Goal: Information Seeking & Learning: Find contact information

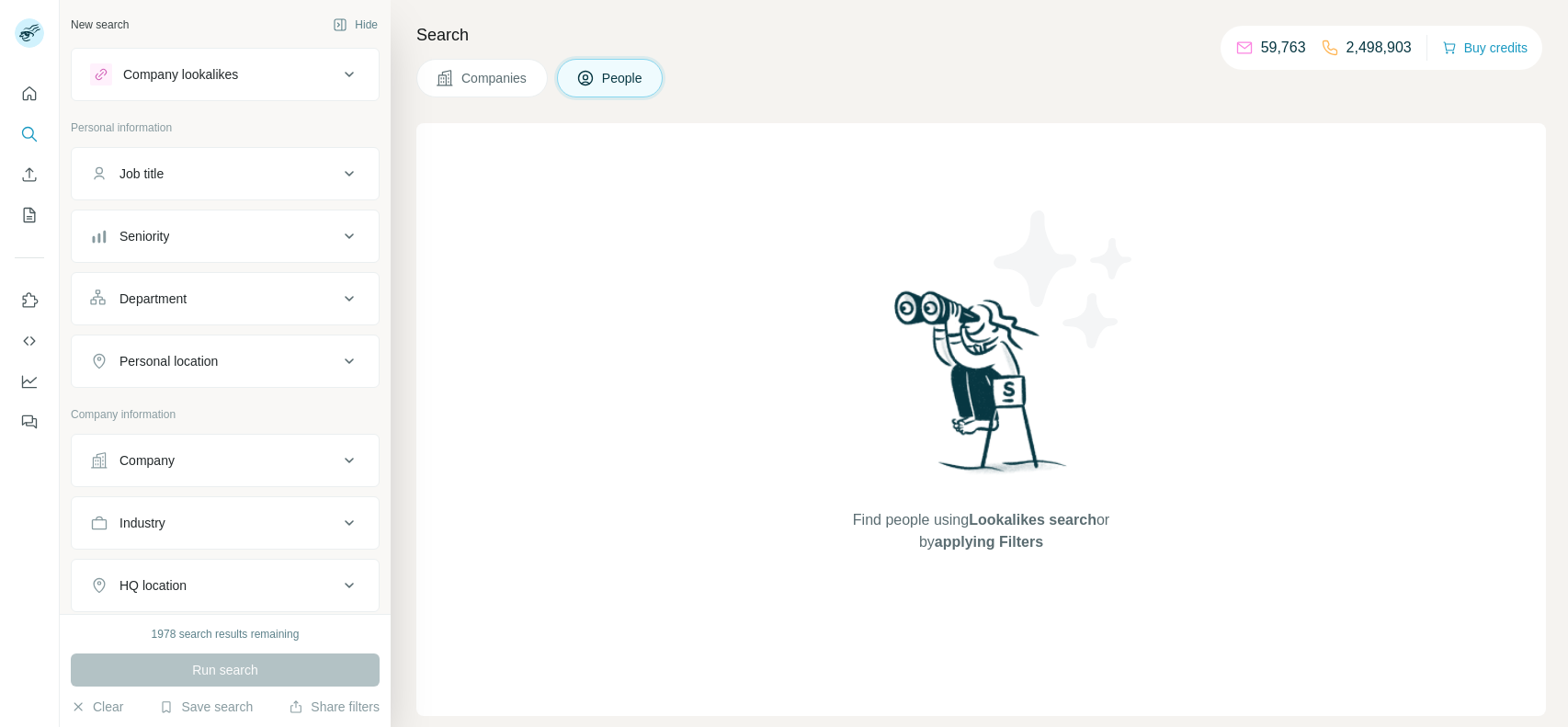
click at [290, 439] on button "Company" at bounding box center [225, 461] width 307 height 44
click at [213, 536] on input "text" at bounding box center [225, 542] width 270 height 33
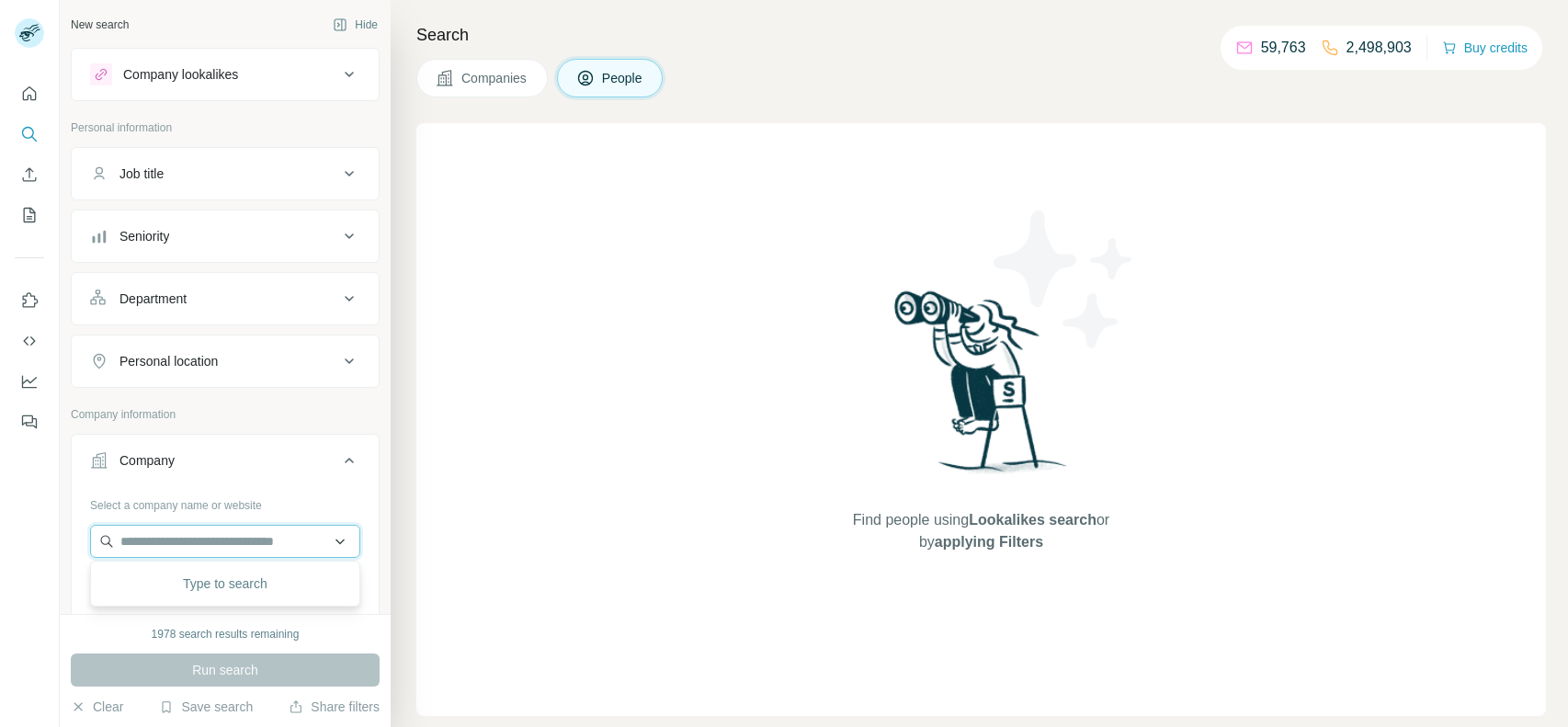
click at [148, 545] on input "text" at bounding box center [225, 542] width 270 height 33
paste input "**********"
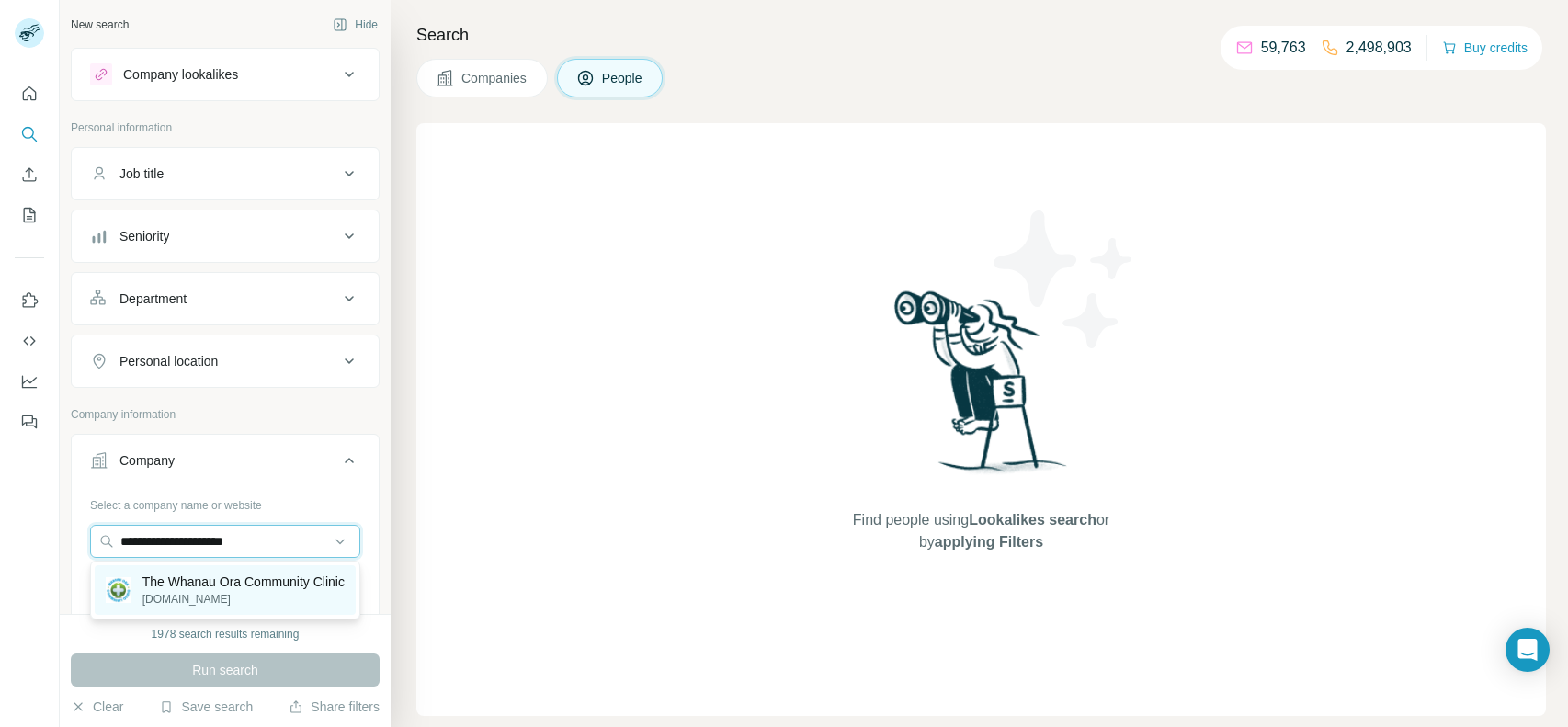
type input "**********"
click at [263, 579] on p "The Whanau Ora Community Clinic" at bounding box center [244, 581] width 202 height 18
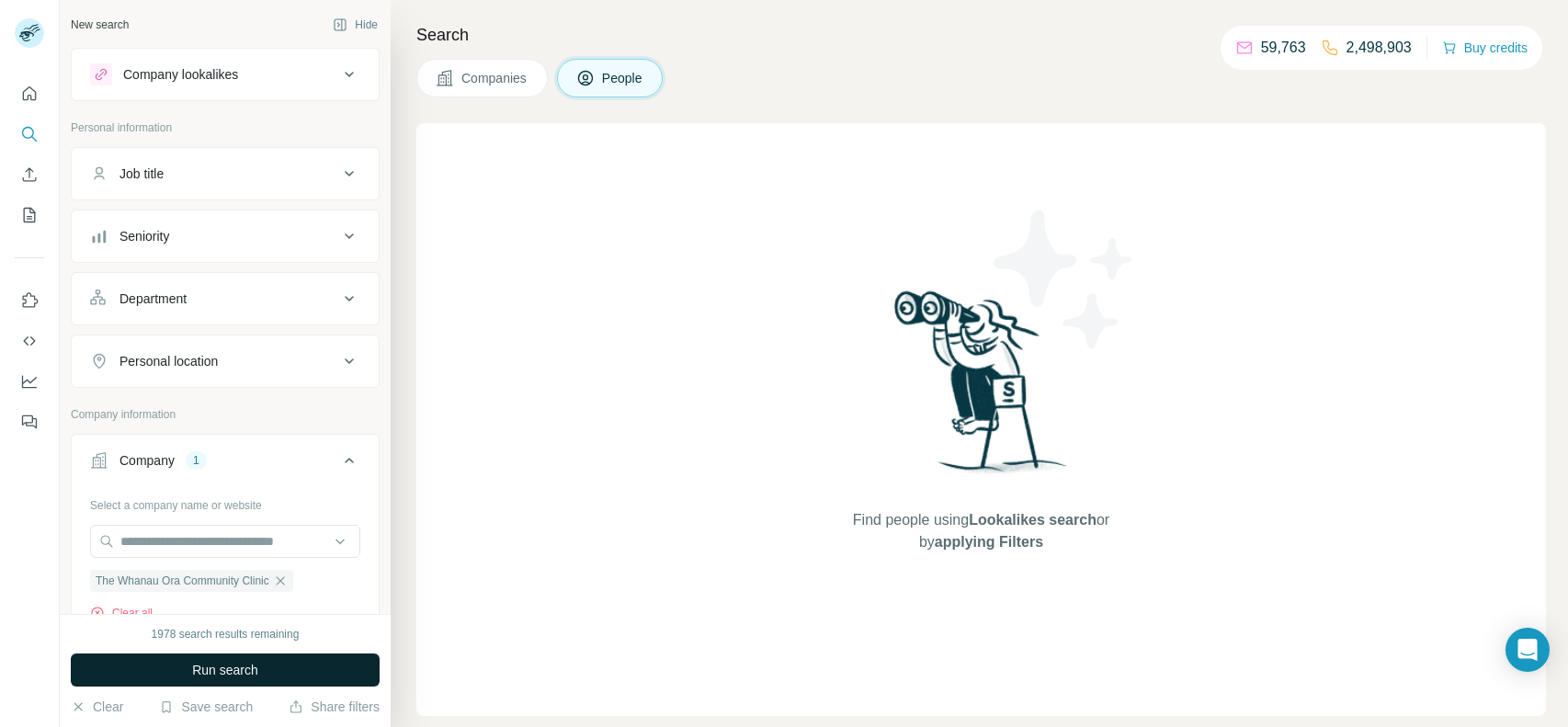
click at [221, 673] on span "Run search" at bounding box center [225, 670] width 66 height 18
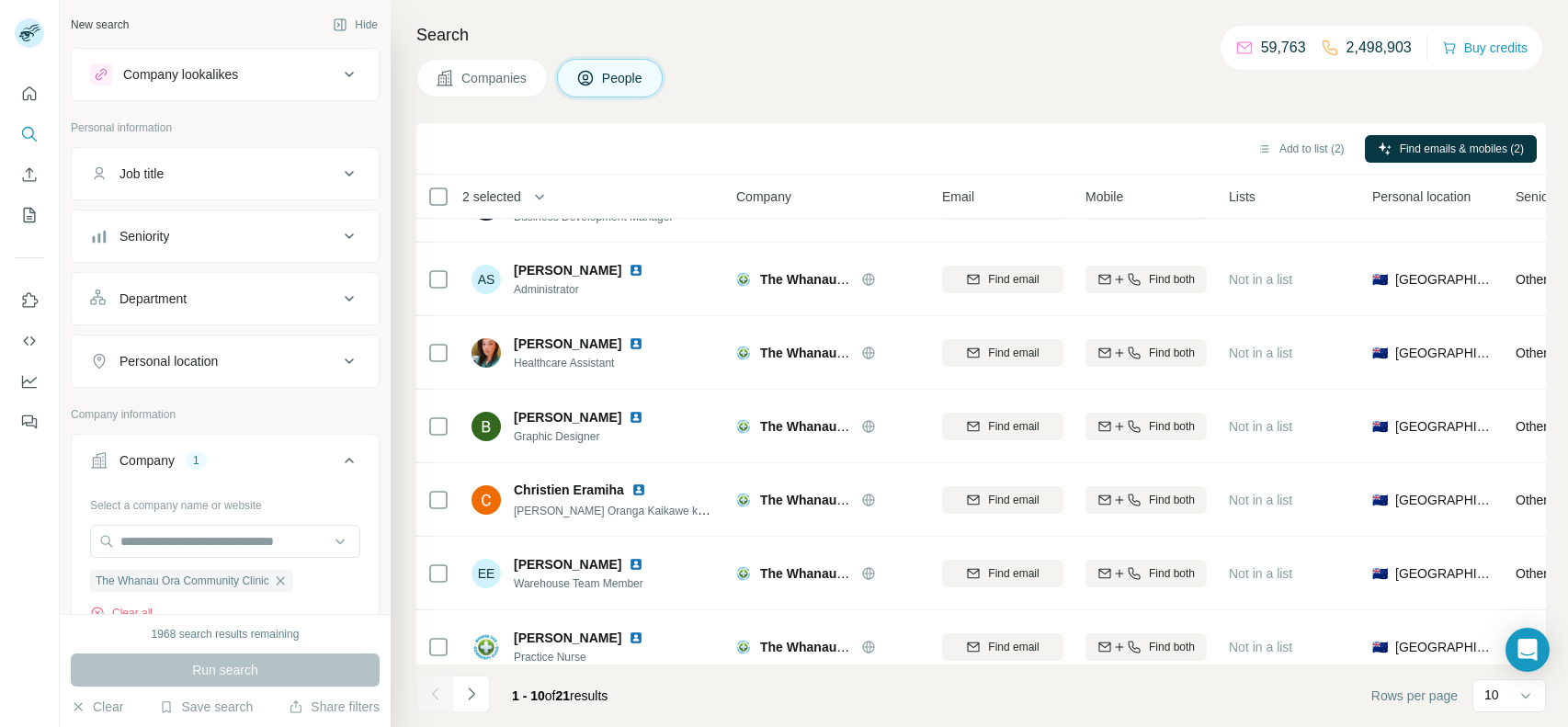
scroll to position [288, 0]
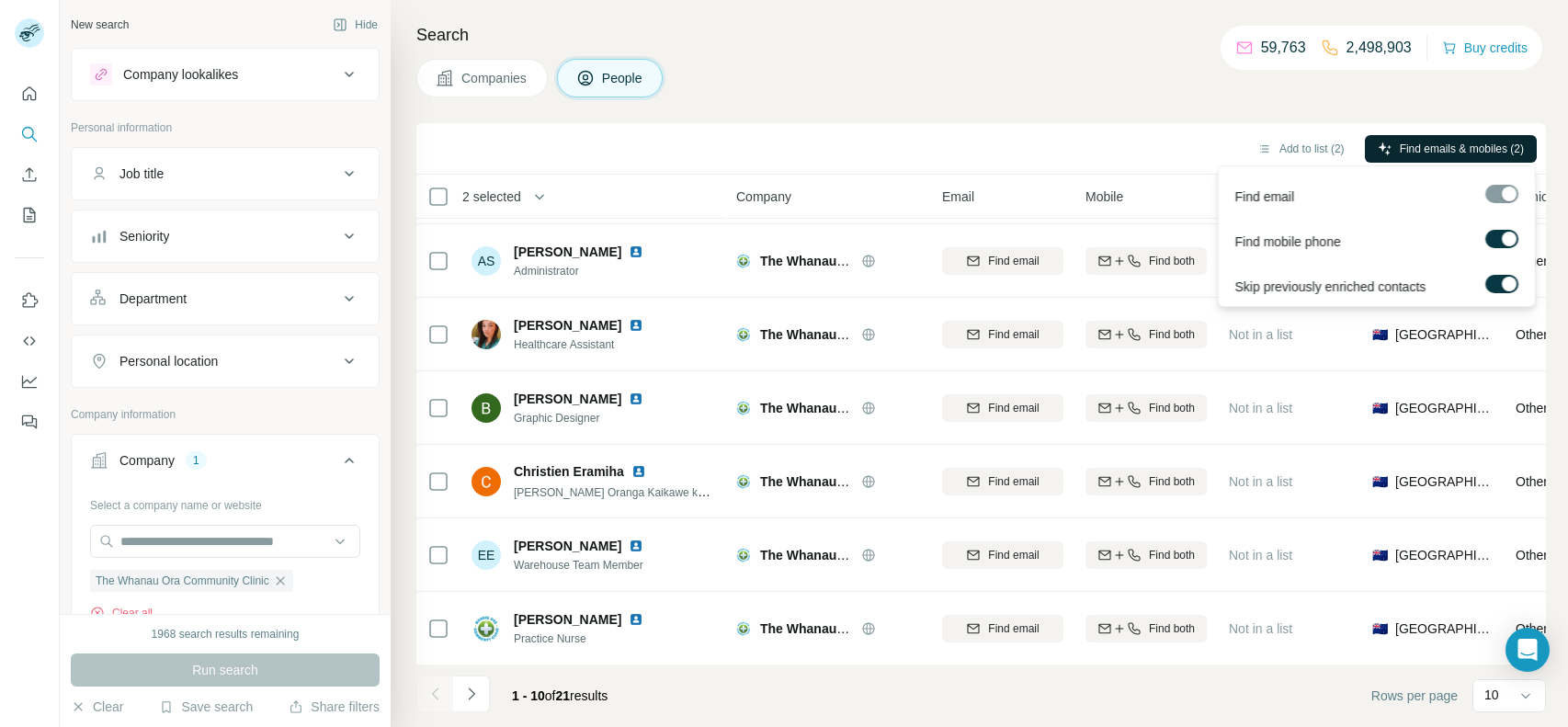
click at [1382, 153] on icon "button" at bounding box center [1385, 148] width 14 height 14
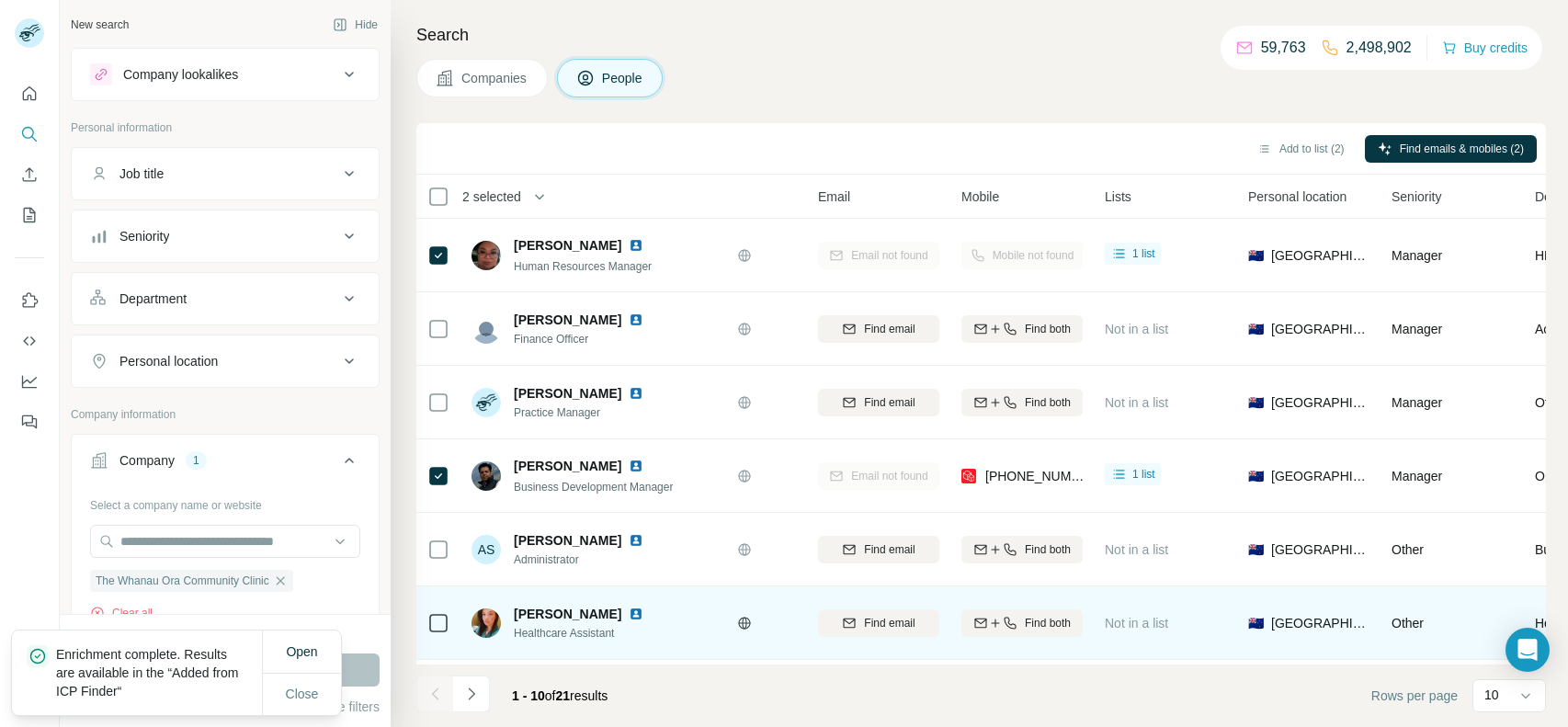
scroll to position [0, 0]
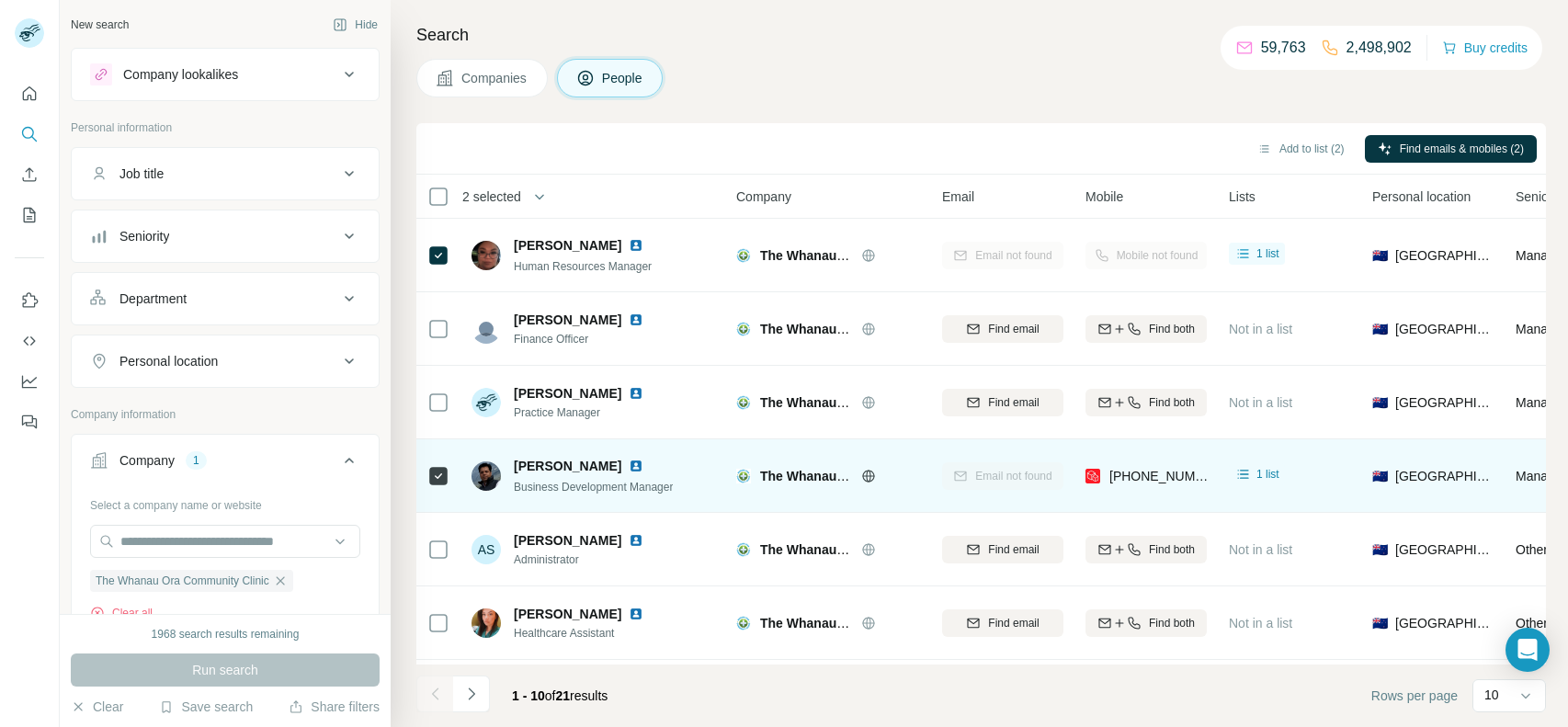
drag, startPoint x: 506, startPoint y: 463, endPoint x: 586, endPoint y: 469, distance: 80.2
click at [586, 469] on div "[PERSON_NAME] Business Development Manager" at bounding box center [571, 476] width 201 height 39
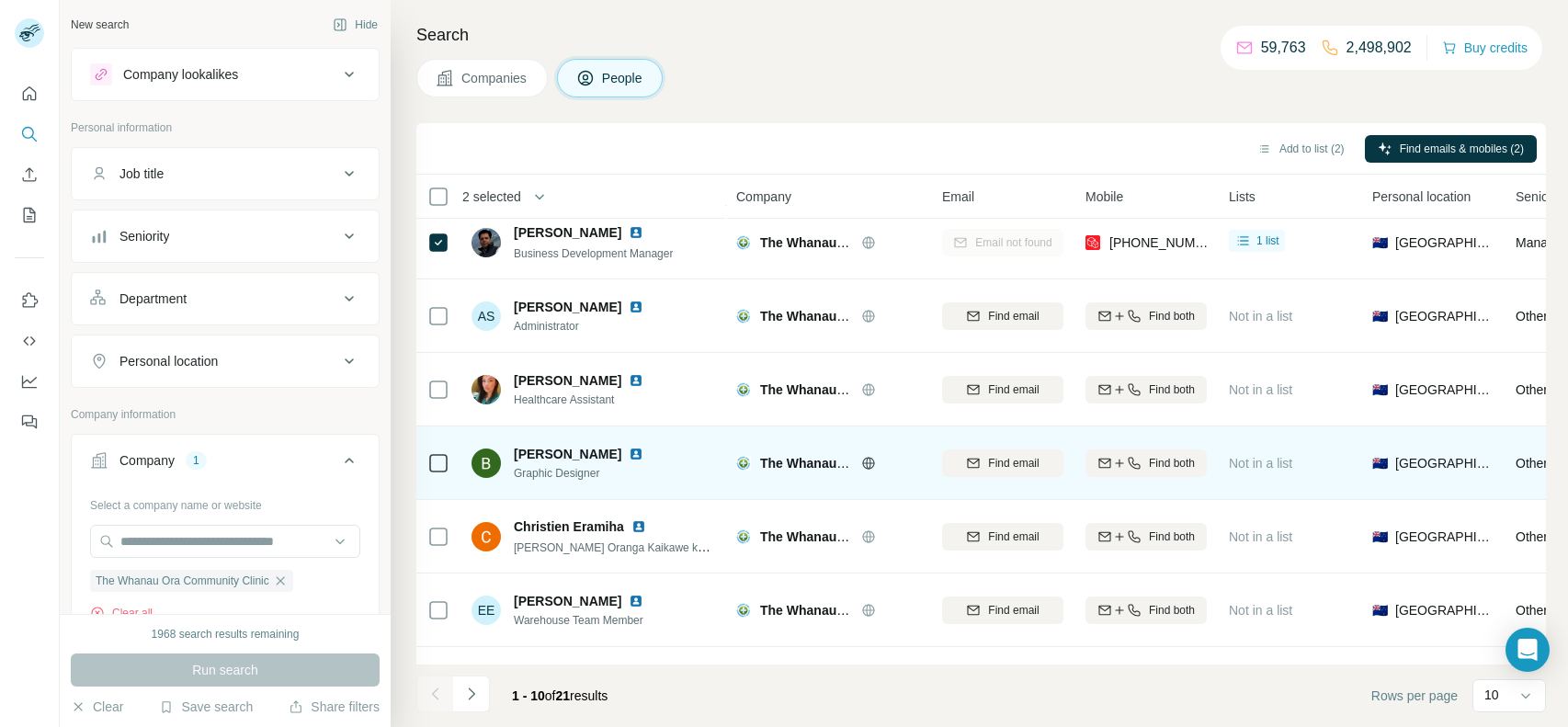
scroll to position [288, 0]
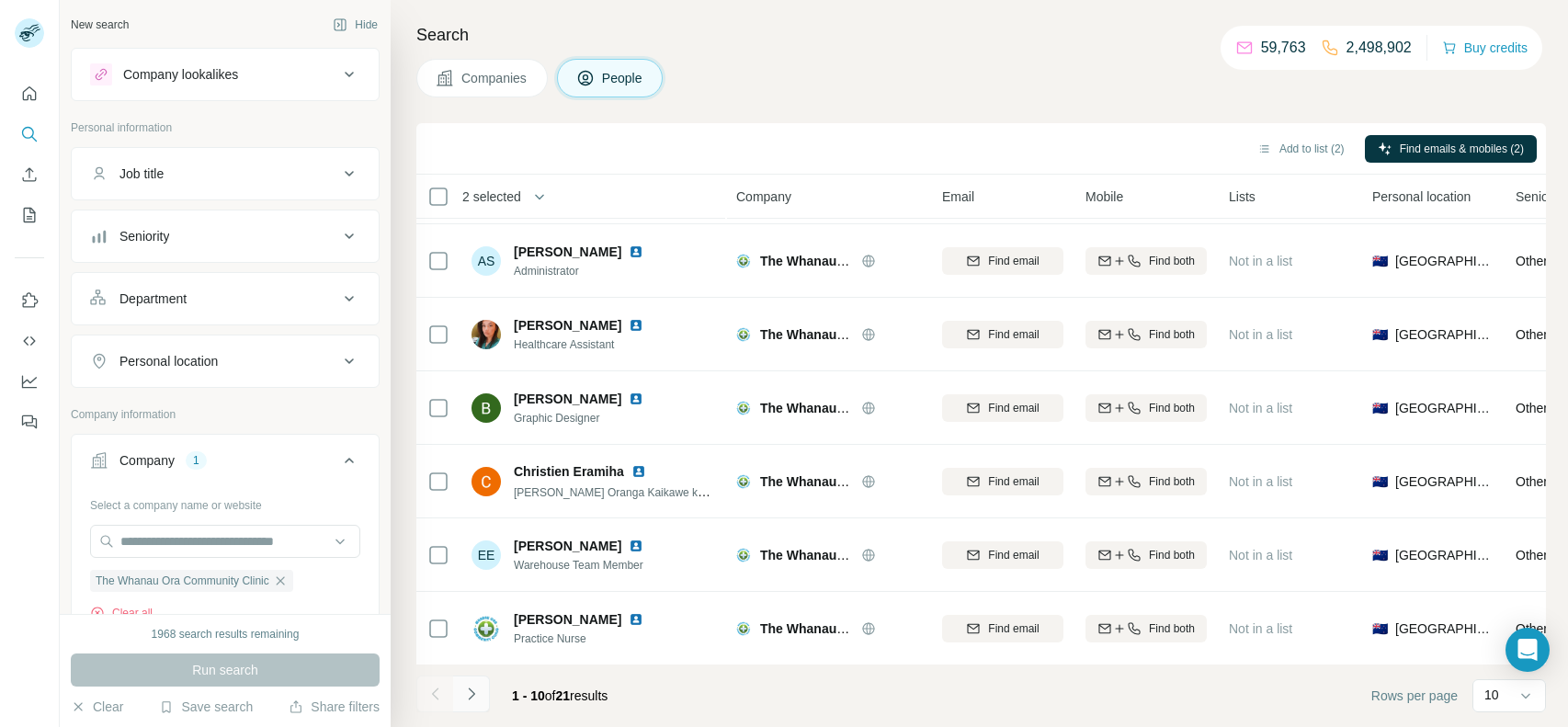
click at [466, 698] on icon "Navigate to next page" at bounding box center [471, 694] width 18 height 18
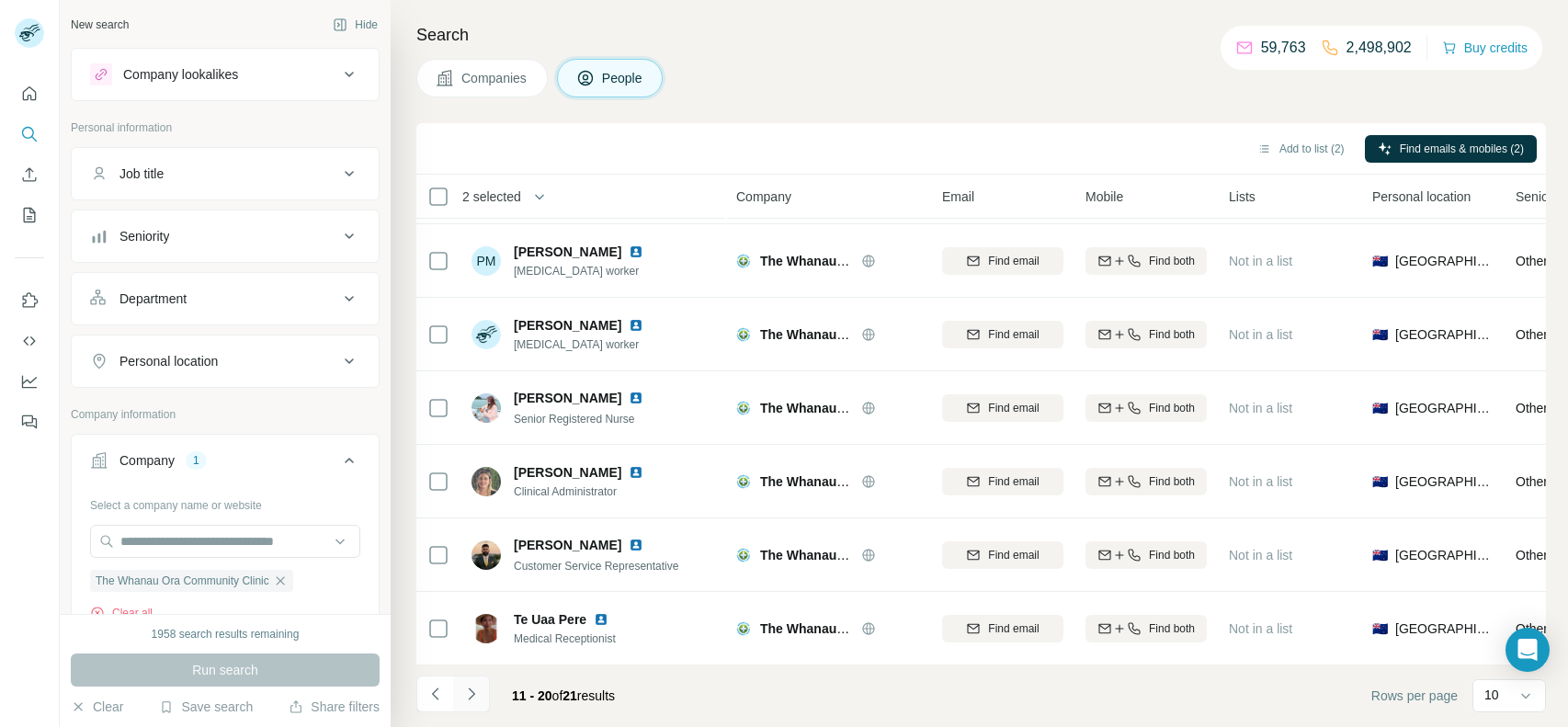
click at [467, 695] on icon "Navigate to next page" at bounding box center [471, 694] width 18 height 18
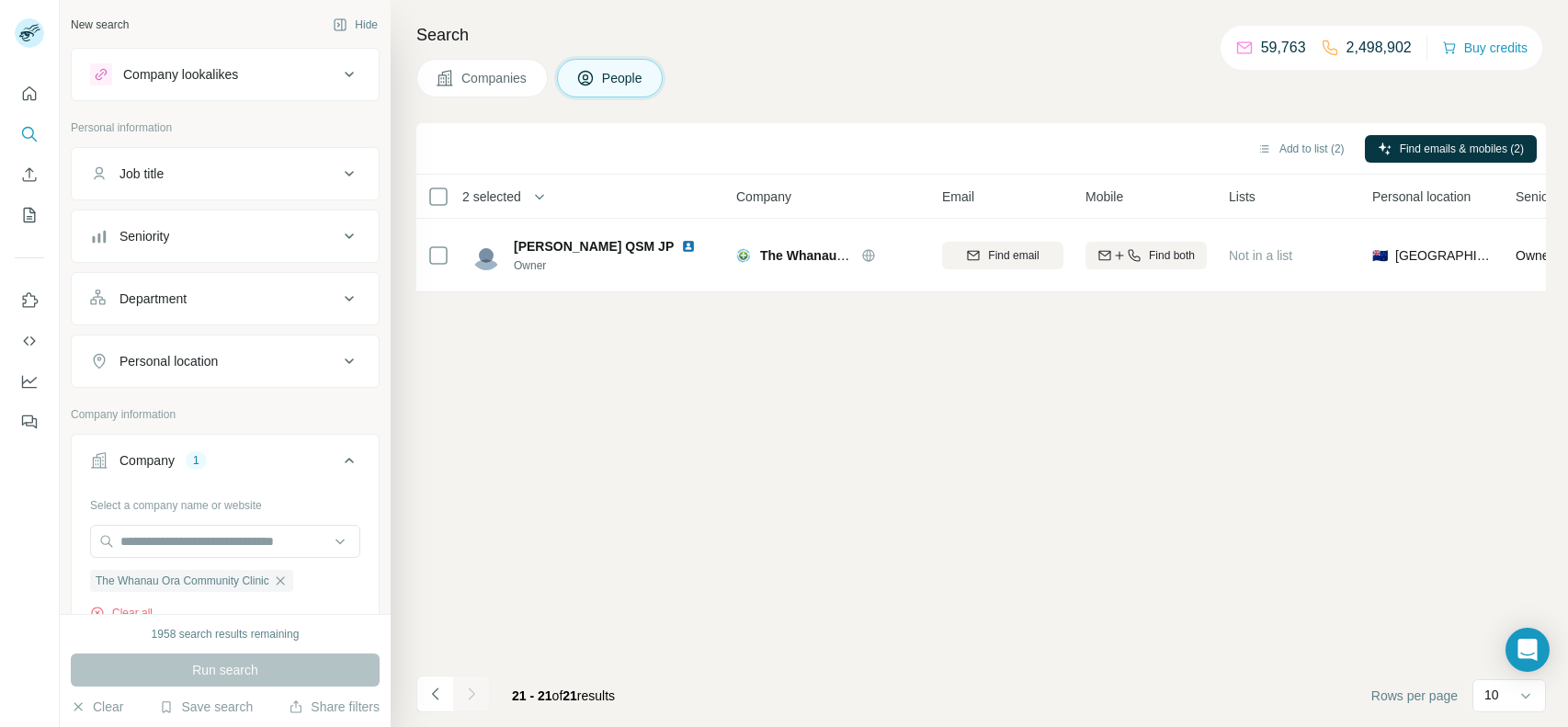
scroll to position [0, 0]
click at [426, 684] on button "Navigate to previous page" at bounding box center [435, 694] width 37 height 37
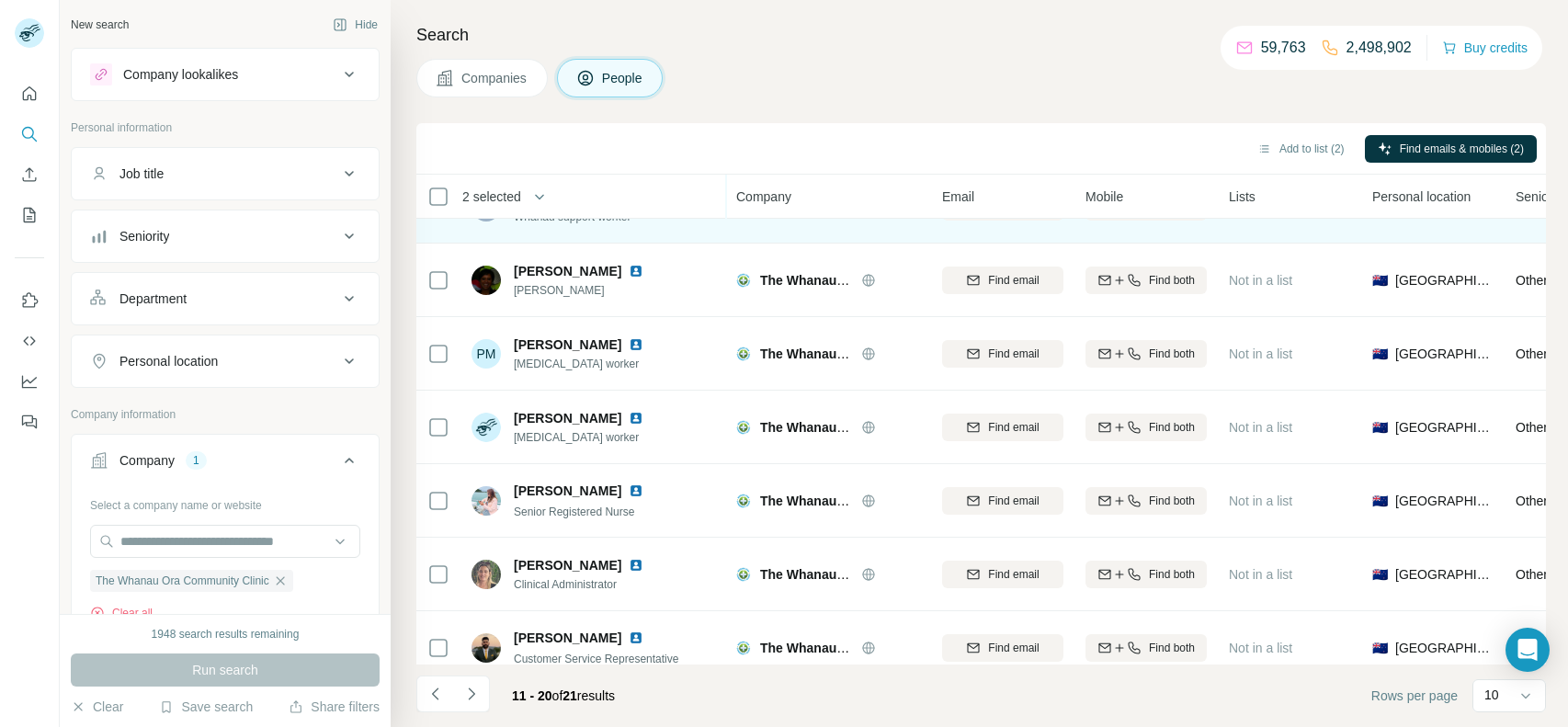
scroll to position [288, 0]
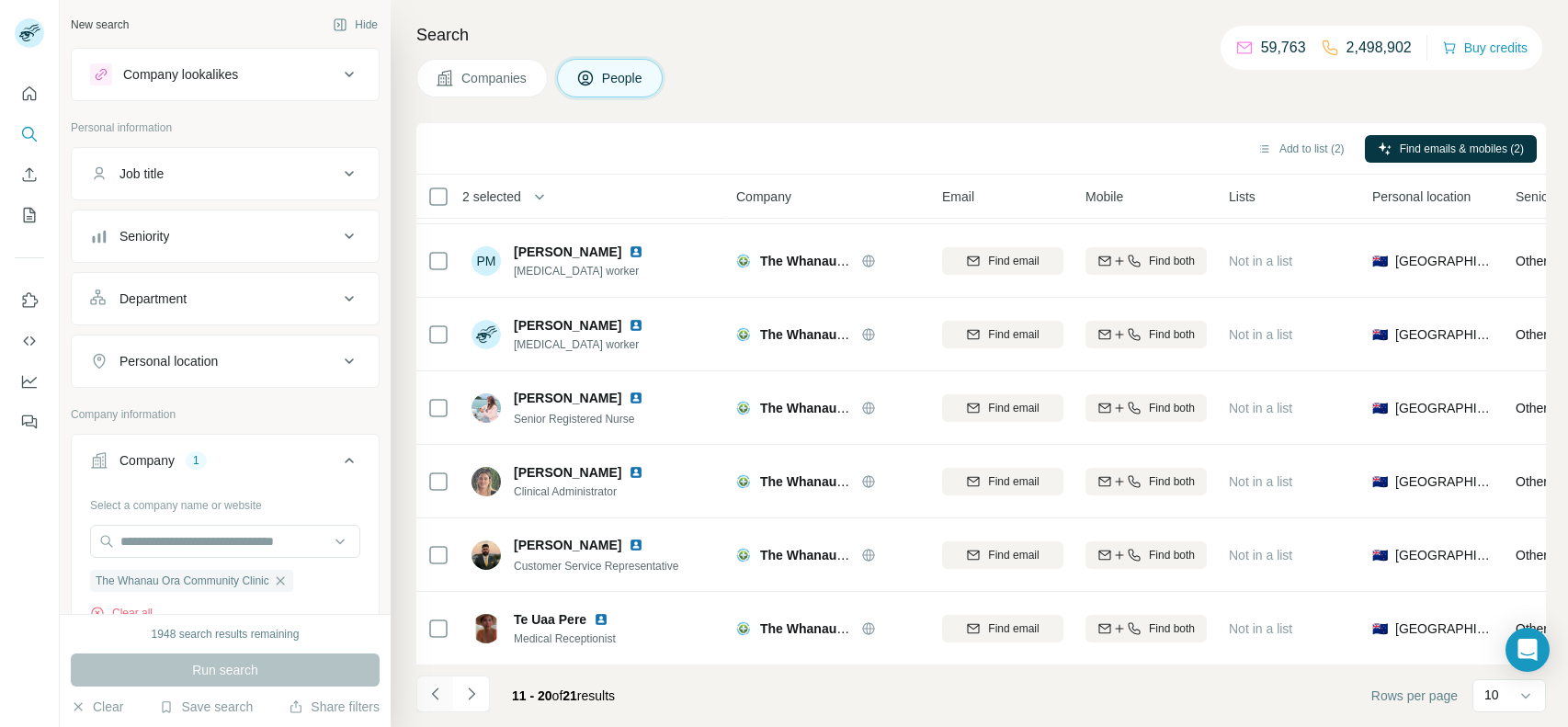
click at [435, 684] on button "Navigate to previous page" at bounding box center [435, 694] width 37 height 37
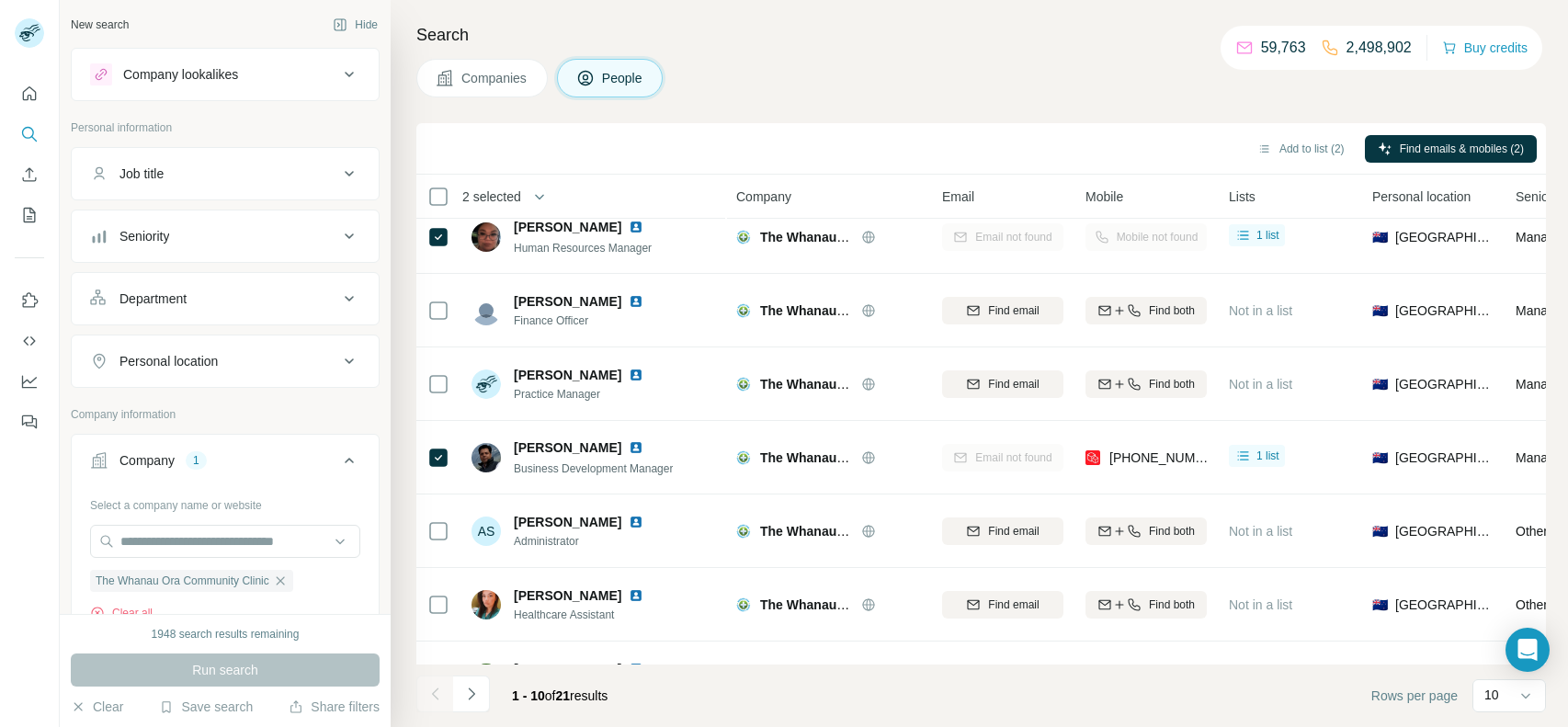
scroll to position [0, 0]
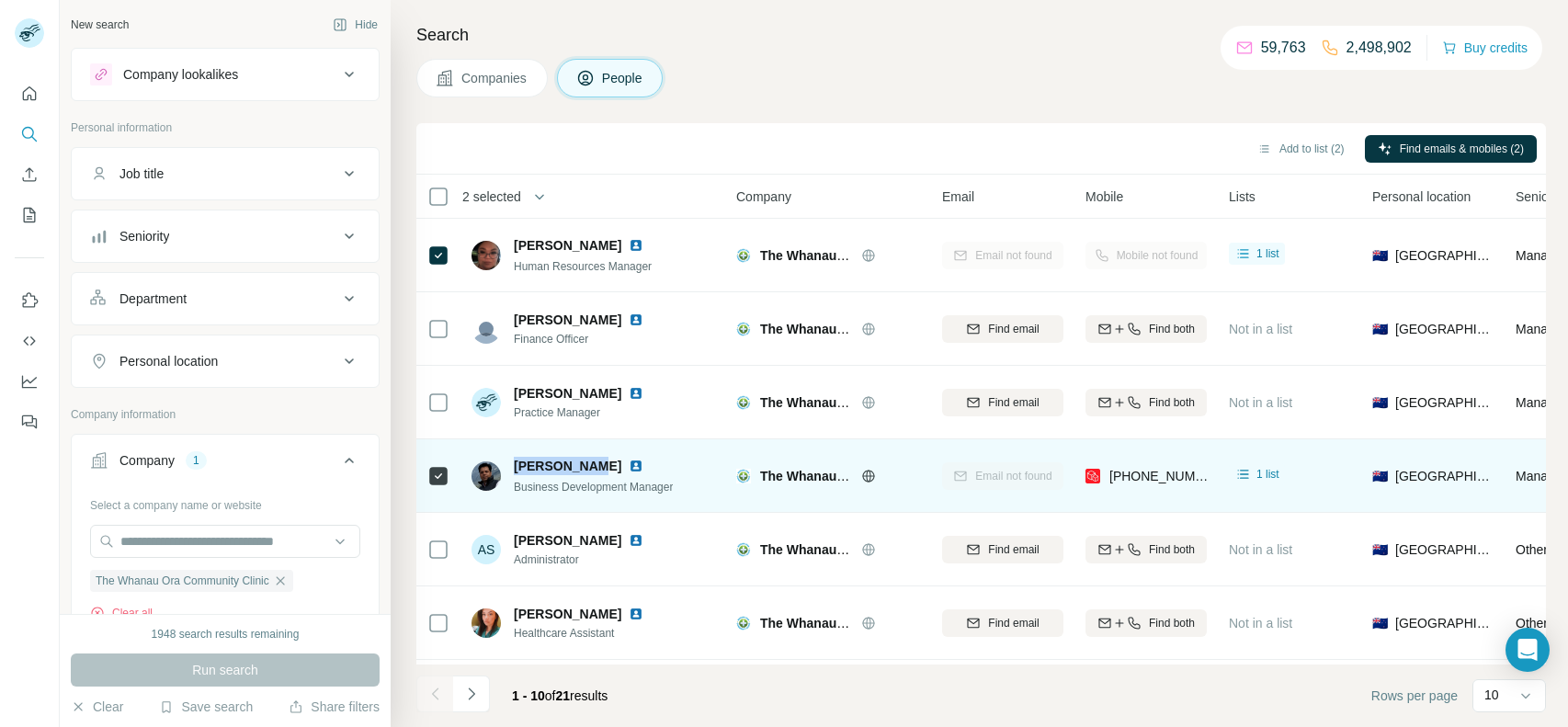
drag, startPoint x: 512, startPoint y: 464, endPoint x: 596, endPoint y: 467, distance: 84.1
click at [596, 467] on div "[PERSON_NAME] Business Development Manager" at bounding box center [571, 476] width 201 height 39
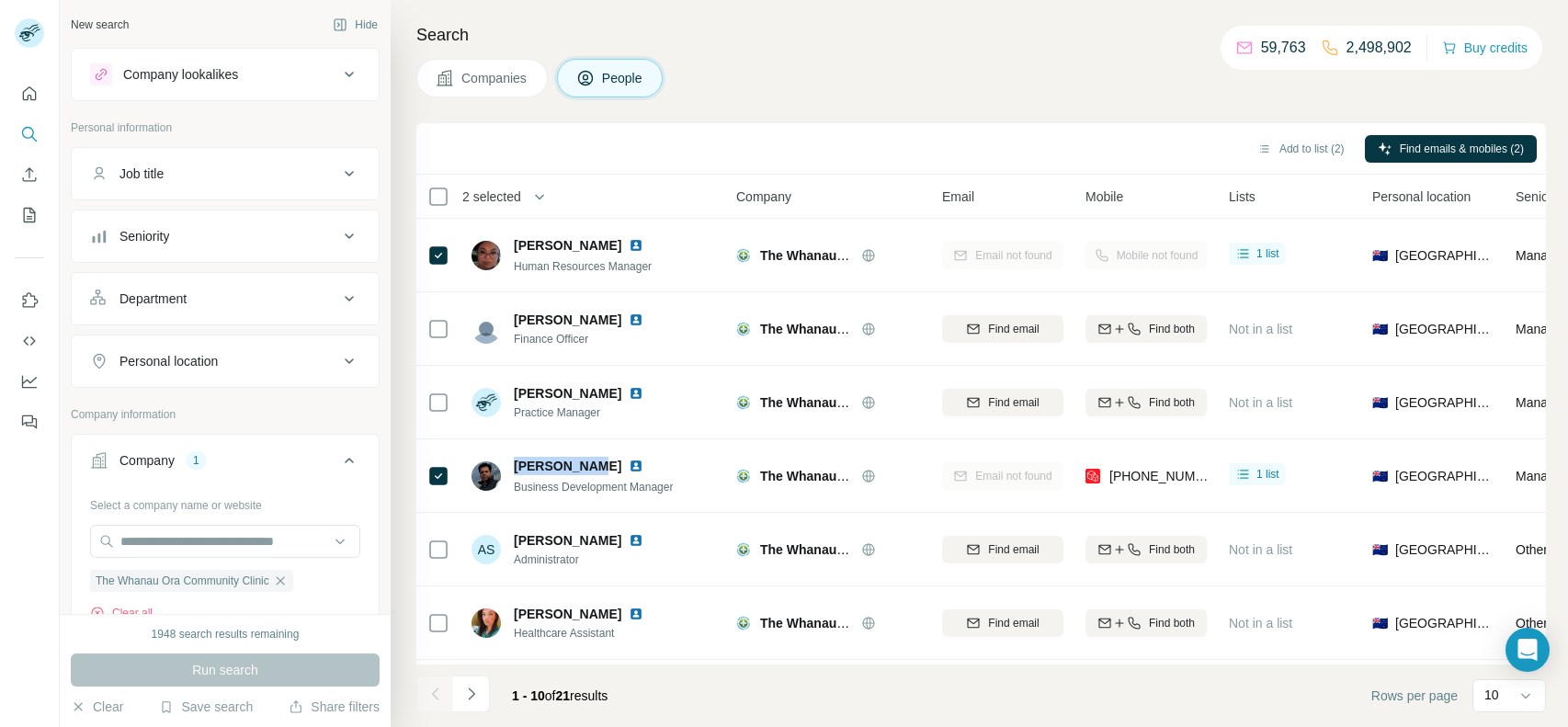
copy span "[PERSON_NAME]"
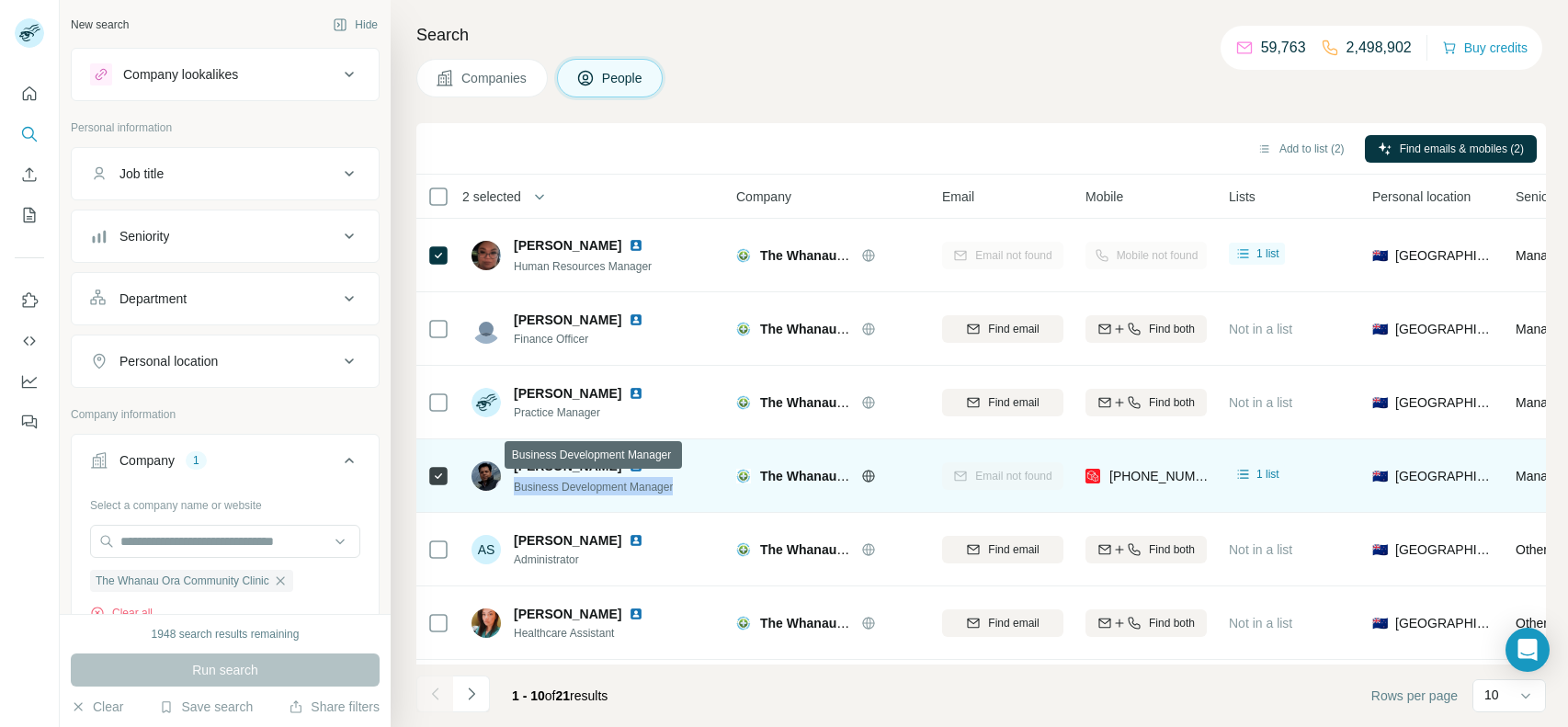
drag, startPoint x: 691, startPoint y: 482, endPoint x: 512, endPoint y: 475, distance: 179.1
click at [512, 475] on div "[PERSON_NAME] Business Development Manager" at bounding box center [594, 475] width 245 height 50
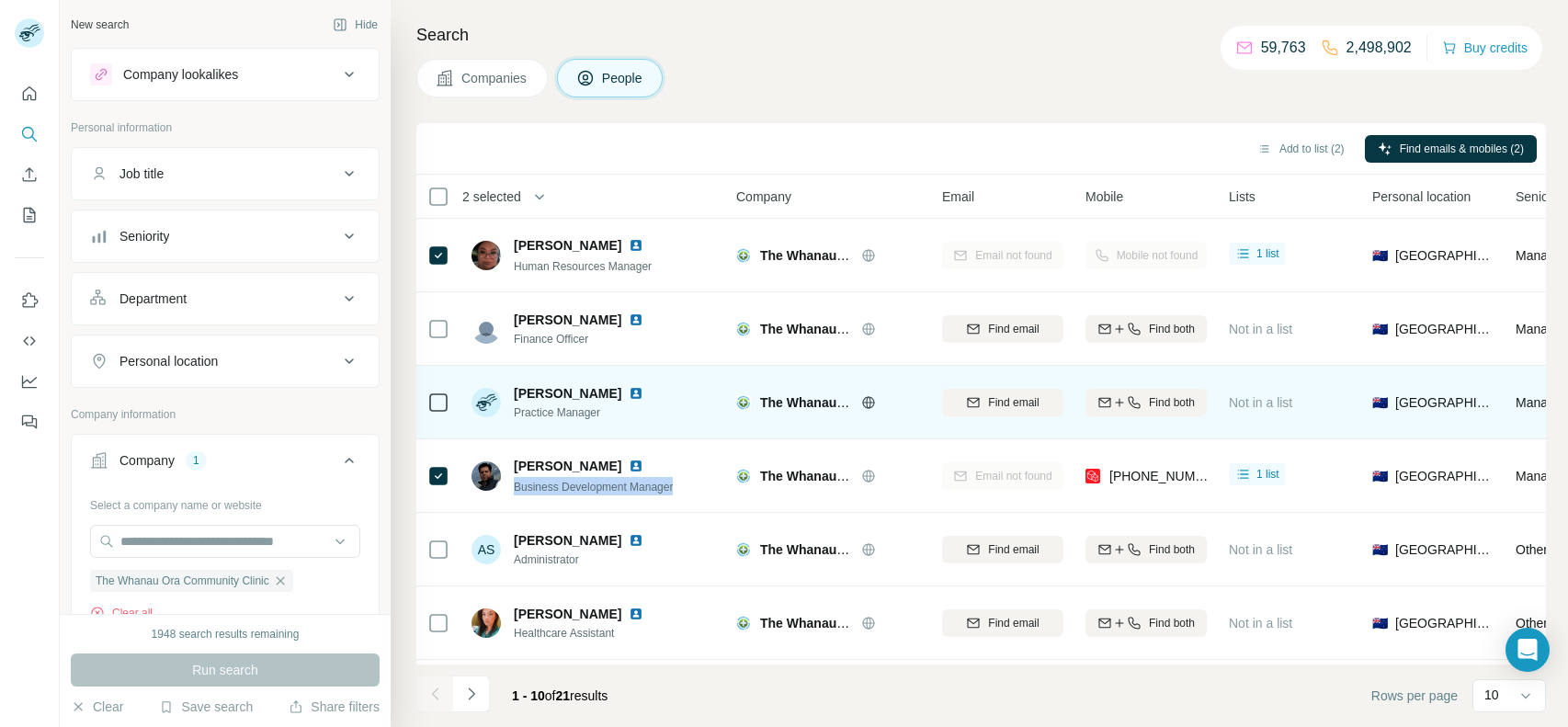
copy span "Business Development Manager"
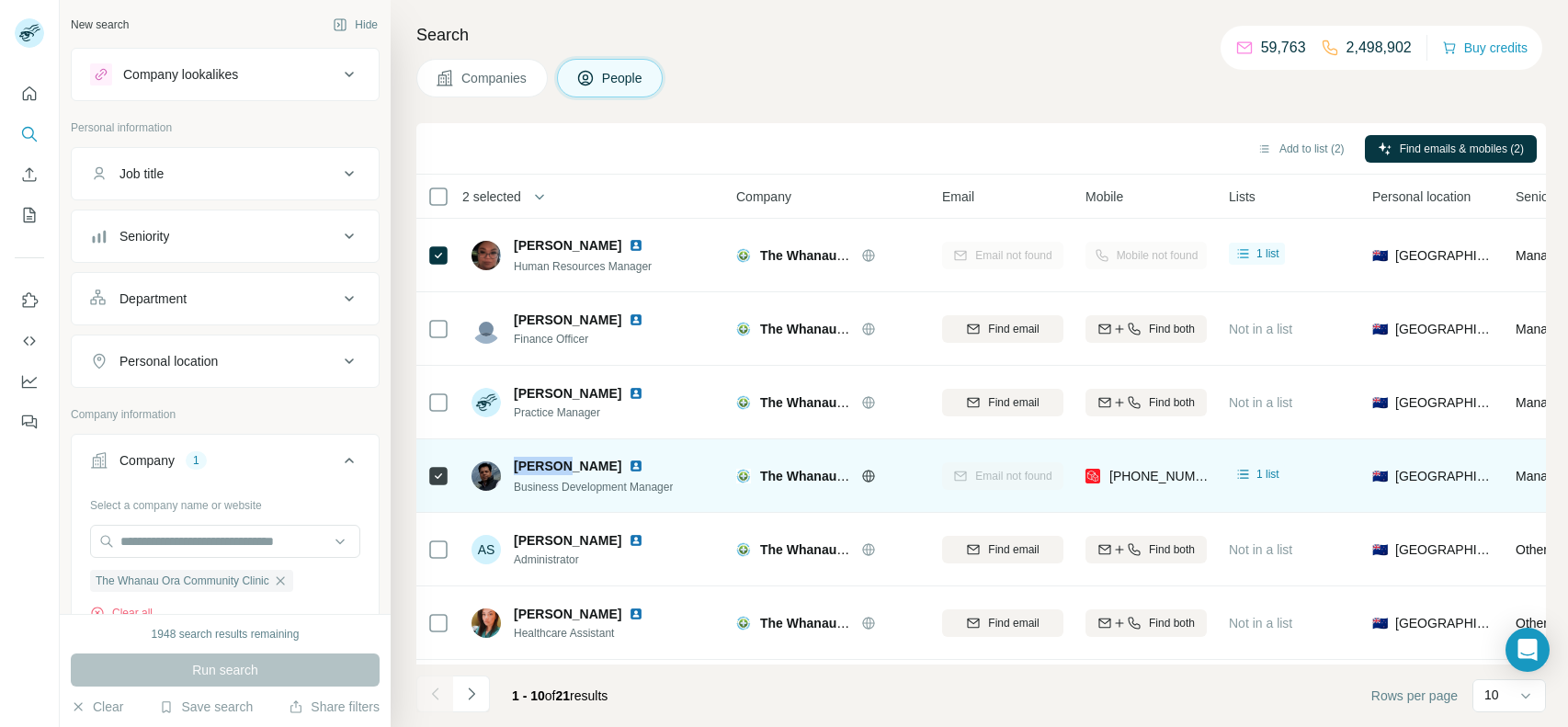
drag, startPoint x: 511, startPoint y: 464, endPoint x: 566, endPoint y: 467, distance: 55.1
click at [566, 467] on div "[PERSON_NAME] Business Development Manager" at bounding box center [571, 476] width 201 height 39
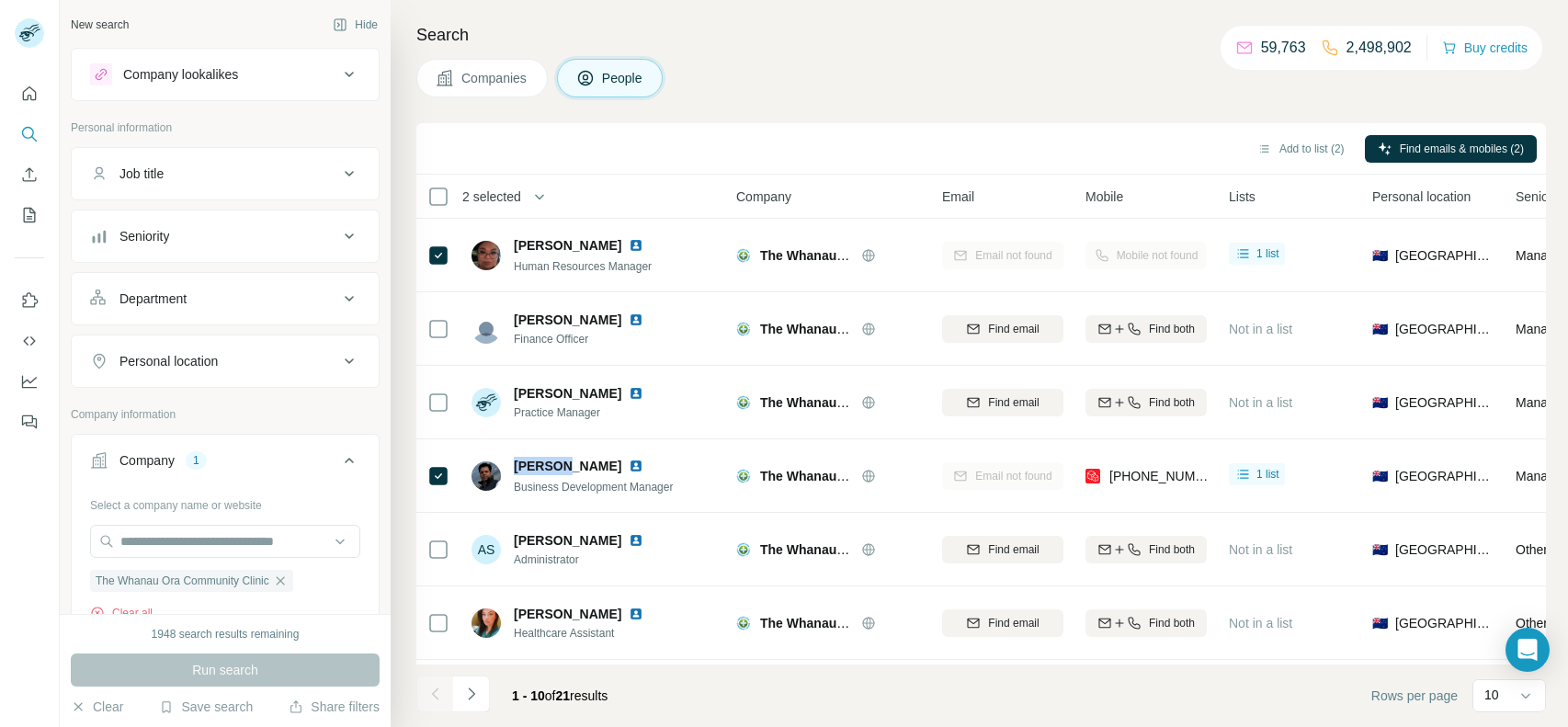
copy span "Rehman"
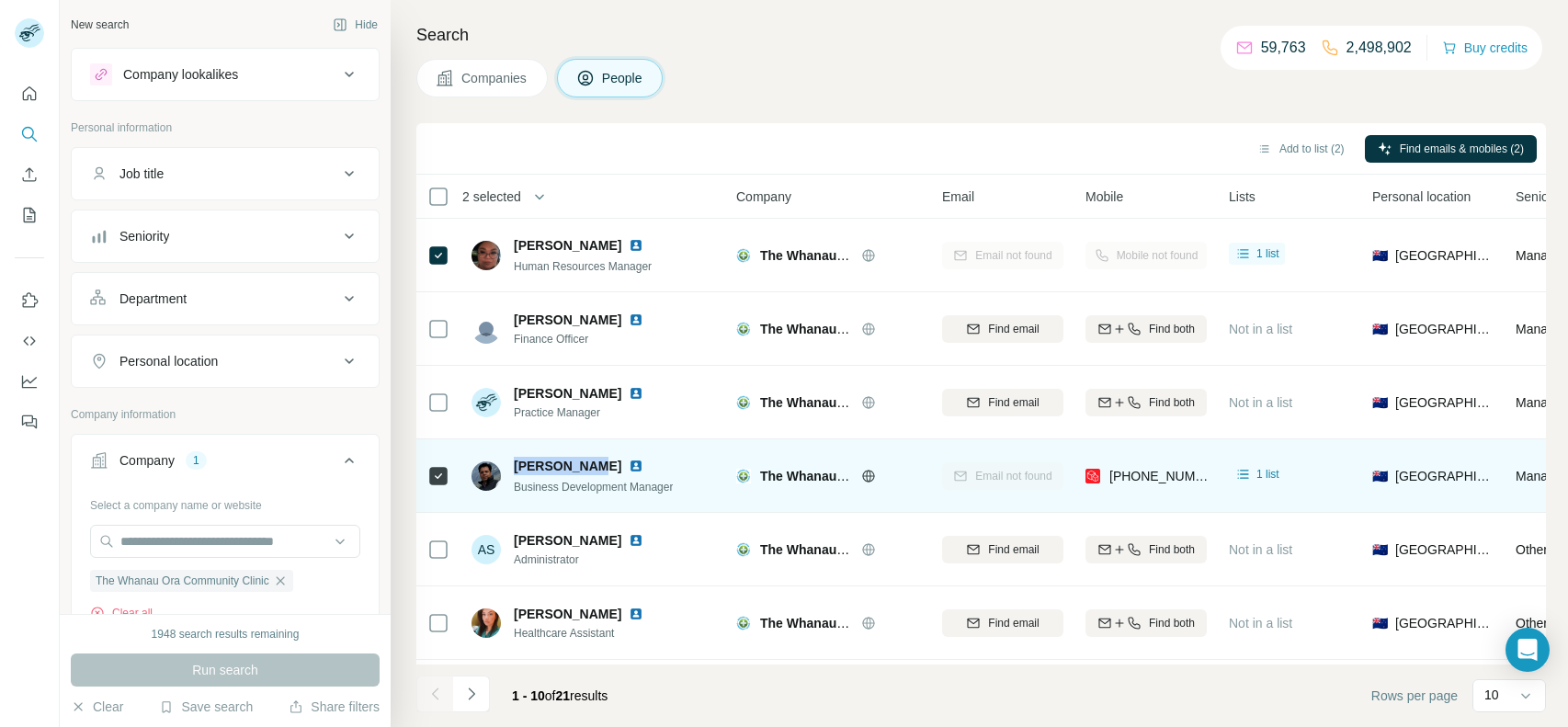
drag, startPoint x: 598, startPoint y: 463, endPoint x: 508, endPoint y: 465, distance: 90.0
click at [508, 465] on div "[PERSON_NAME] Business Development Manager" at bounding box center [571, 476] width 201 height 39
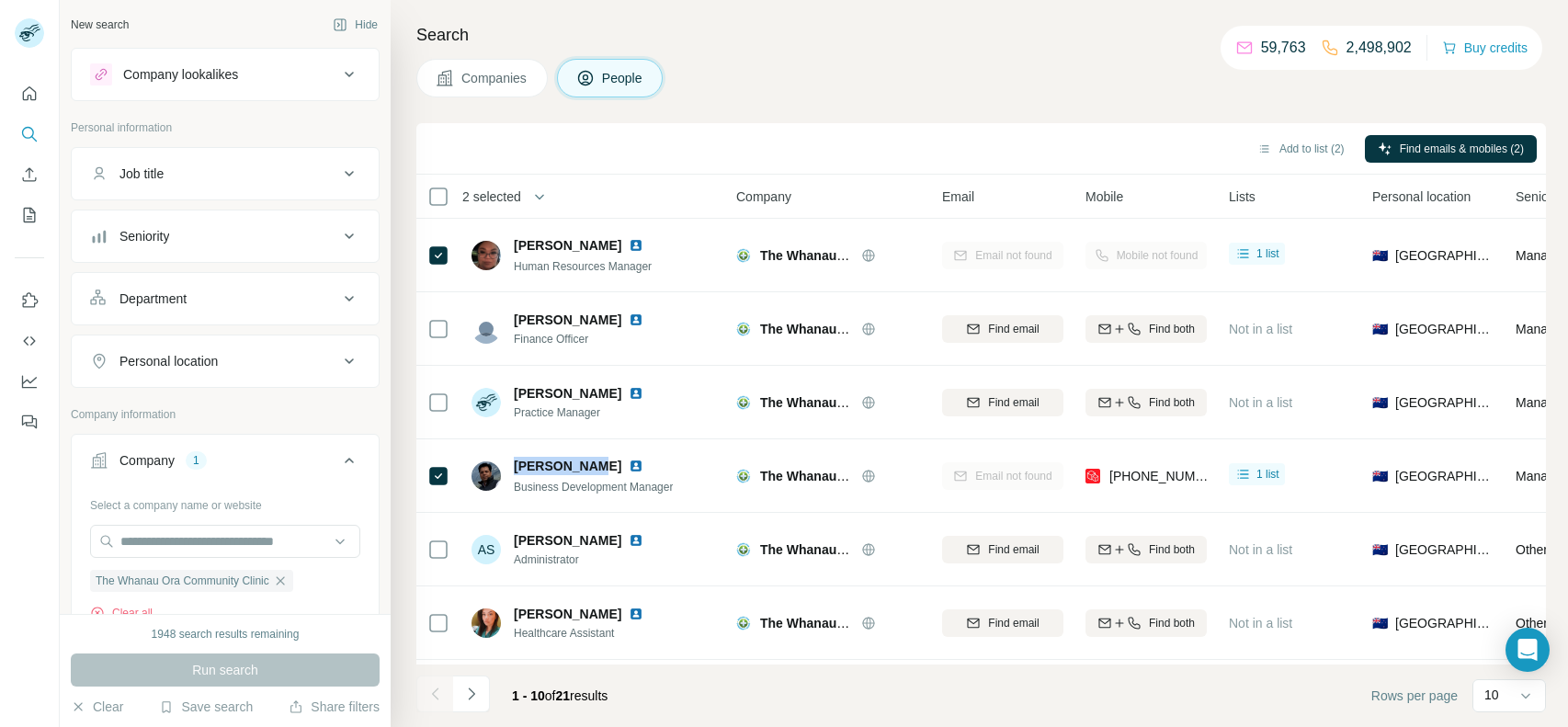
copy span "[PERSON_NAME]"
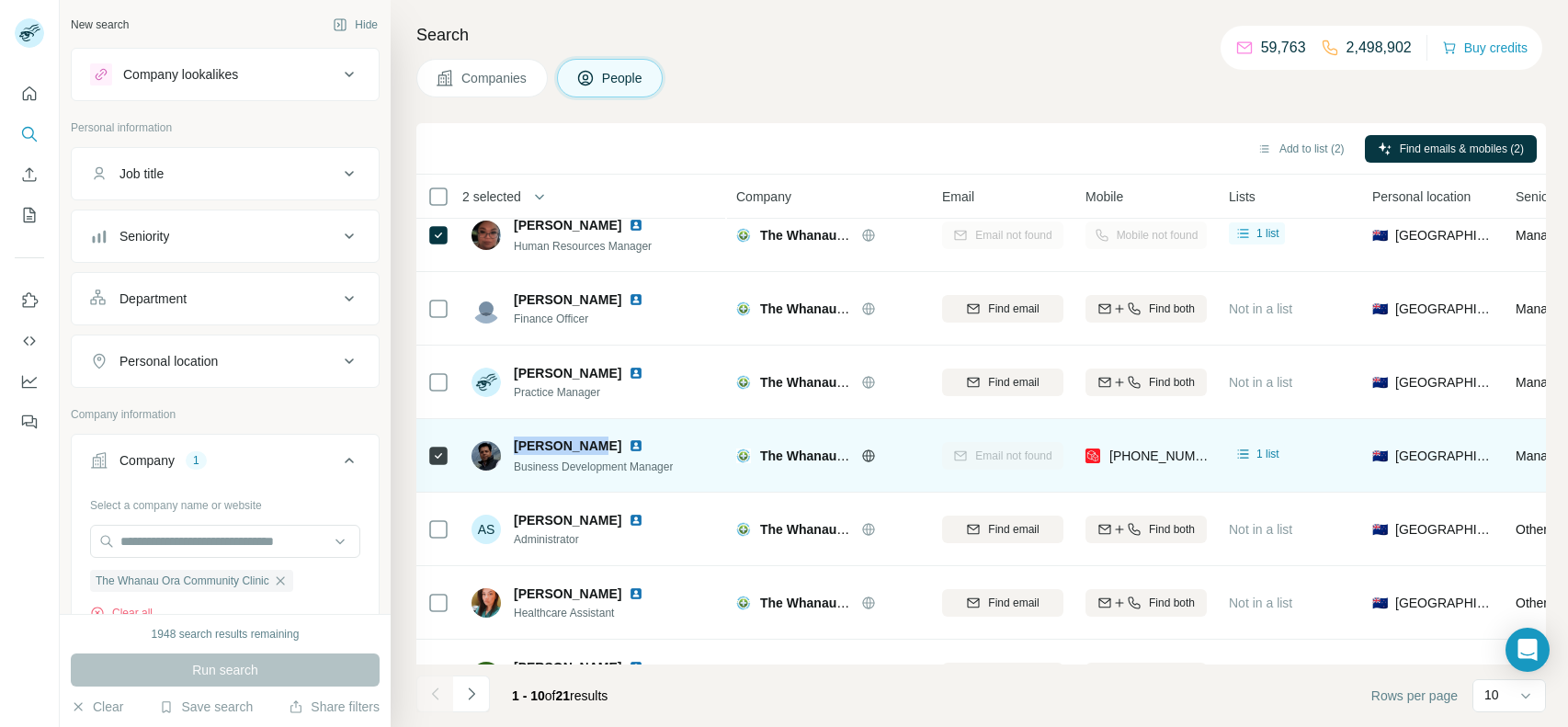
scroll to position [3, 0]
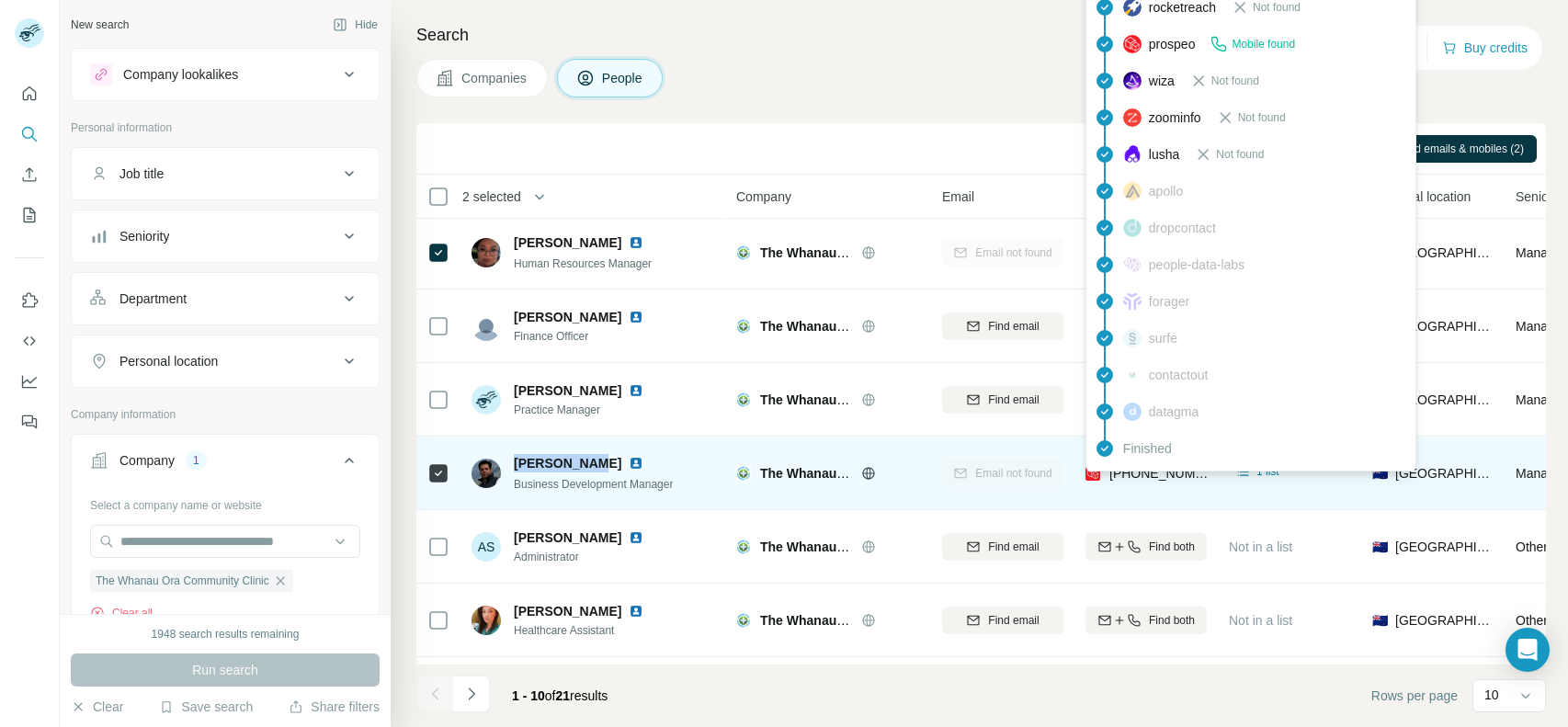
click at [1132, 471] on span "[PHONE_NUMBER]" at bounding box center [1167, 473] width 116 height 14
copy tr "[PHONE_NUMBER]"
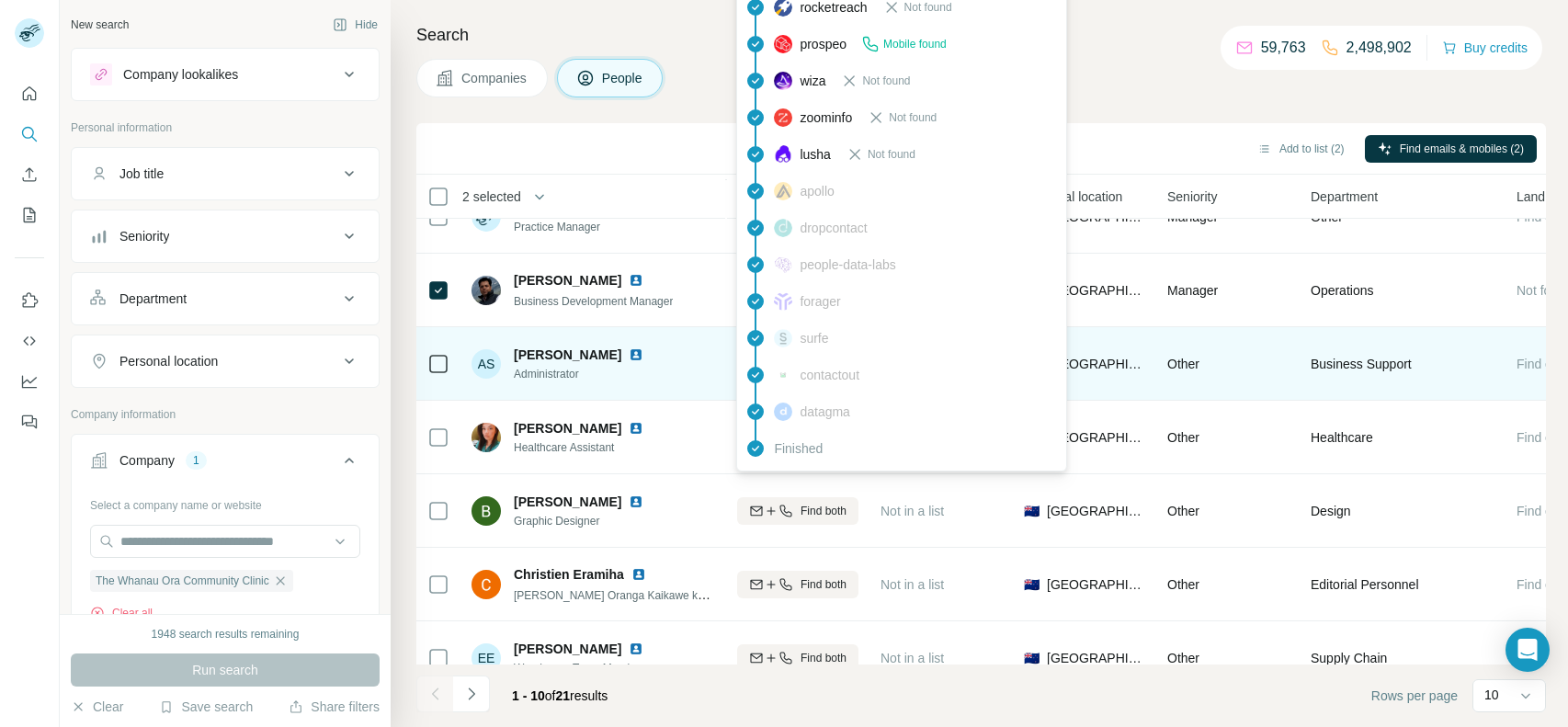
scroll to position [0, 348]
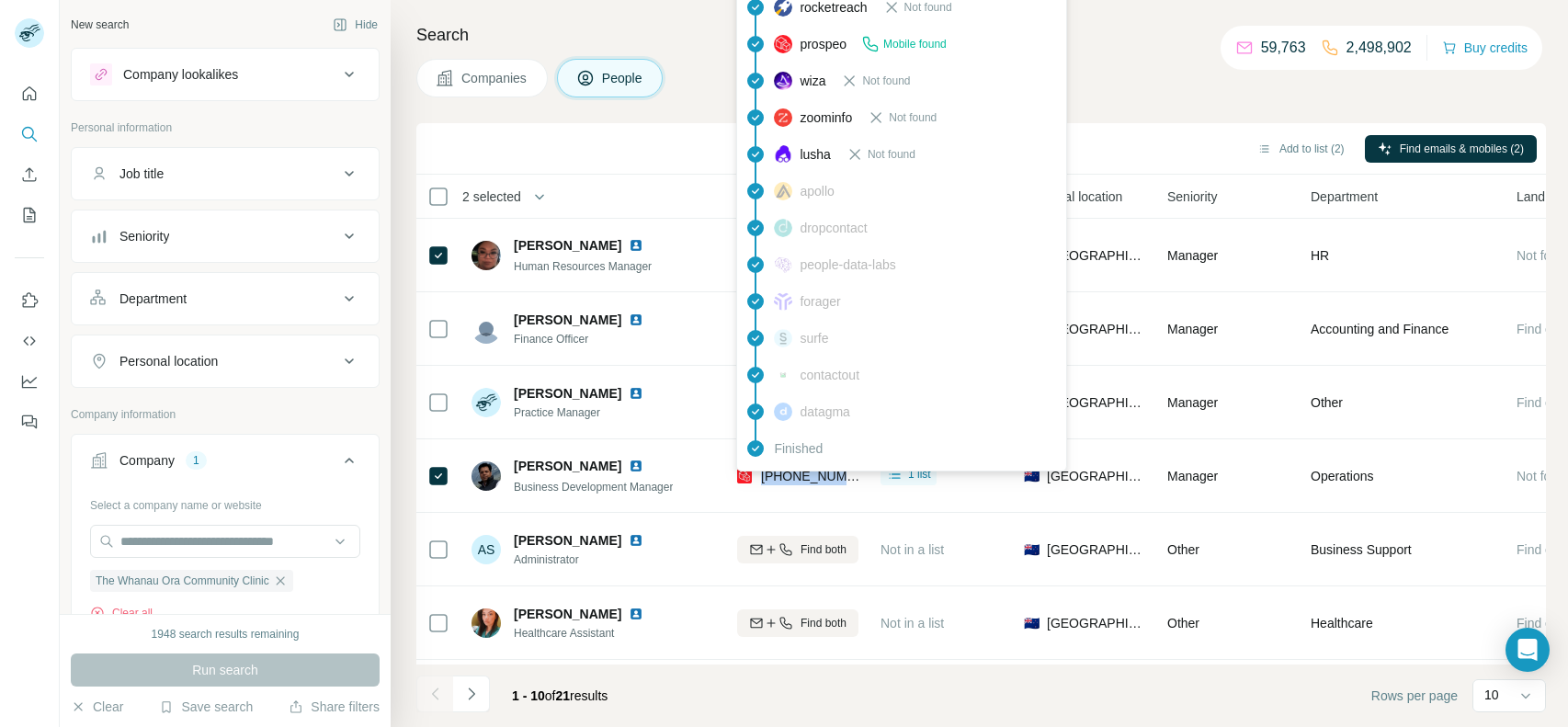
click at [350, 398] on div "Company lookalikes Personal information Job title Seniority Department Personal…" at bounding box center [225, 599] width 308 height 1102
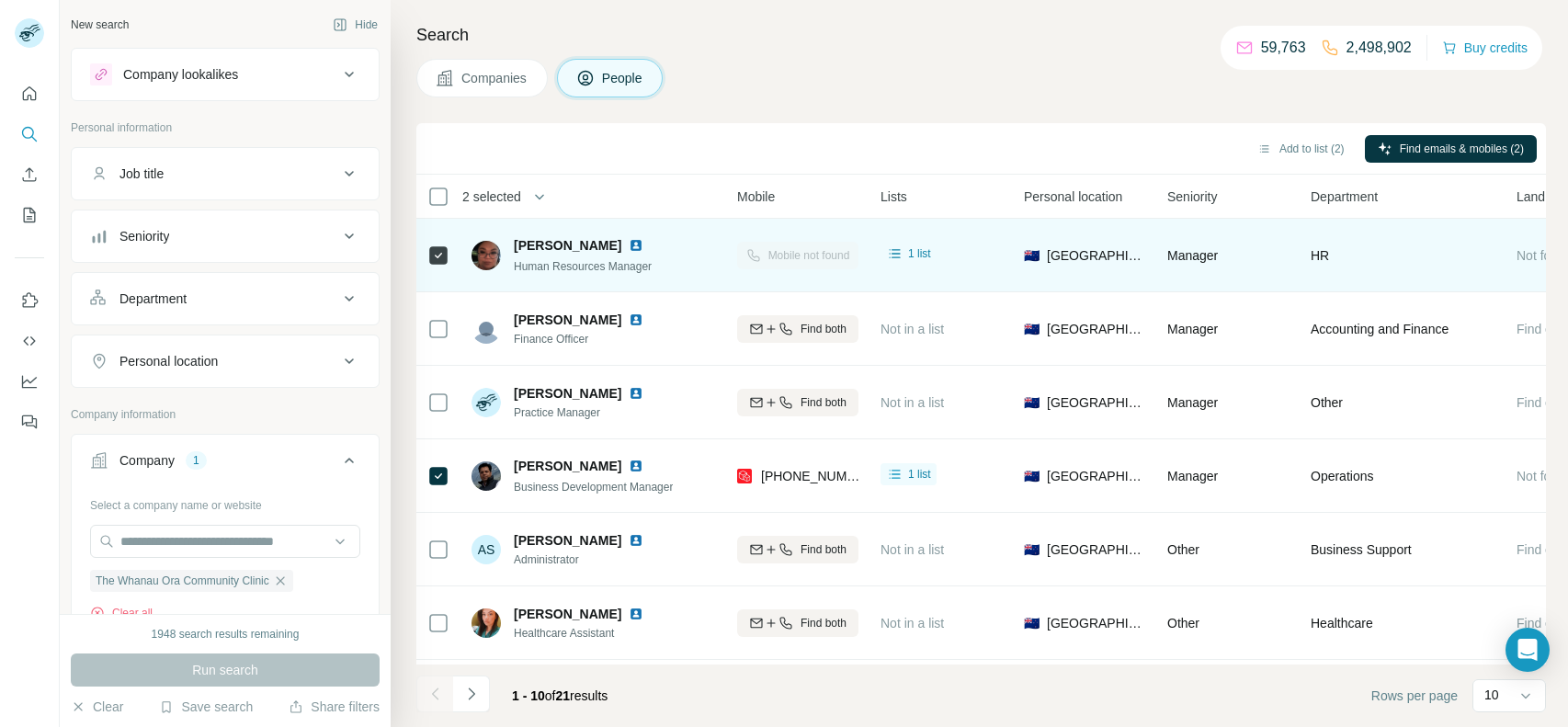
drag, startPoint x: 514, startPoint y: 240, endPoint x: 640, endPoint y: 251, distance: 126.5
click at [640, 251] on div "[PERSON_NAME]" at bounding box center [589, 245] width 151 height 18
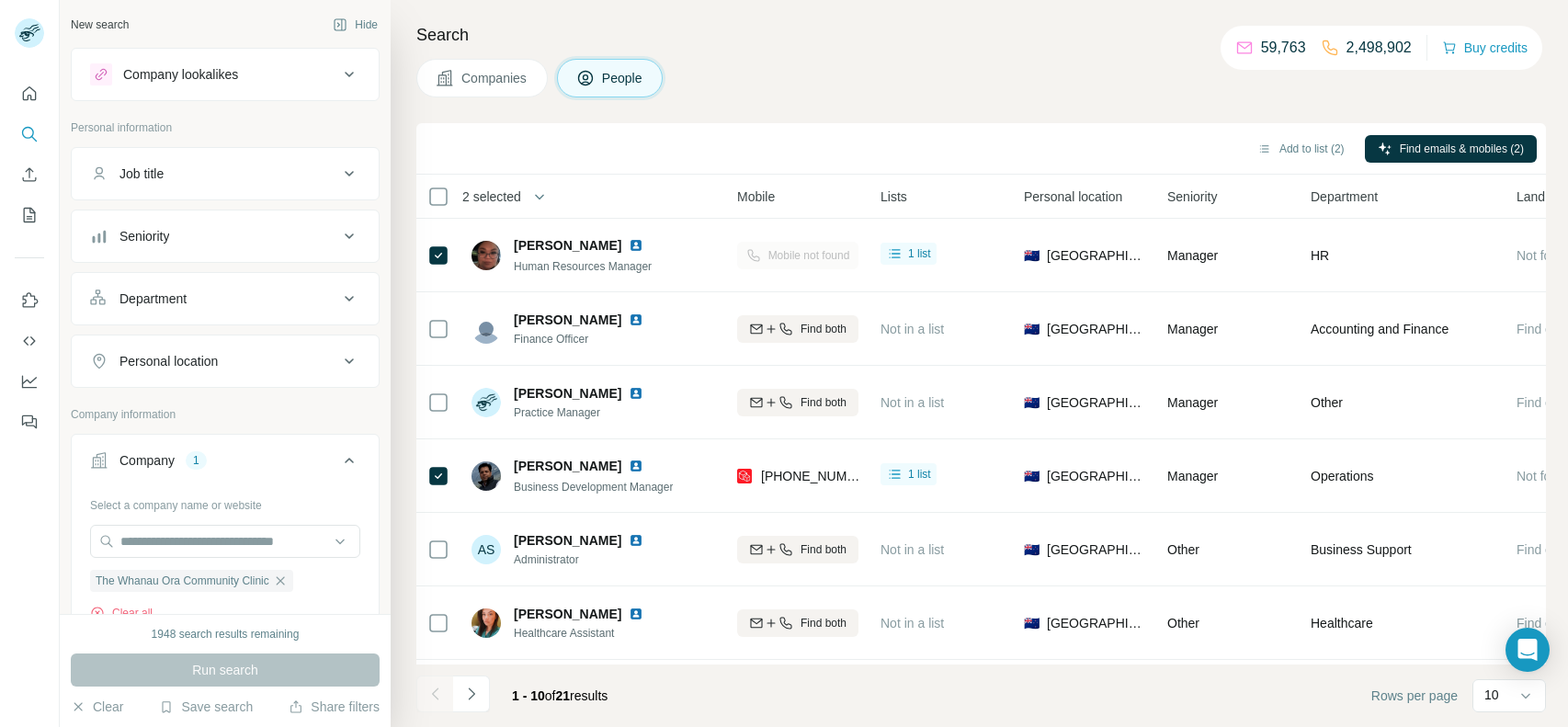
copy span "[PERSON_NAME]"
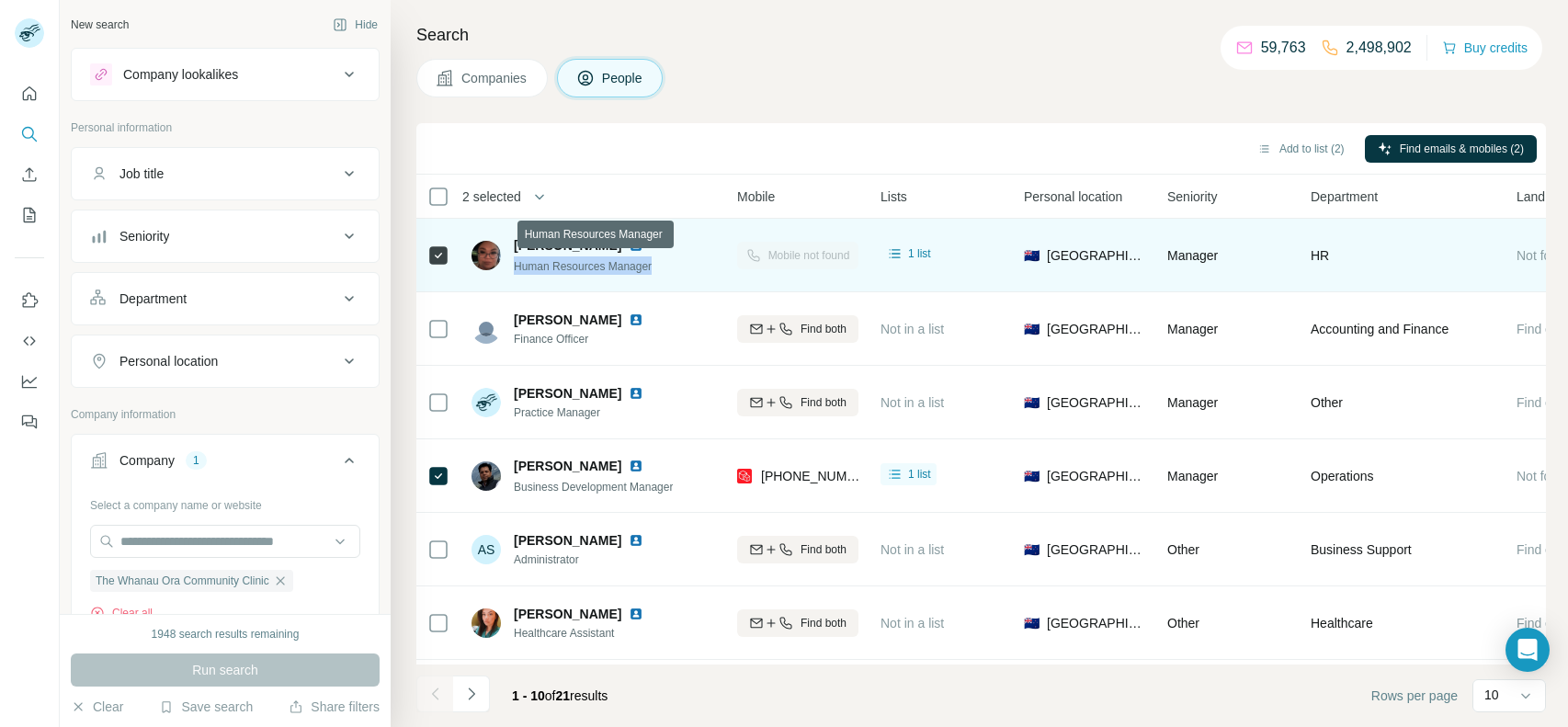
drag, startPoint x: 659, startPoint y: 269, endPoint x: 514, endPoint y: 265, distance: 145.1
click at [514, 265] on div "Human Resources Manager" at bounding box center [589, 265] width 151 height 18
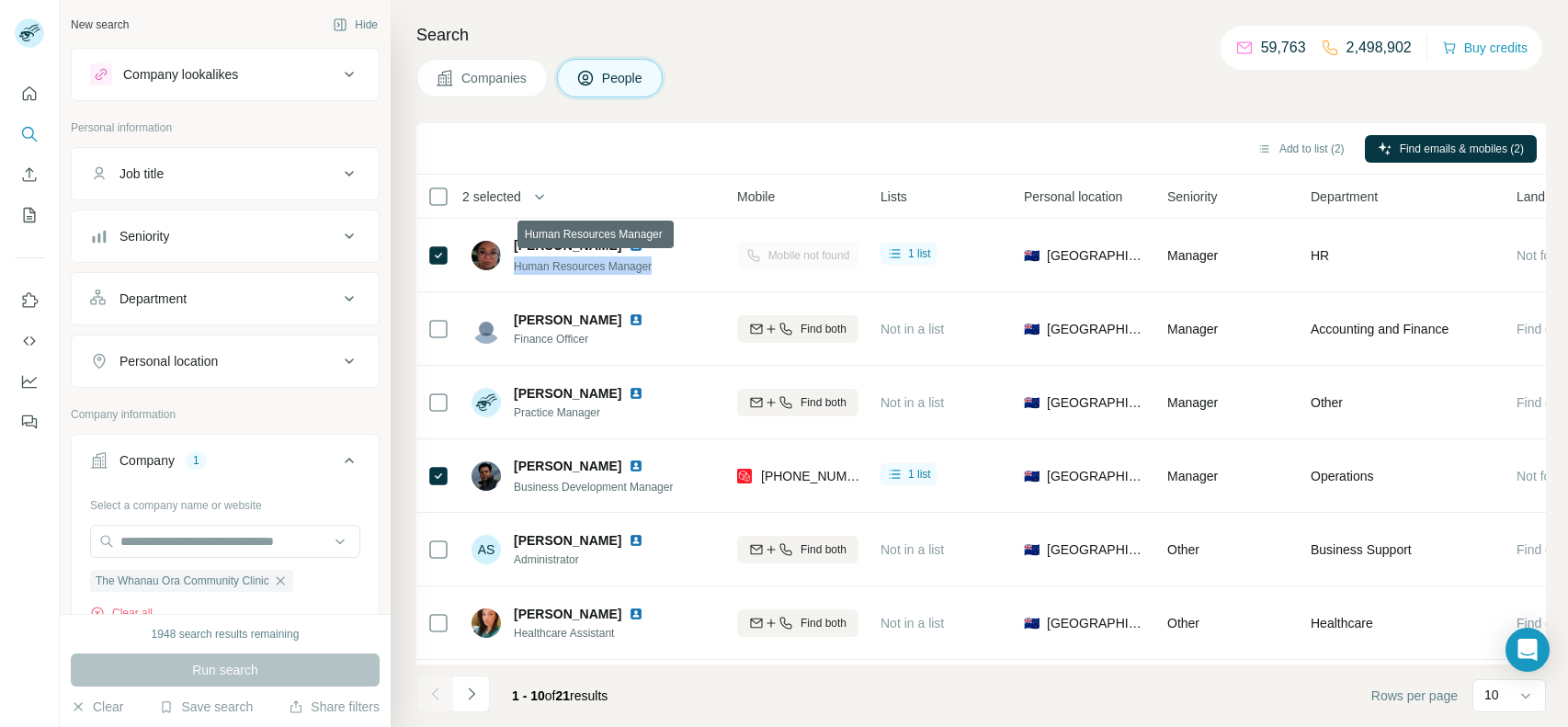
copy span "Human Resources Manager"
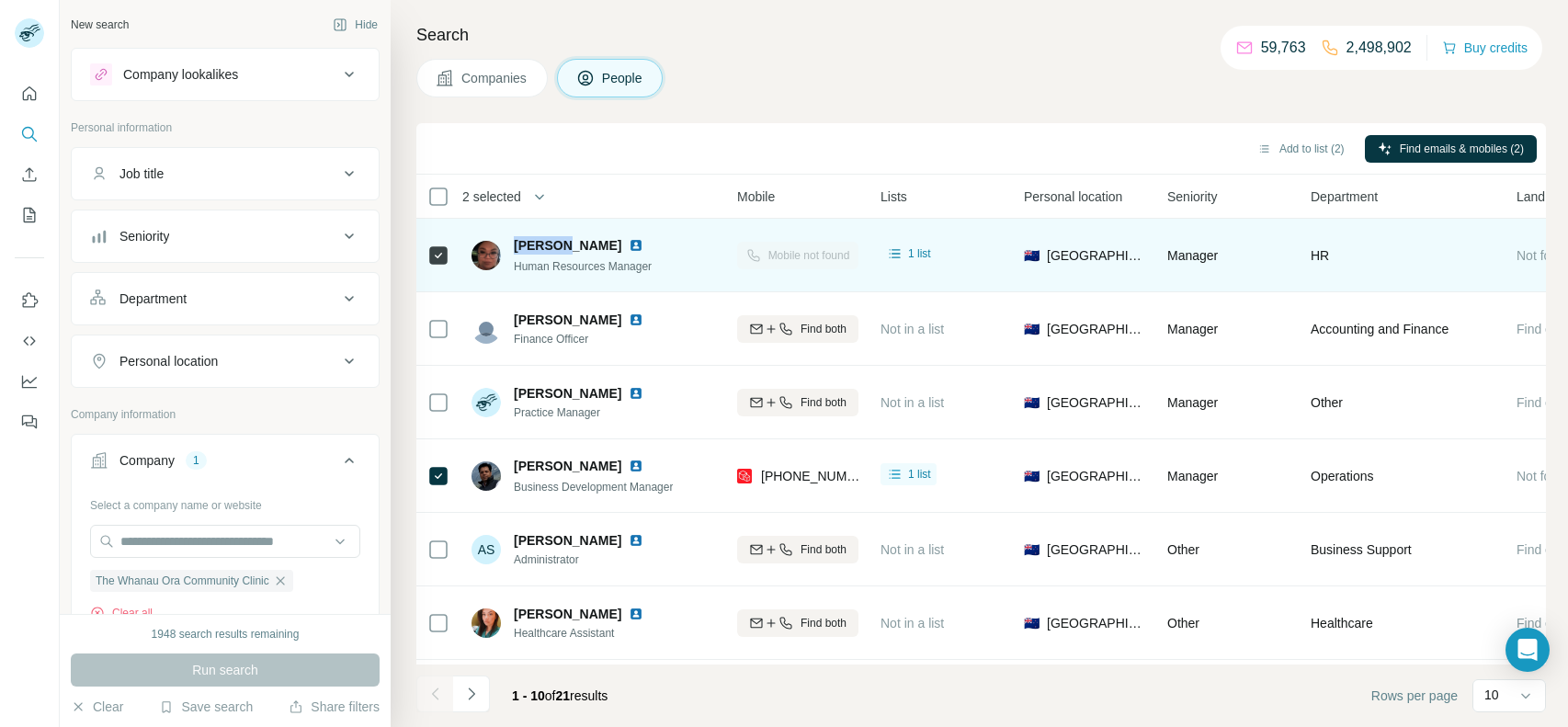
drag, startPoint x: 514, startPoint y: 242, endPoint x: 569, endPoint y: 240, distance: 55.0
click at [569, 240] on span "[PERSON_NAME]" at bounding box center [568, 245] width 108 height 18
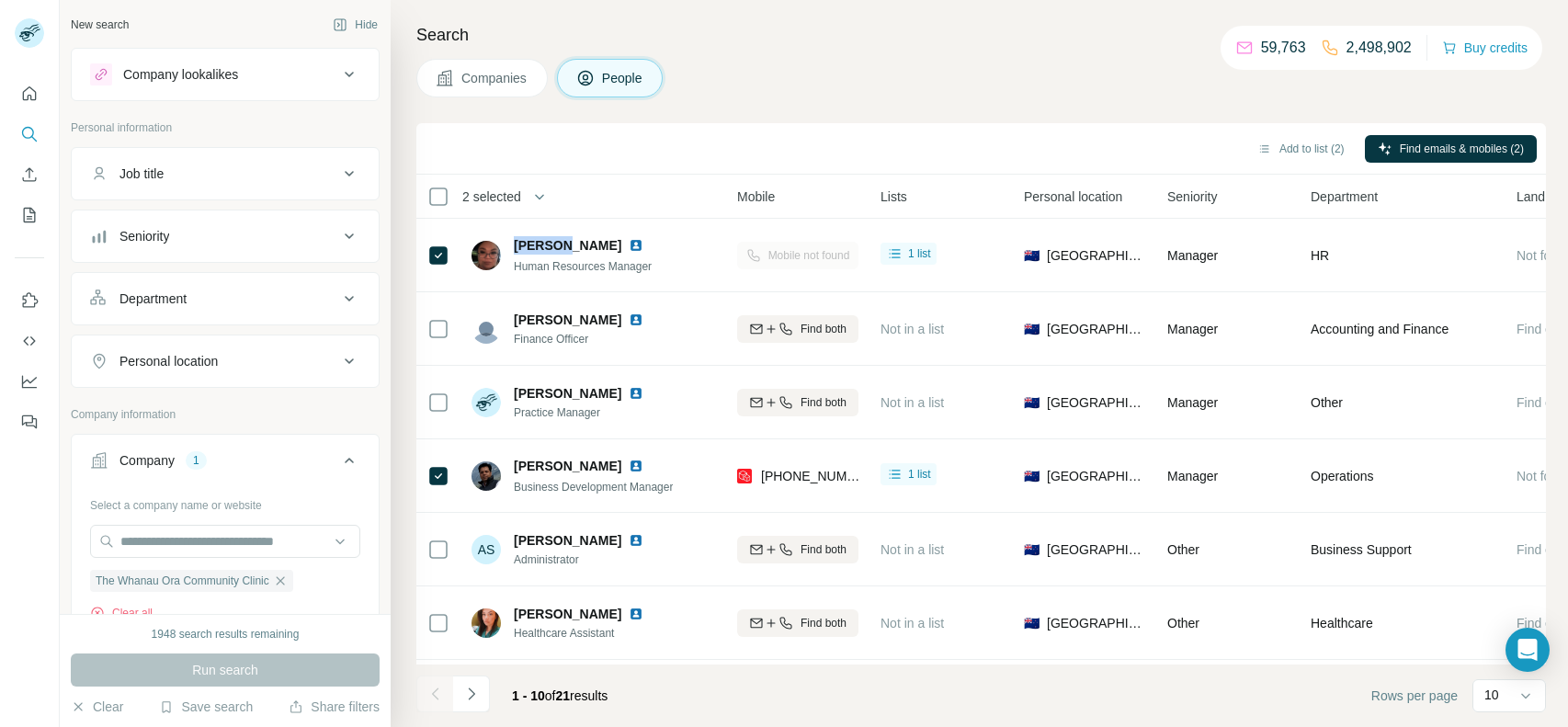
copy span "Dominiq"
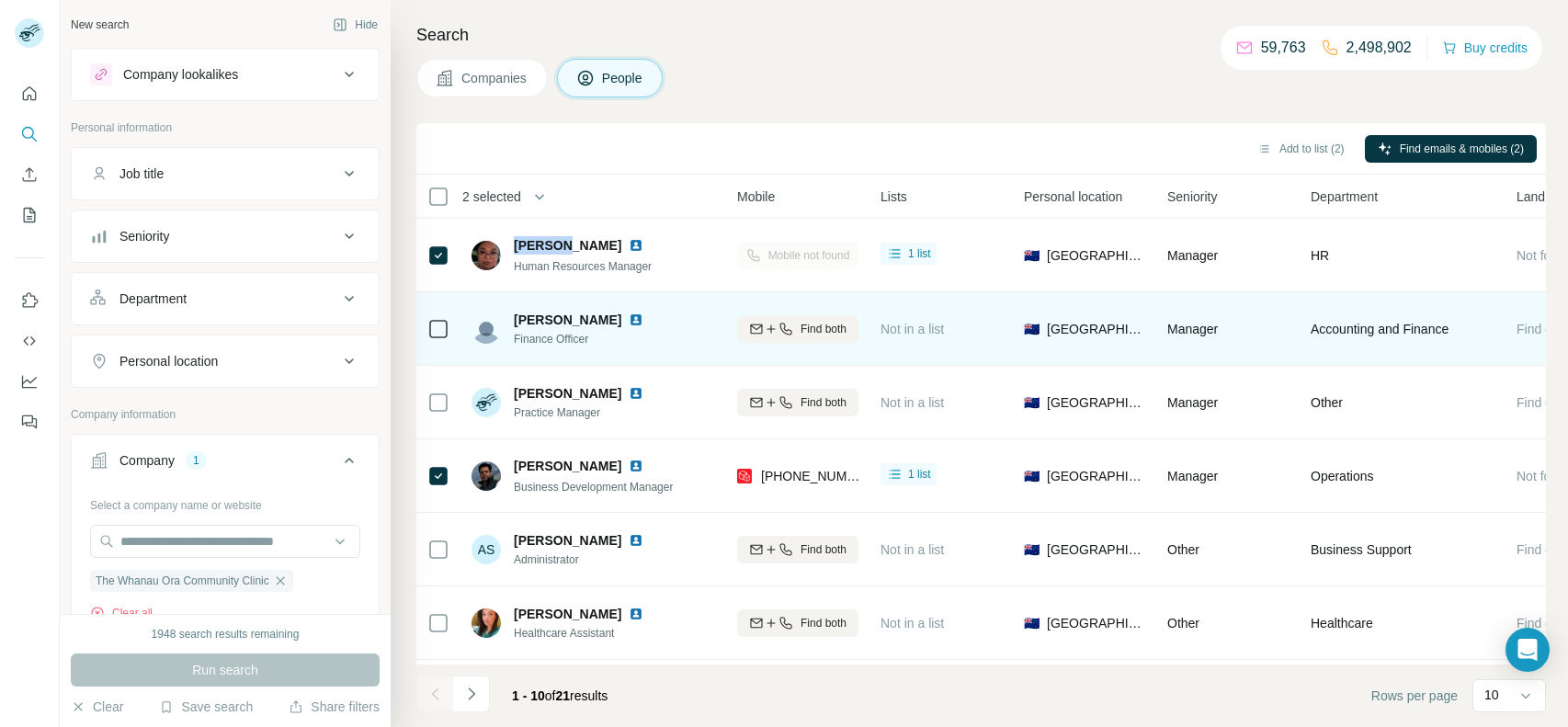
click at [659, 295] on td "[PERSON_NAME] Finance Officer" at bounding box center [594, 329] width 267 height 73
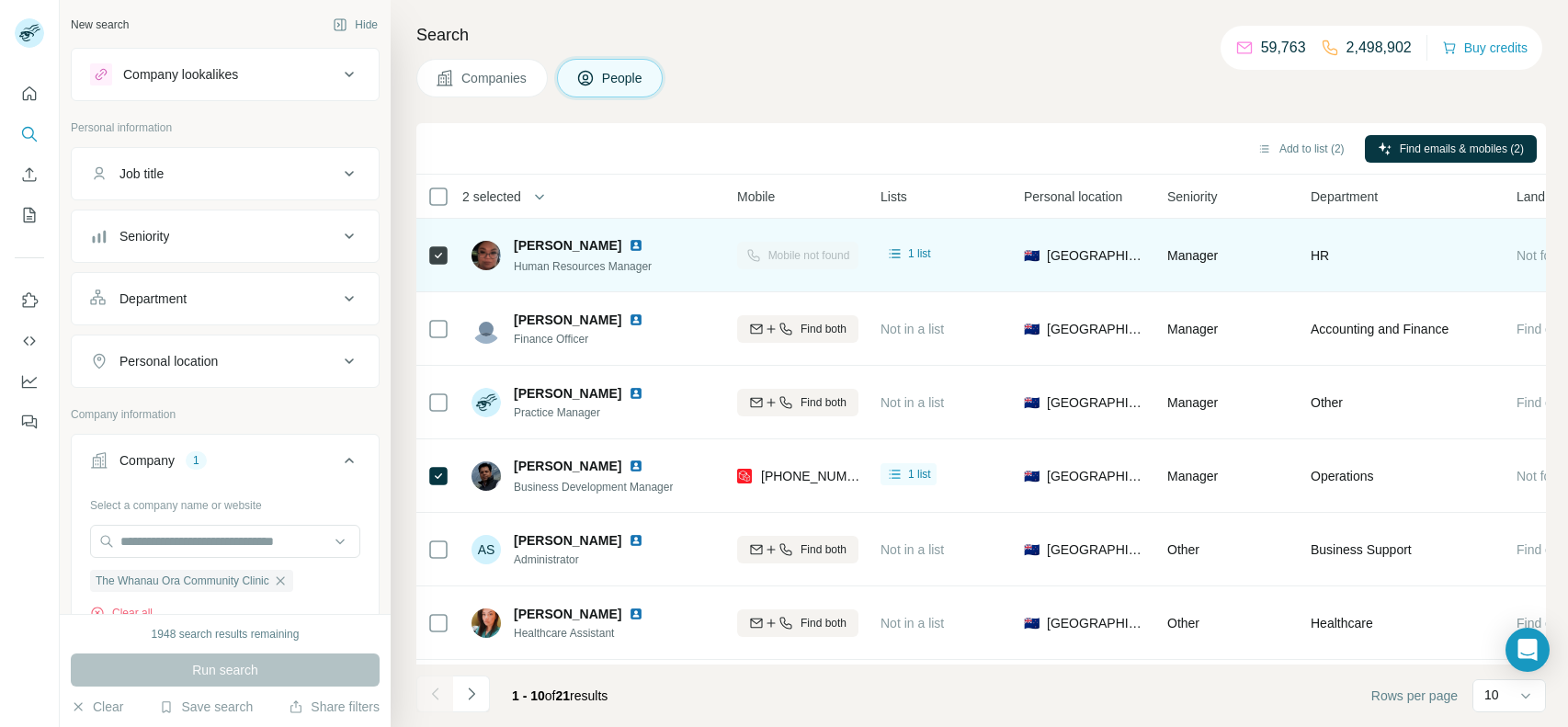
drag, startPoint x: 640, startPoint y: 243, endPoint x: 502, endPoint y: 249, distance: 138.1
click at [502, 249] on div "[PERSON_NAME] Human Resources Manager" at bounding box center [568, 256] width 194 height 39
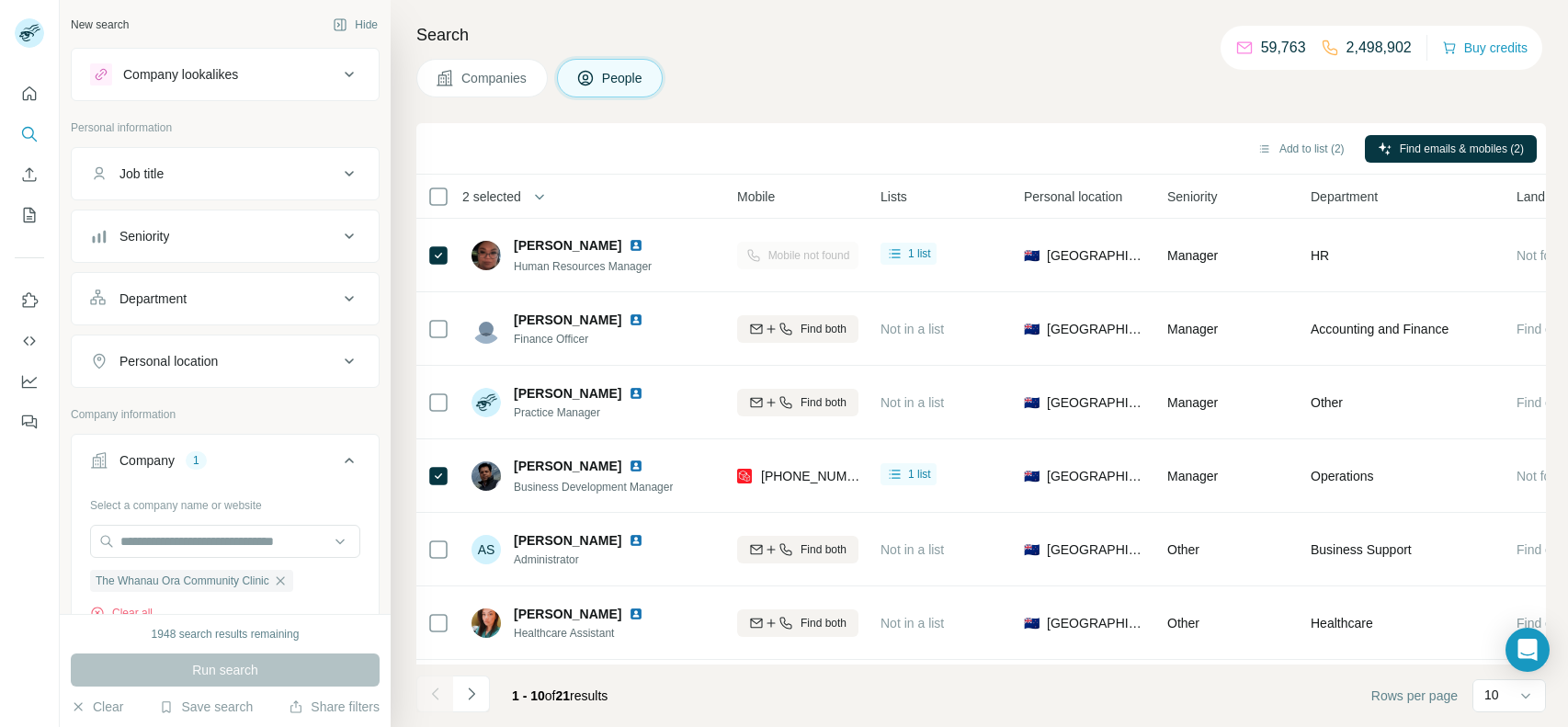
copy div "[PERSON_NAME]"
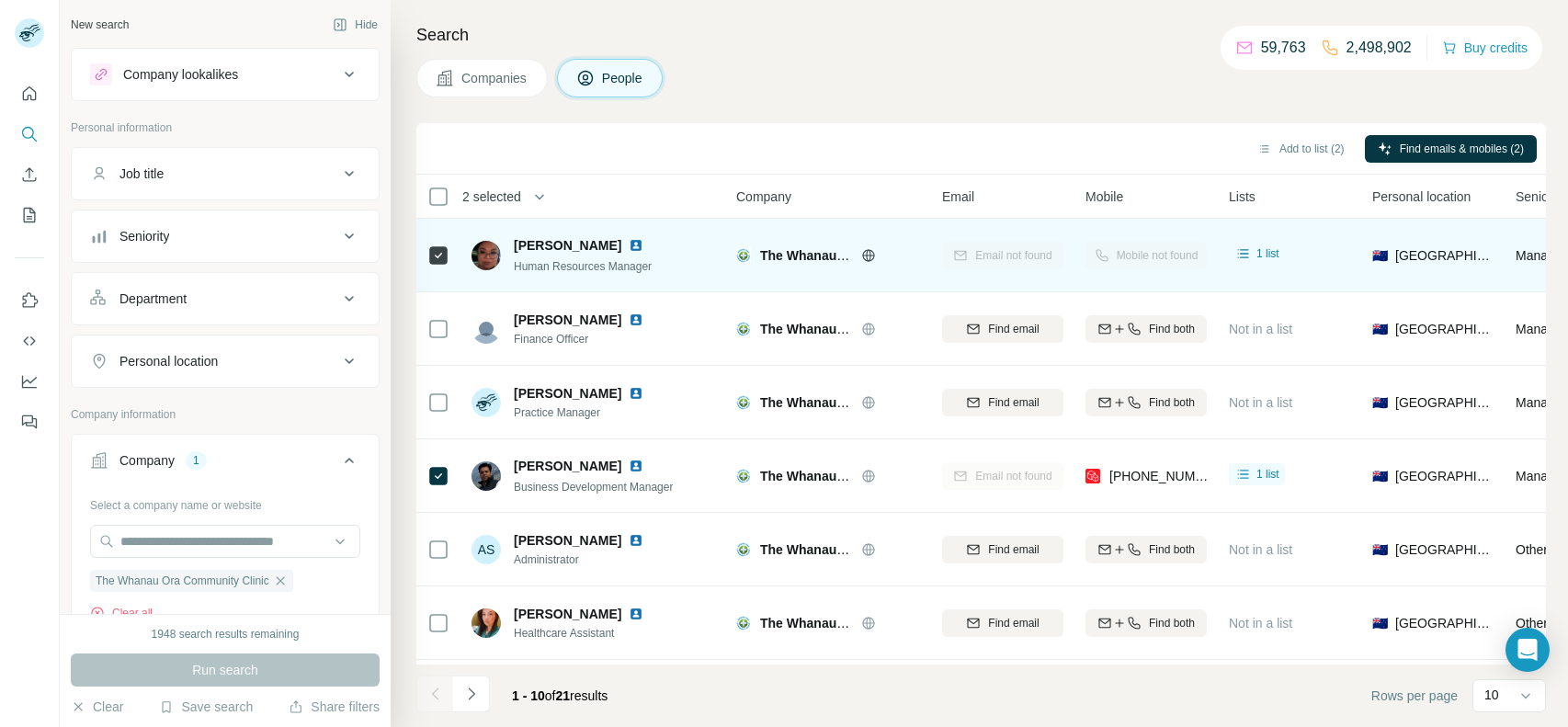
scroll to position [0, 450]
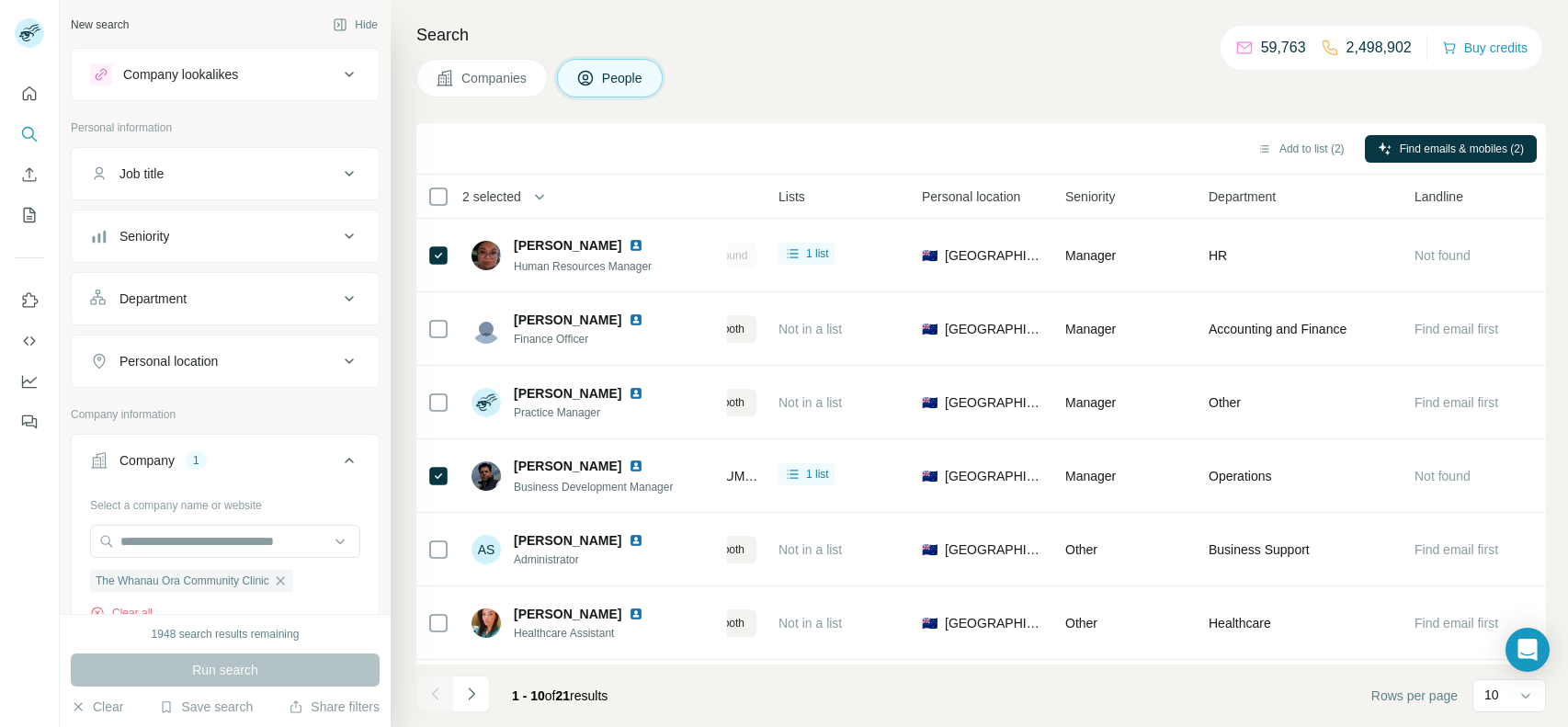
click at [132, 603] on div "The Whanau Ora Community Clinic Clear all" at bounding box center [225, 590] width 270 height 64
click at [136, 606] on button "Clear all" at bounding box center [120, 613] width 63 height 16
click at [226, 547] on input "text" at bounding box center [225, 542] width 270 height 33
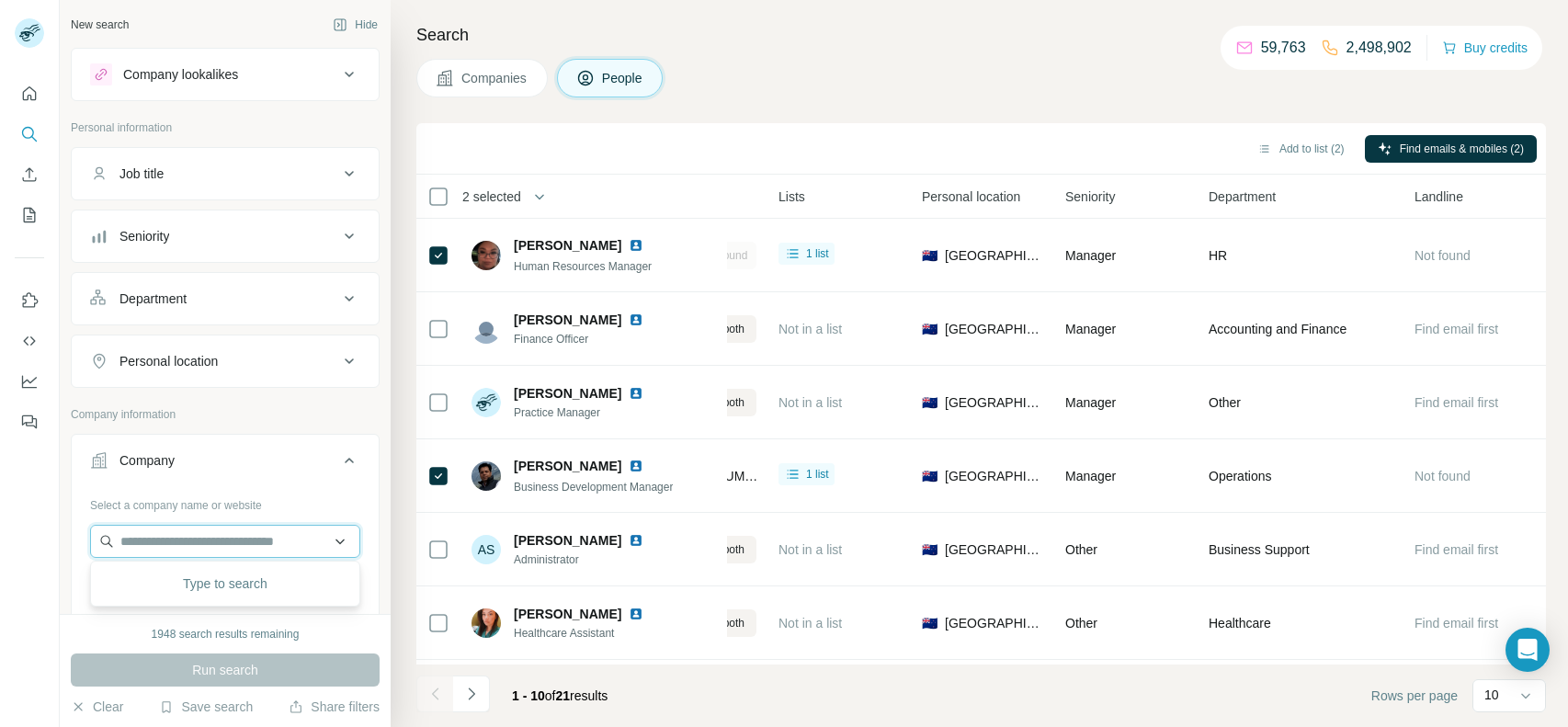
paste input "**********"
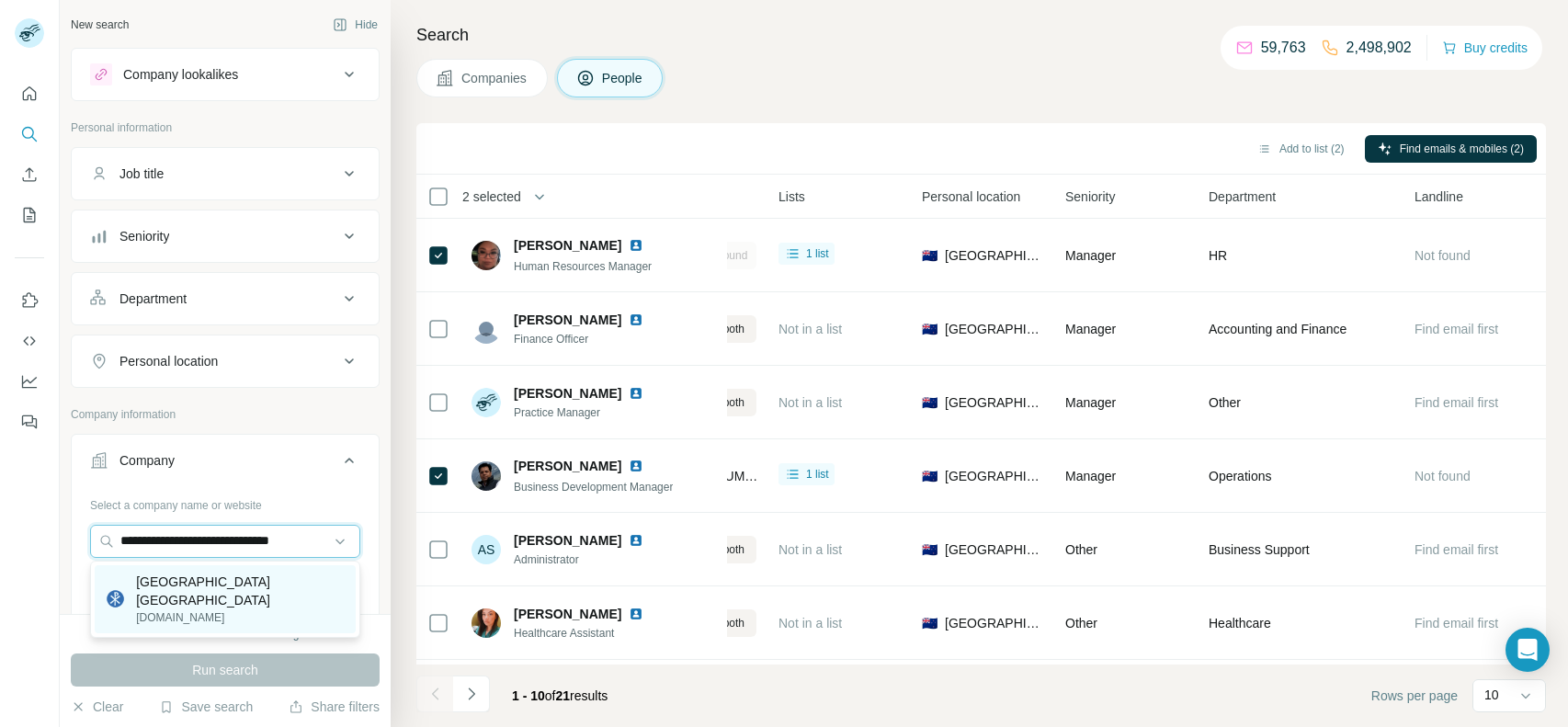
type input "**********"
click at [260, 603] on p "[GEOGRAPHIC_DATA] [GEOGRAPHIC_DATA]" at bounding box center [240, 591] width 208 height 37
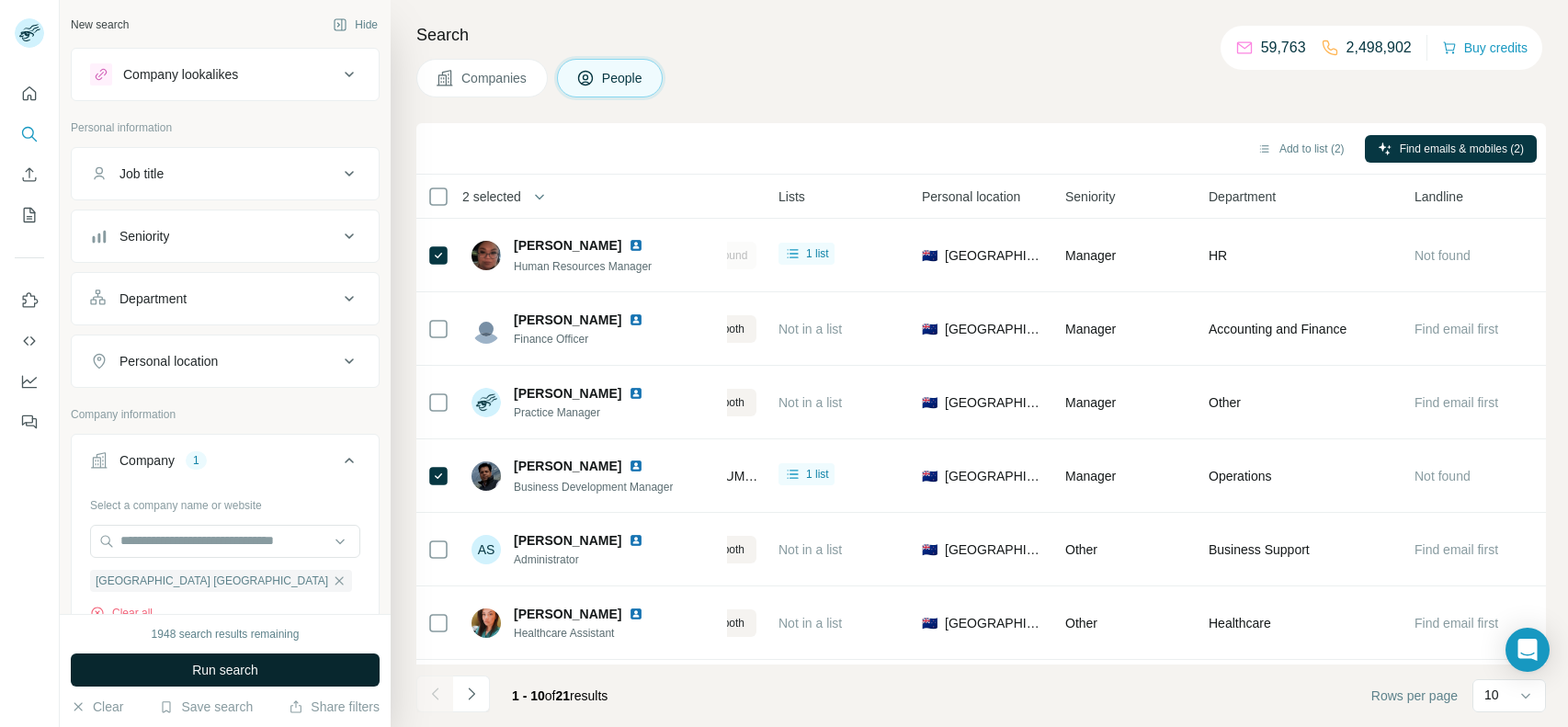
click at [242, 665] on span "Run search" at bounding box center [225, 670] width 66 height 18
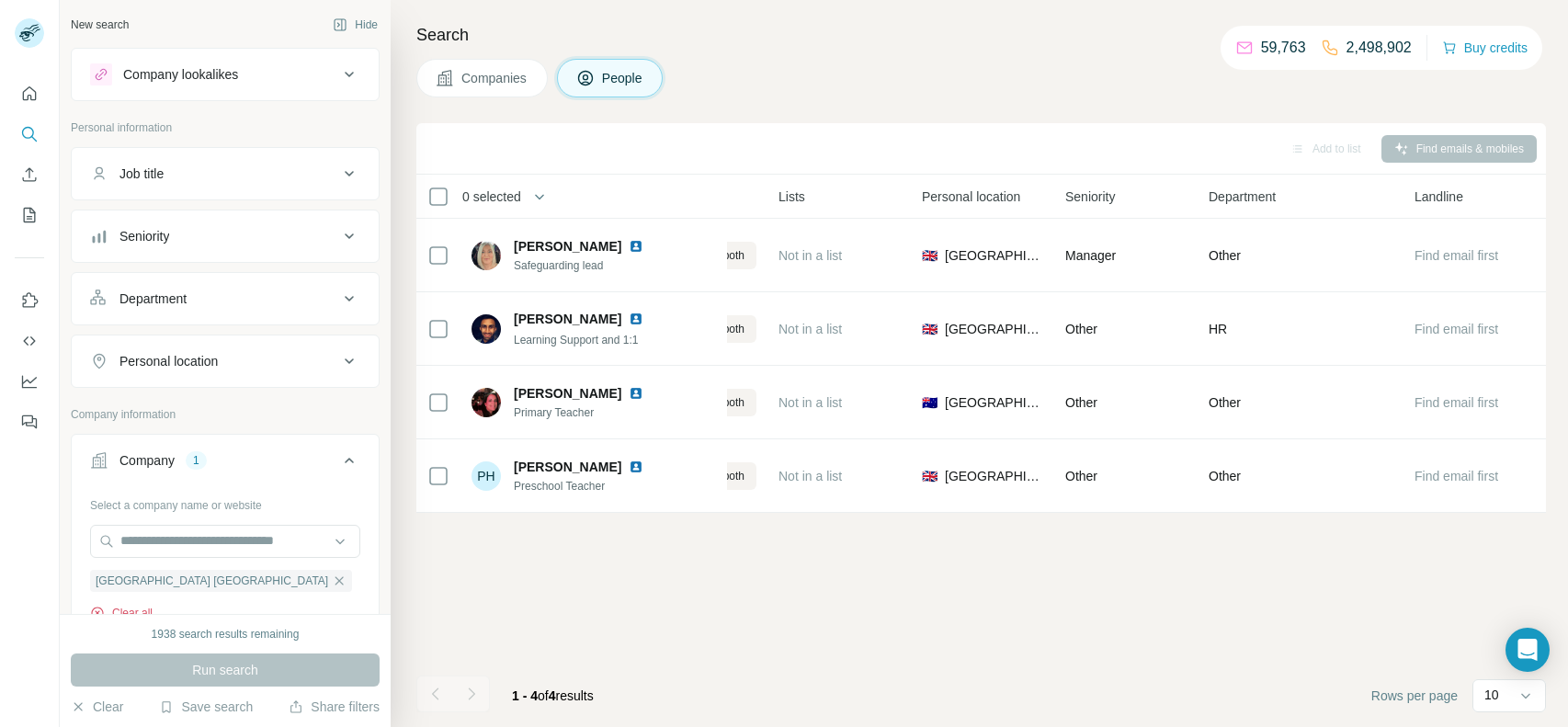
click at [137, 607] on button "Clear all" at bounding box center [120, 613] width 63 height 16
click at [204, 553] on input "text" at bounding box center [225, 542] width 270 height 33
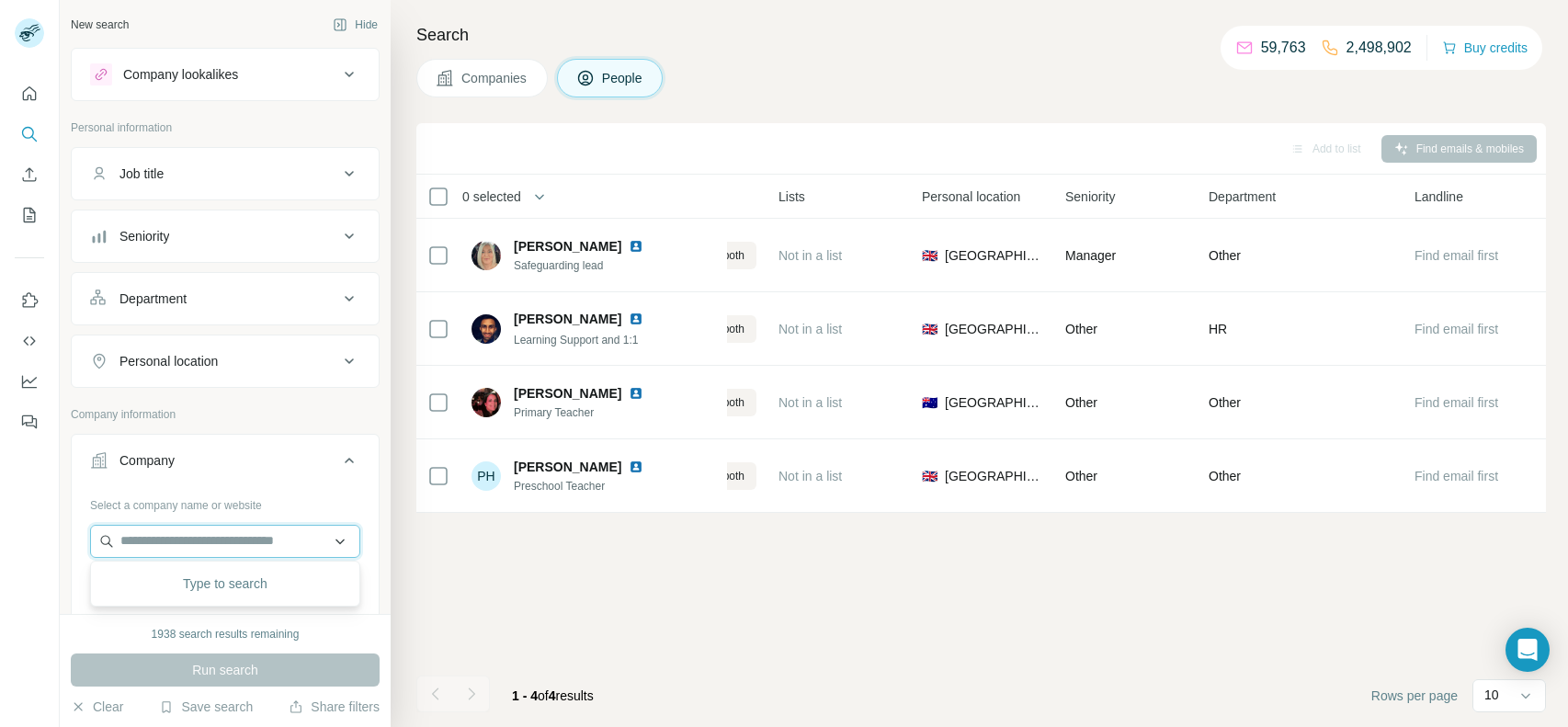
paste input "**********"
type input "**********"
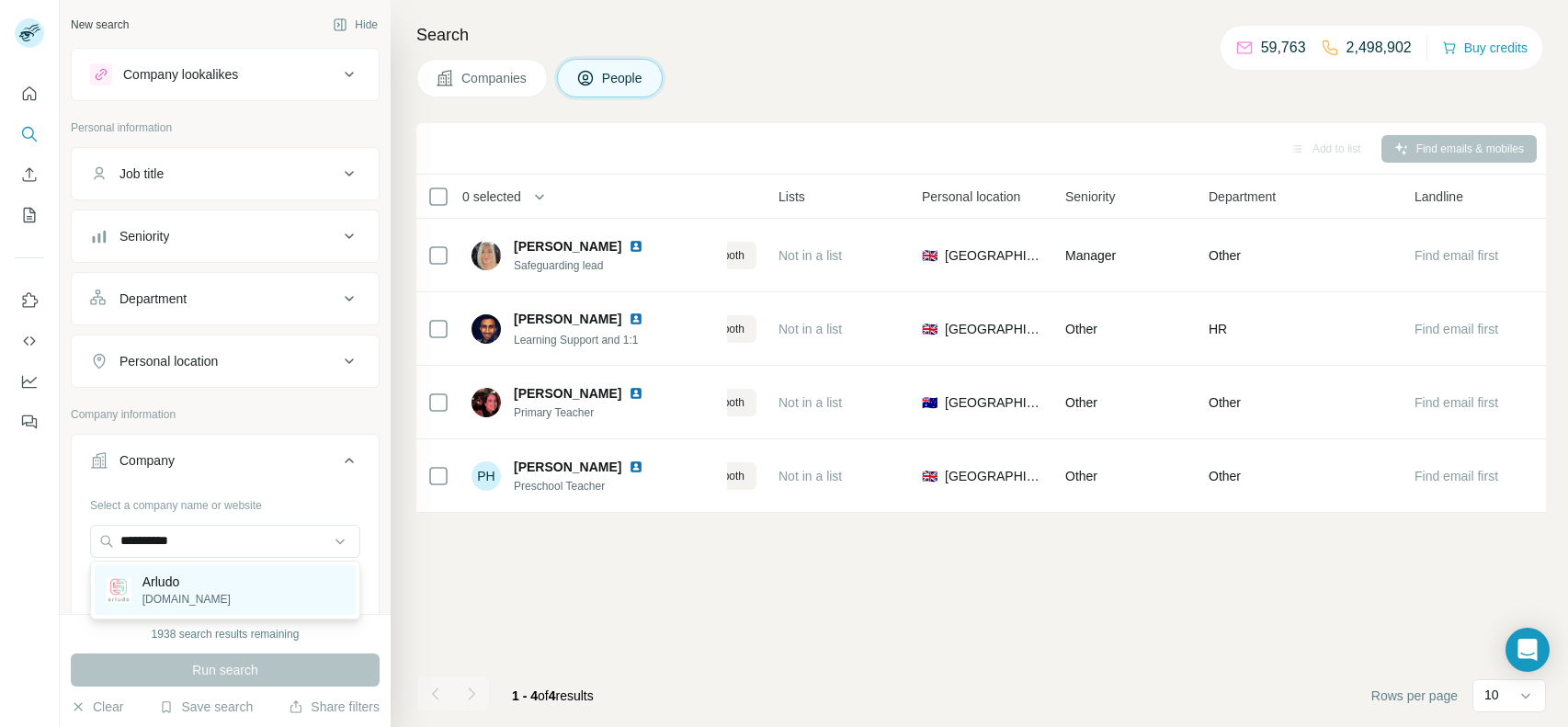
click at [213, 574] on div "Arludo [DOMAIN_NAME]" at bounding box center [225, 591] width 261 height 50
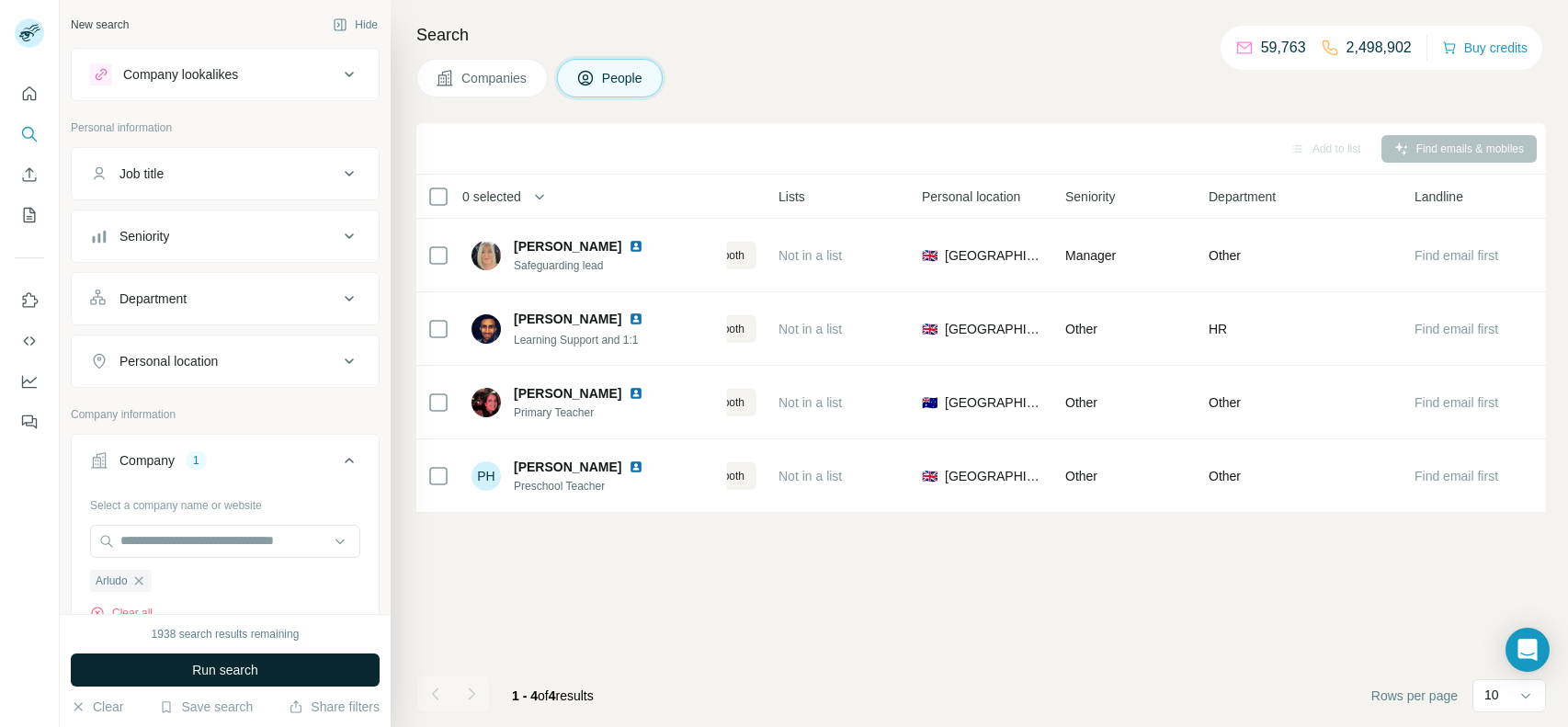
click at [252, 677] on span "Run search" at bounding box center [225, 670] width 66 height 18
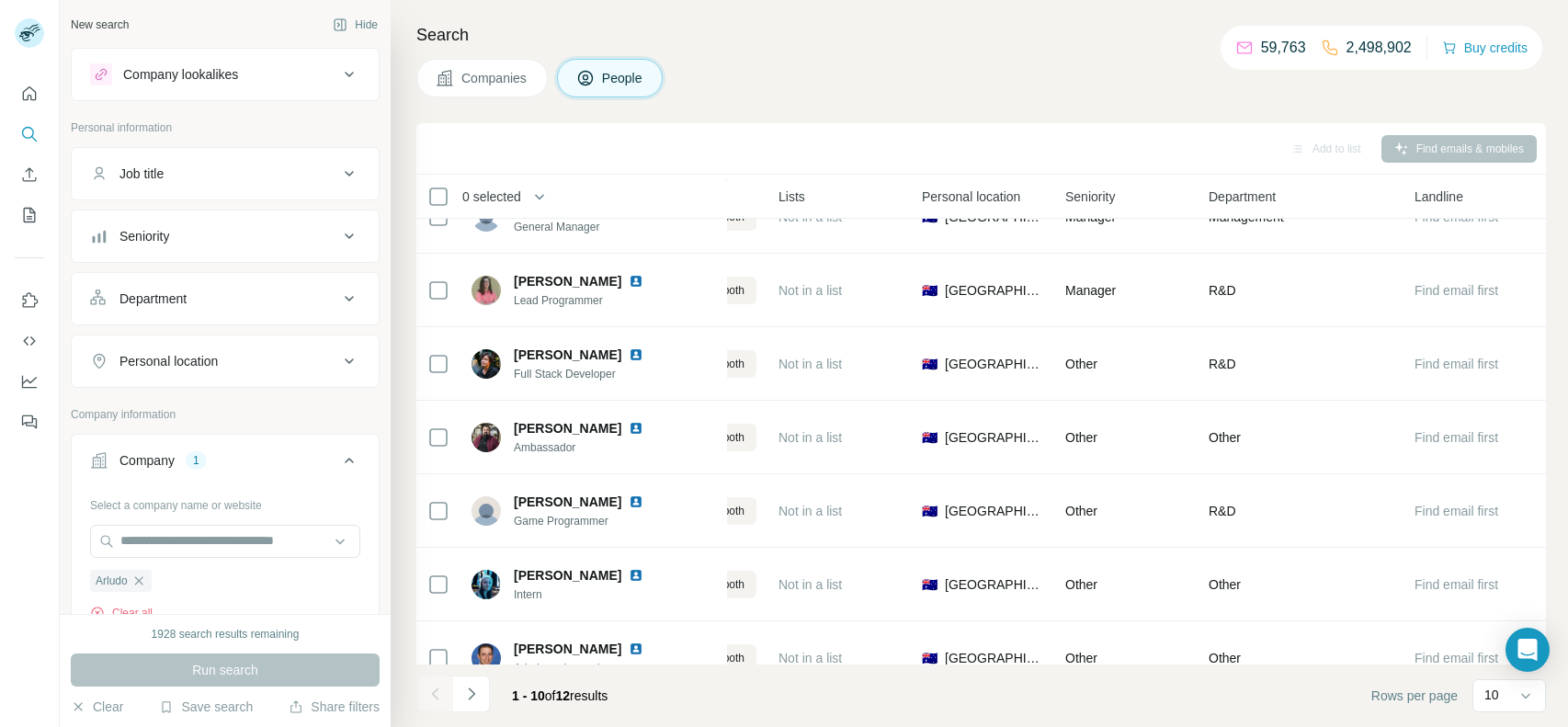
scroll to position [288, 450]
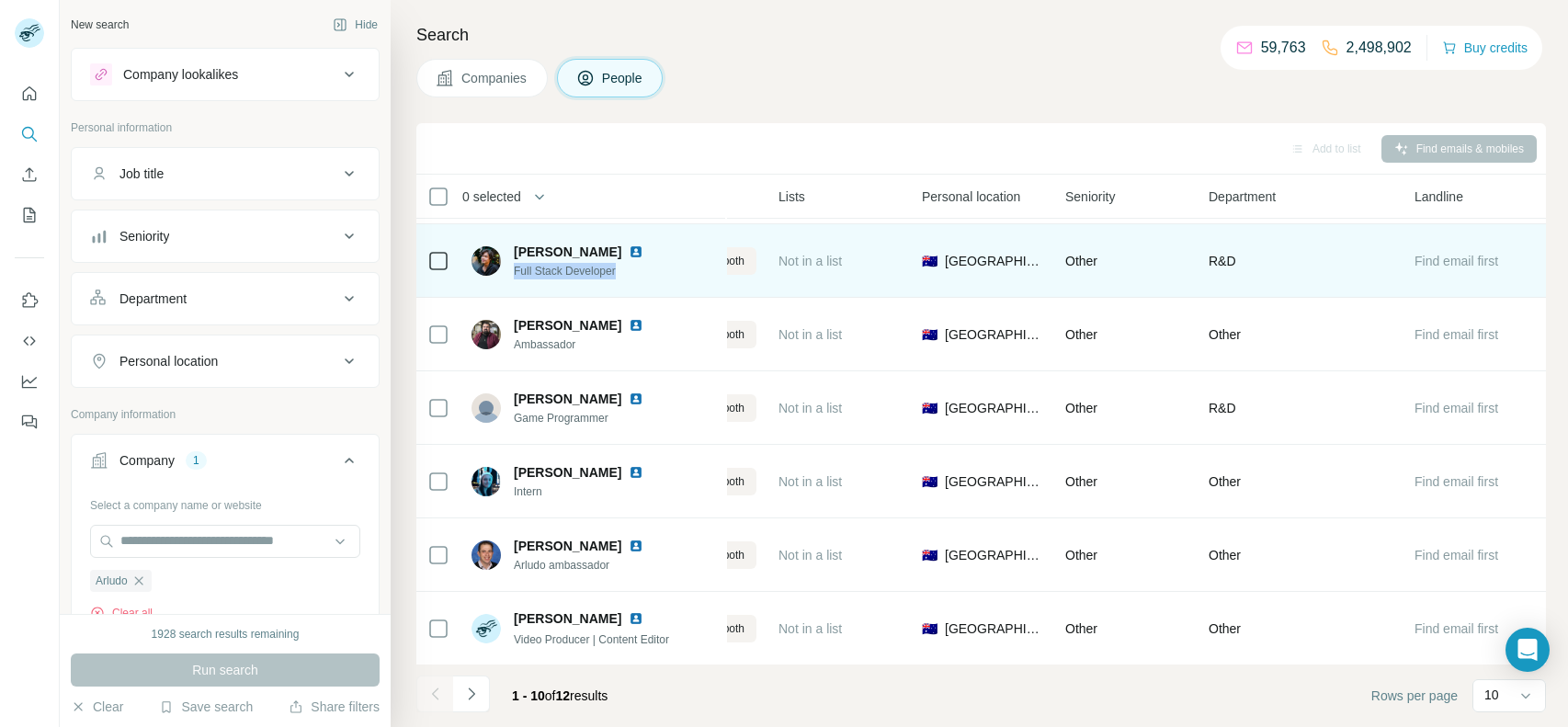
drag, startPoint x: 626, startPoint y: 273, endPoint x: 514, endPoint y: 271, distance: 112.0
click at [514, 271] on div "[PERSON_NAME] Full Stack Developer" at bounding box center [594, 260] width 245 height 50
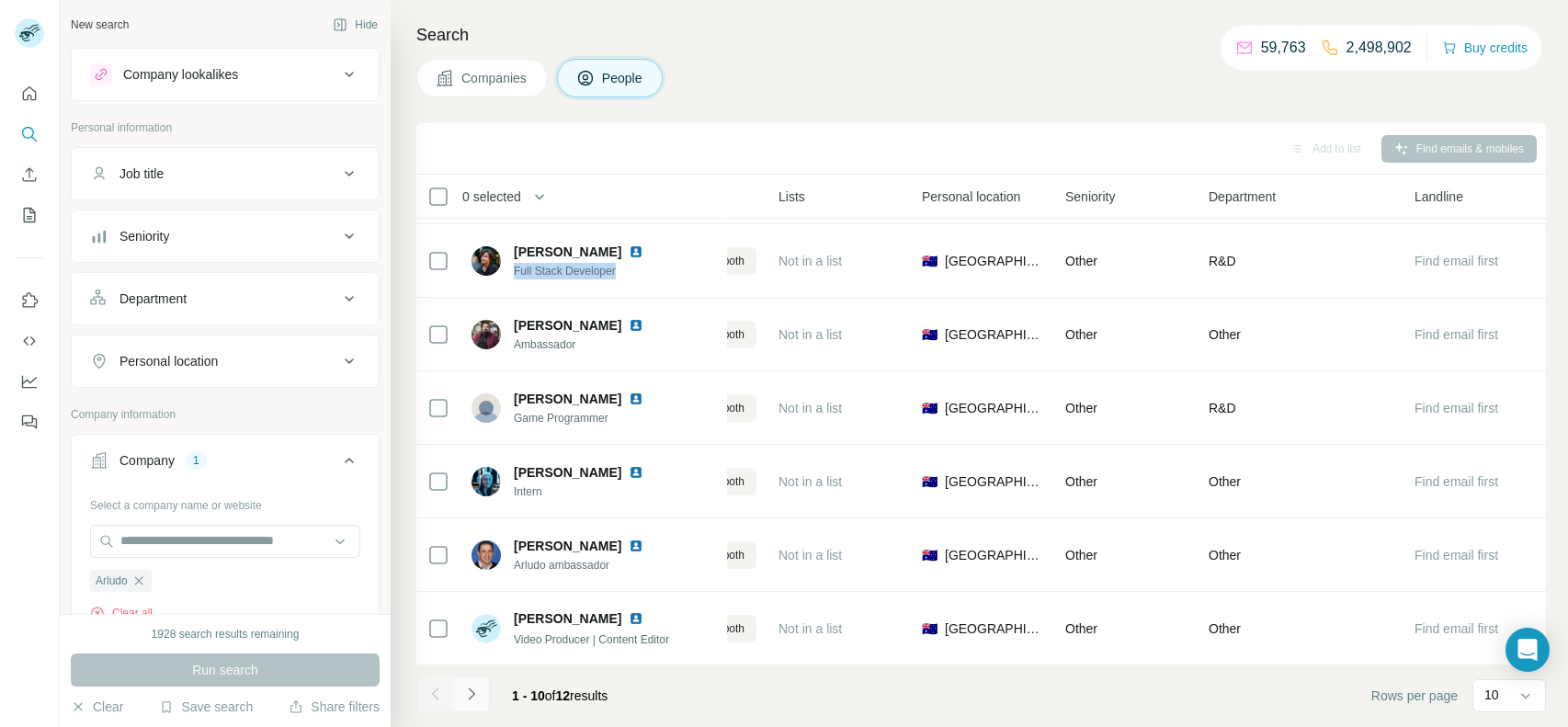
click at [476, 686] on icon "Navigate to next page" at bounding box center [471, 694] width 18 height 18
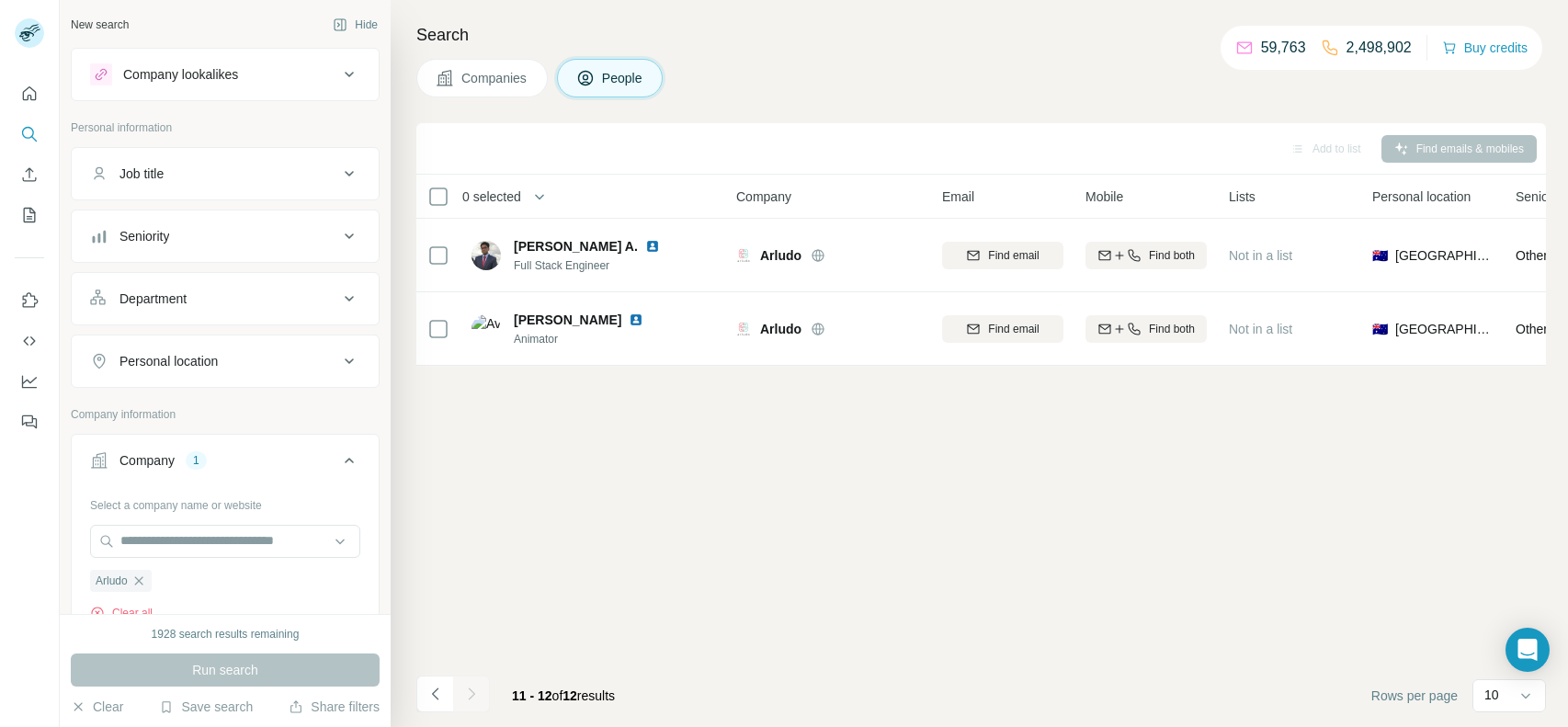
scroll to position [0, 0]
click at [428, 702] on icon "Navigate to previous page" at bounding box center [436, 694] width 18 height 18
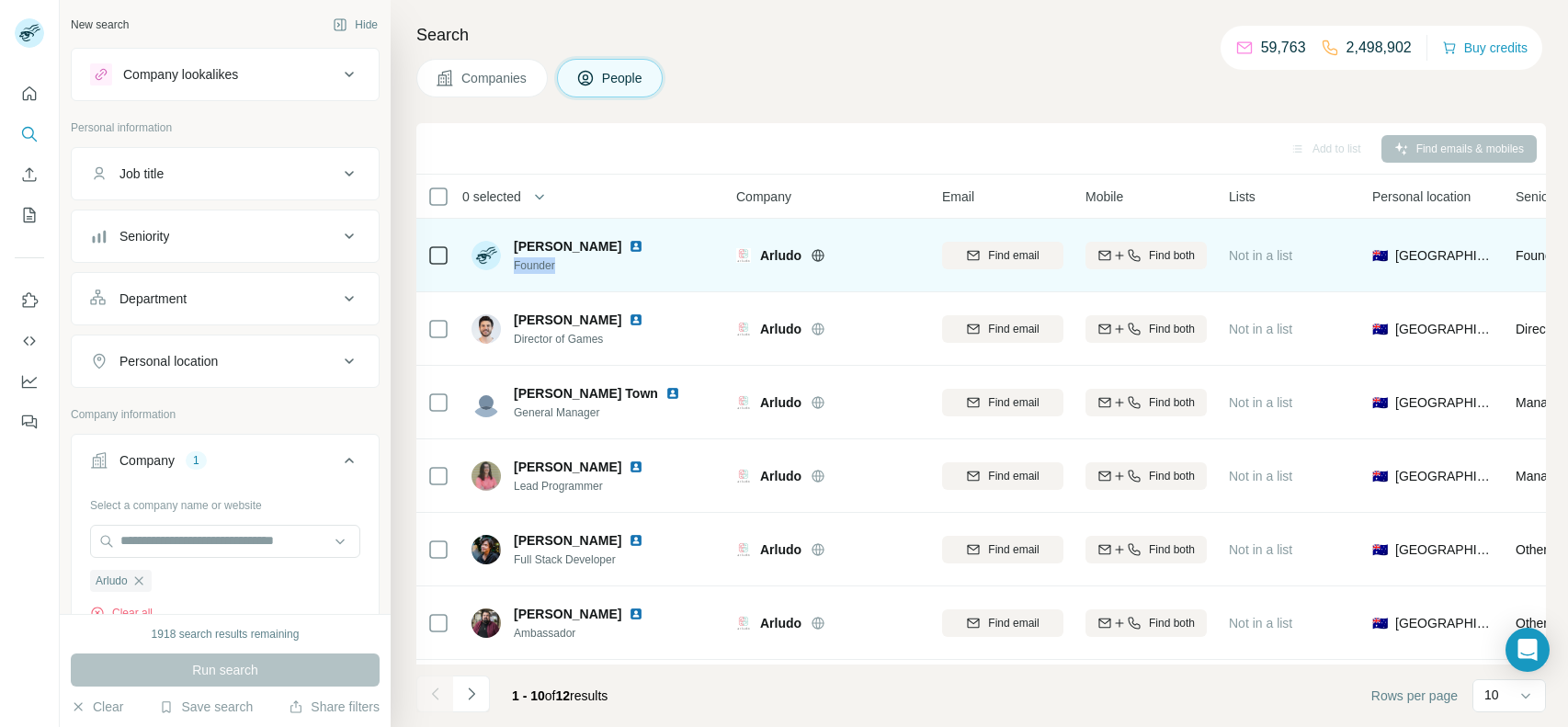
drag, startPoint x: 567, startPoint y: 271, endPoint x: 511, endPoint y: 268, distance: 56.1
click at [511, 268] on div "[PERSON_NAME] Founder" at bounding box center [568, 256] width 194 height 37
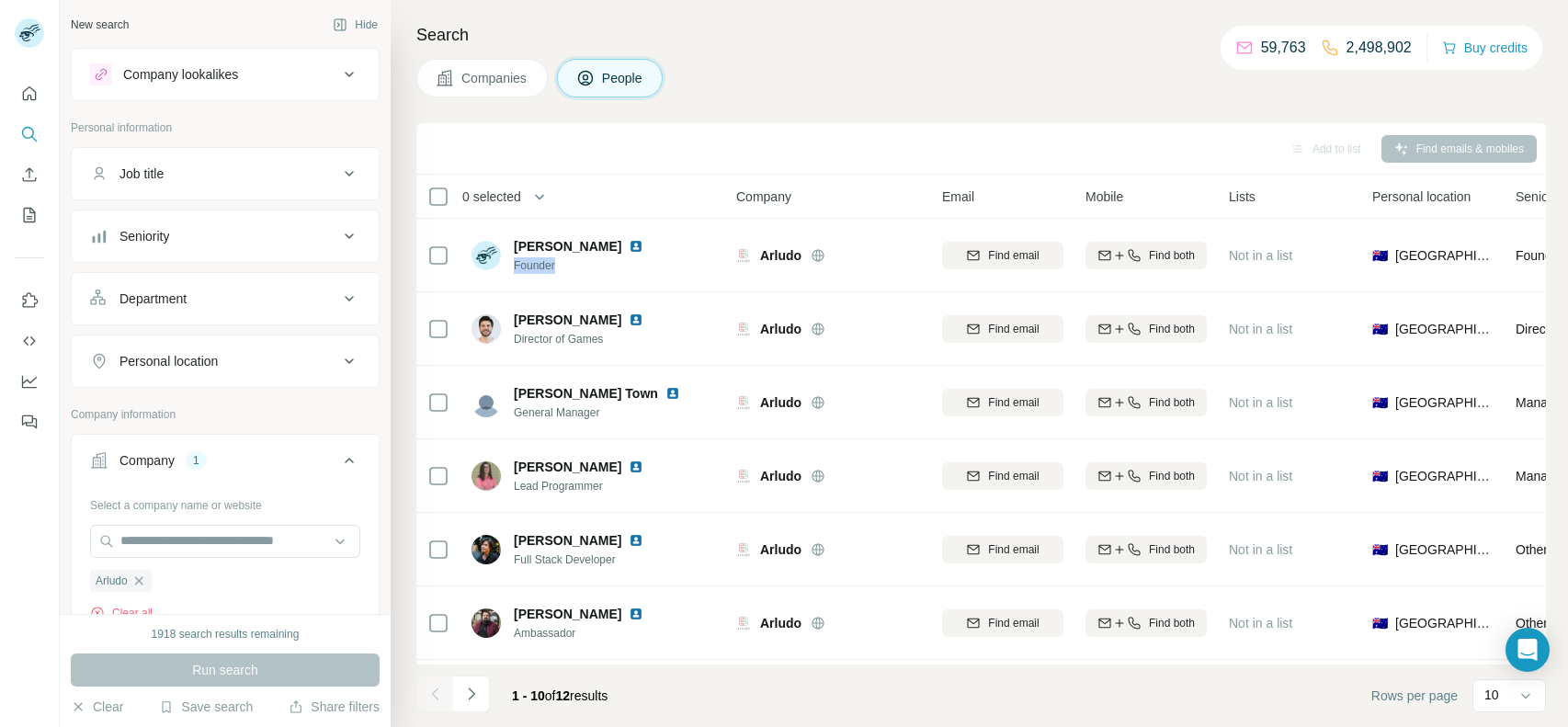
copy span "Founder"
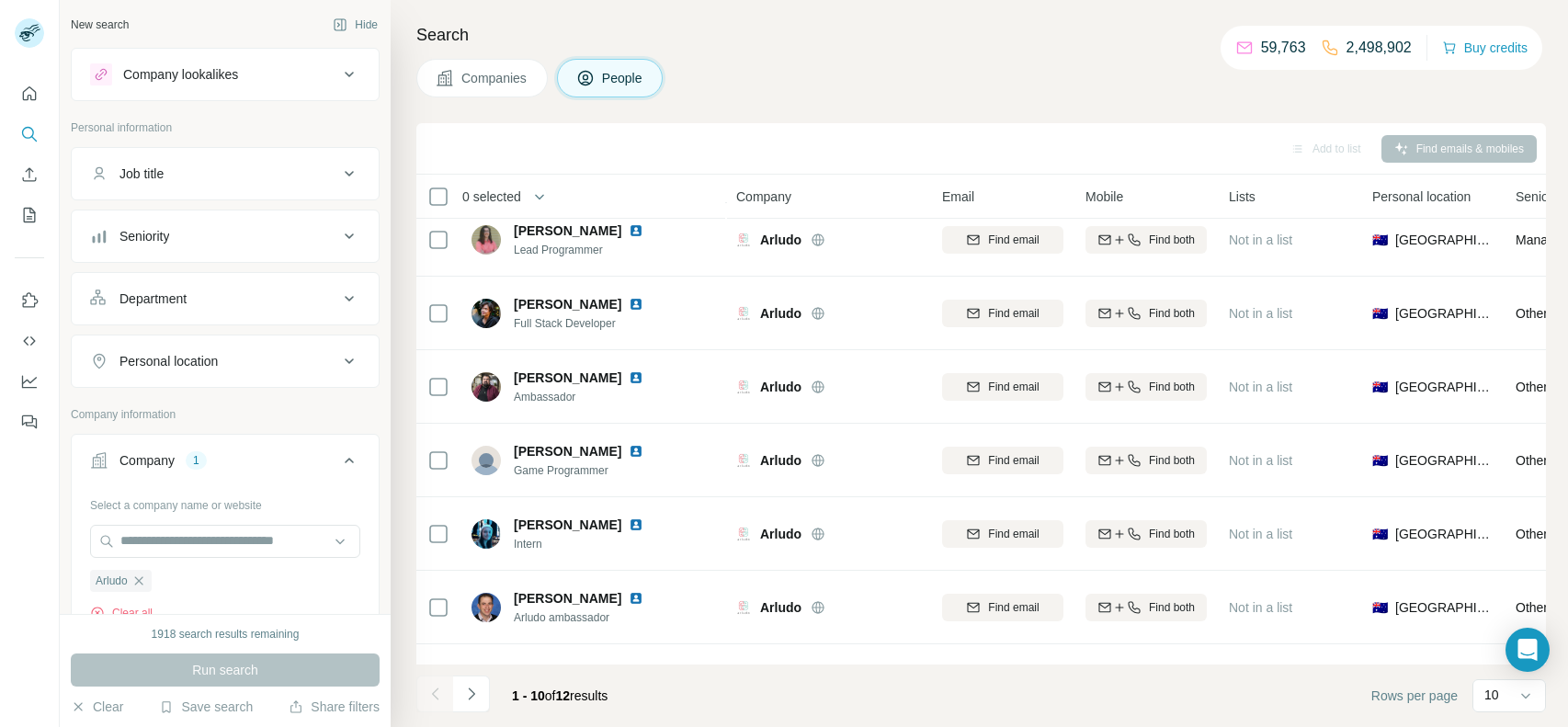
scroll to position [238, 0]
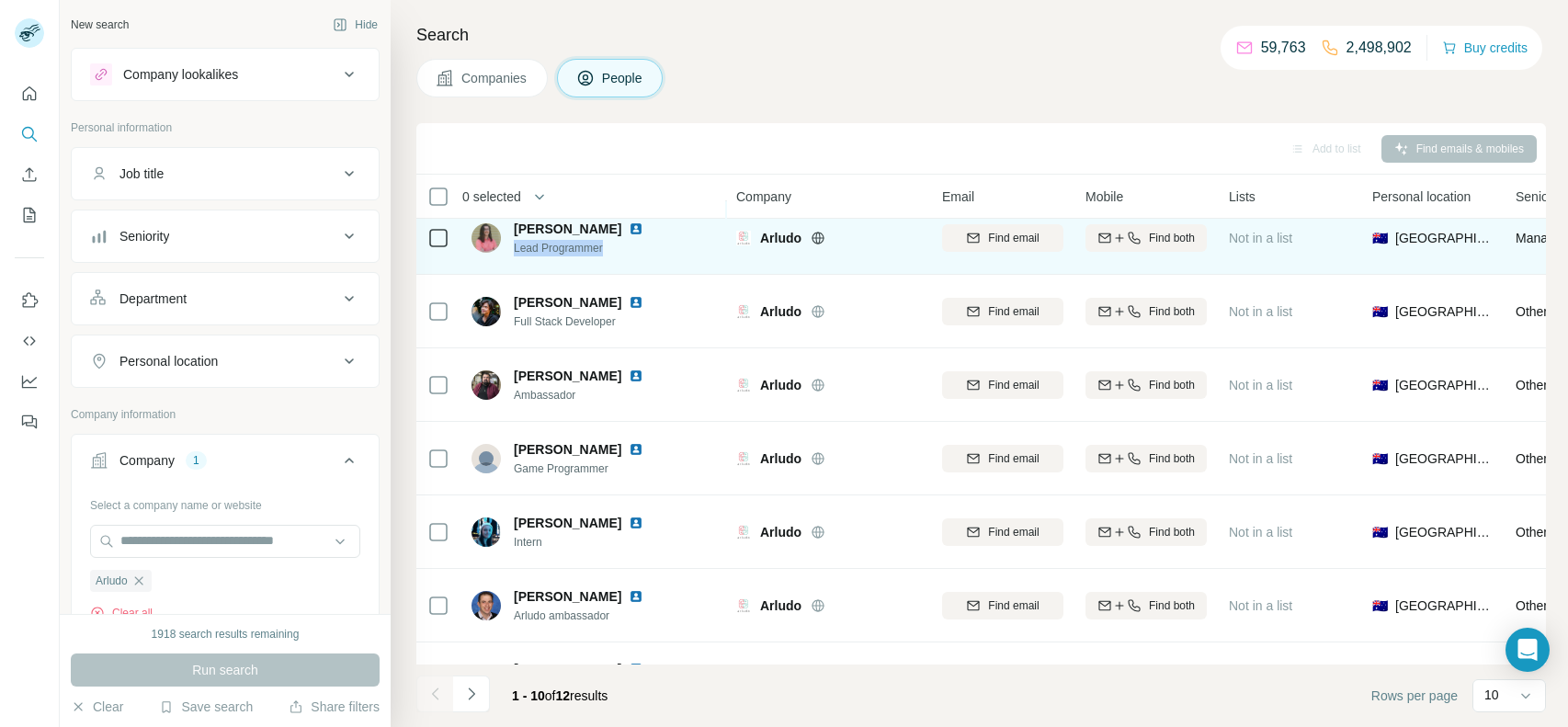
drag, startPoint x: 606, startPoint y: 245, endPoint x: 514, endPoint y: 249, distance: 92.1
click at [514, 249] on span "Lead Programmer" at bounding box center [589, 248] width 151 height 16
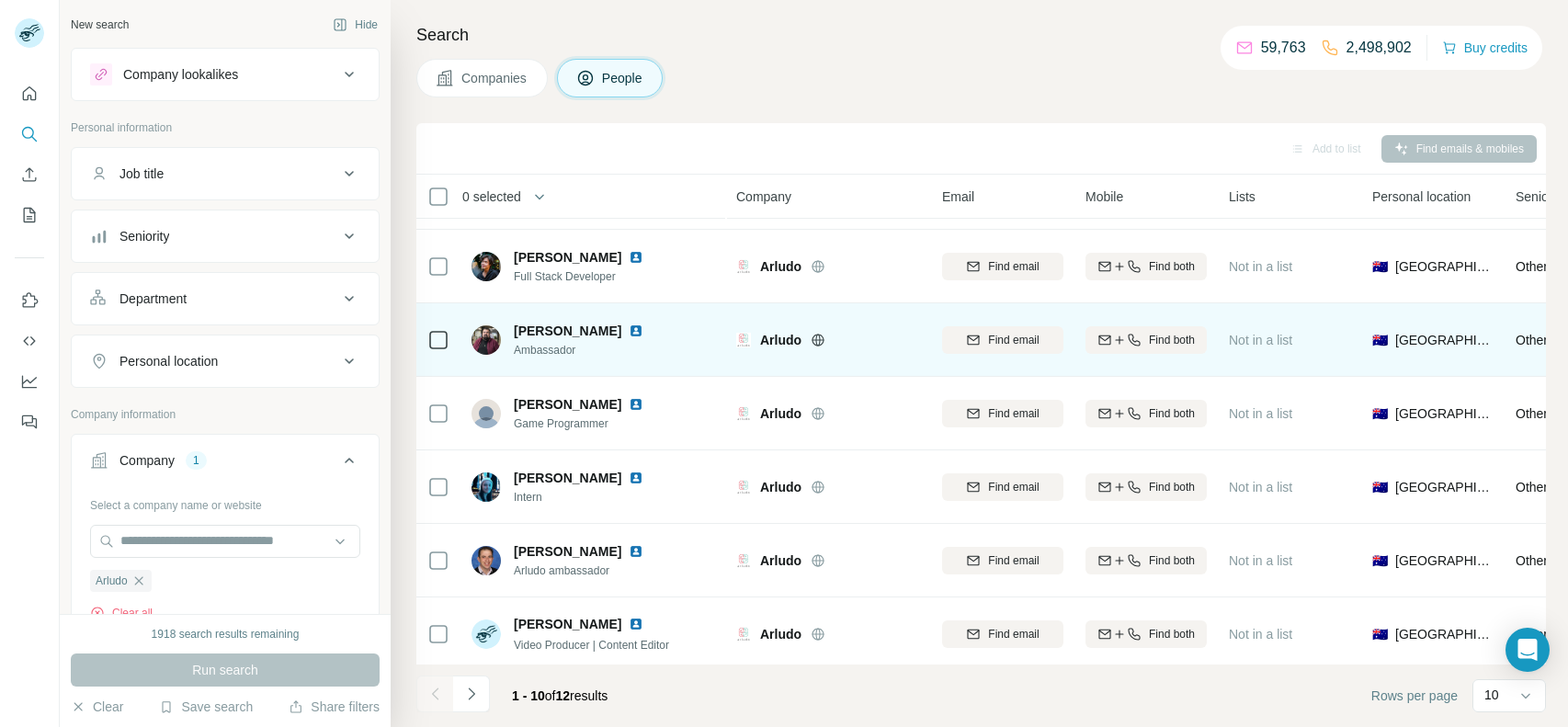
scroll to position [288, 0]
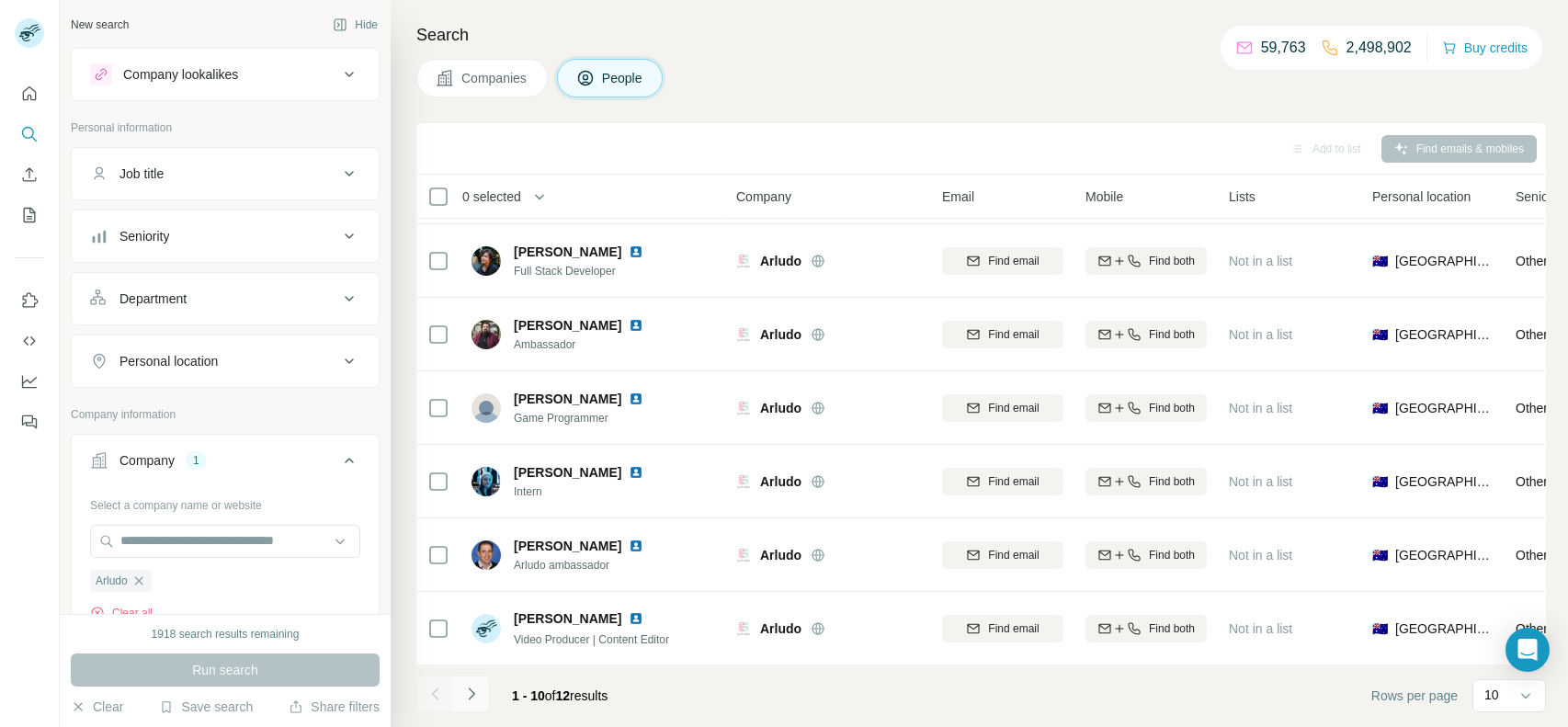
click at [473, 698] on icon "Navigate to next page" at bounding box center [471, 694] width 18 height 18
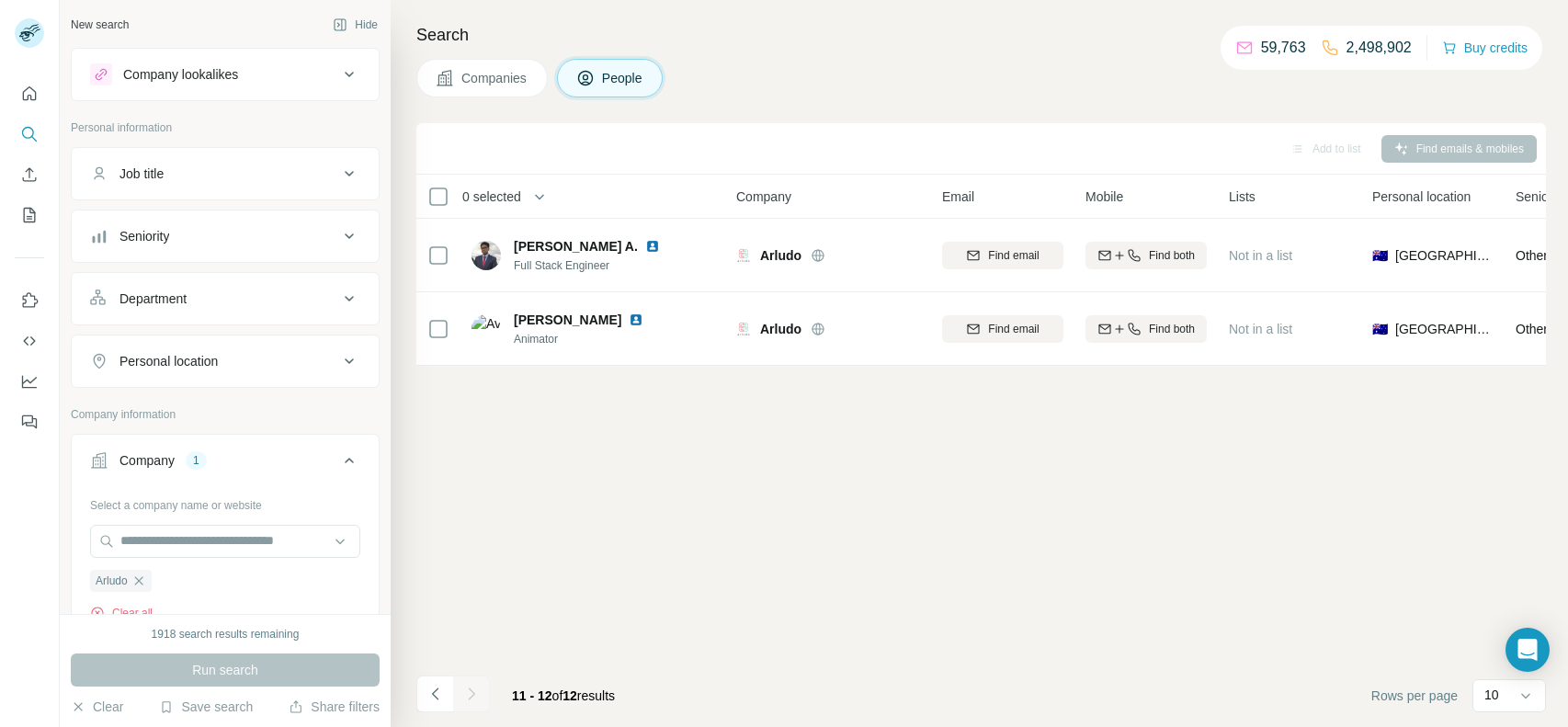
scroll to position [0, 0]
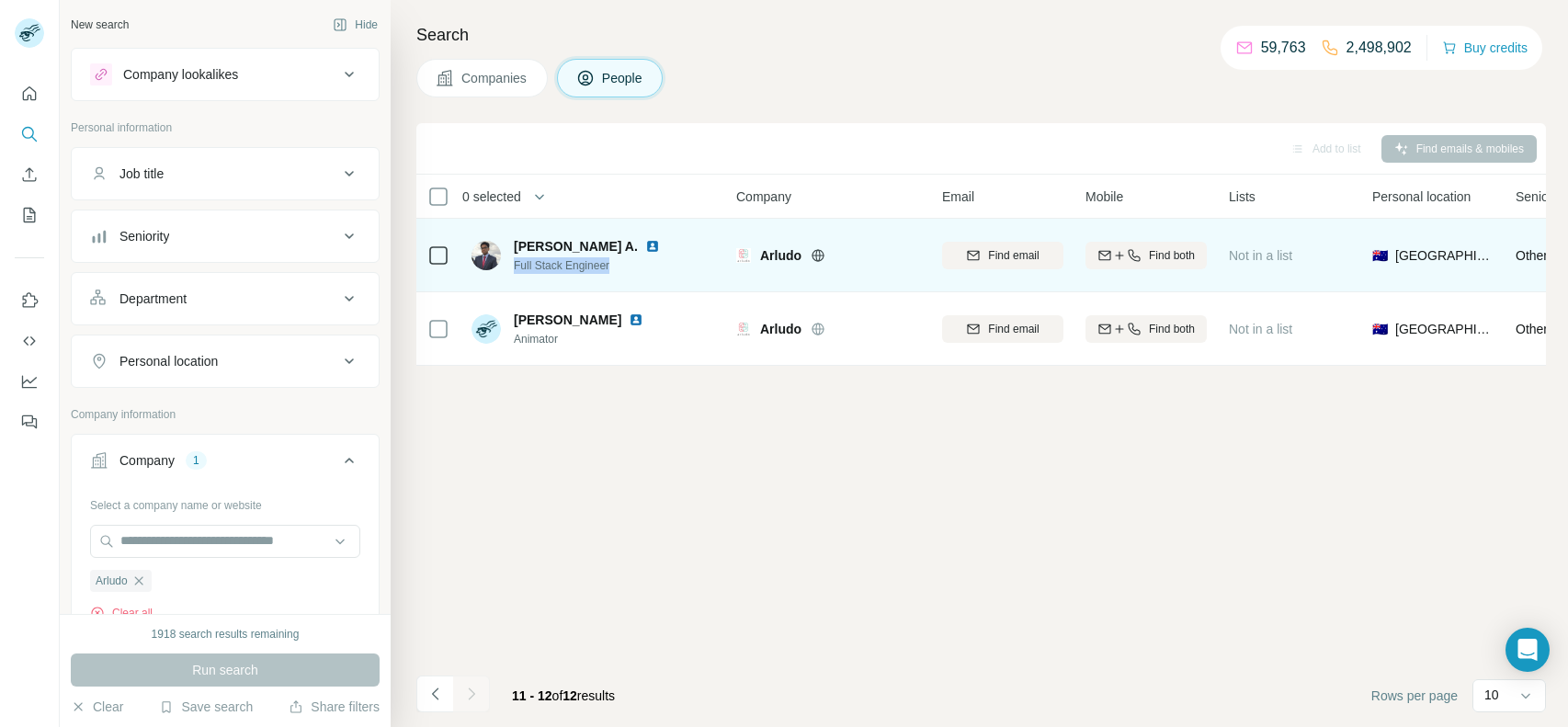
drag, startPoint x: 622, startPoint y: 266, endPoint x: 515, endPoint y: 269, distance: 107.0
click at [515, 269] on span "Full Stack Engineer" at bounding box center [598, 265] width 169 height 16
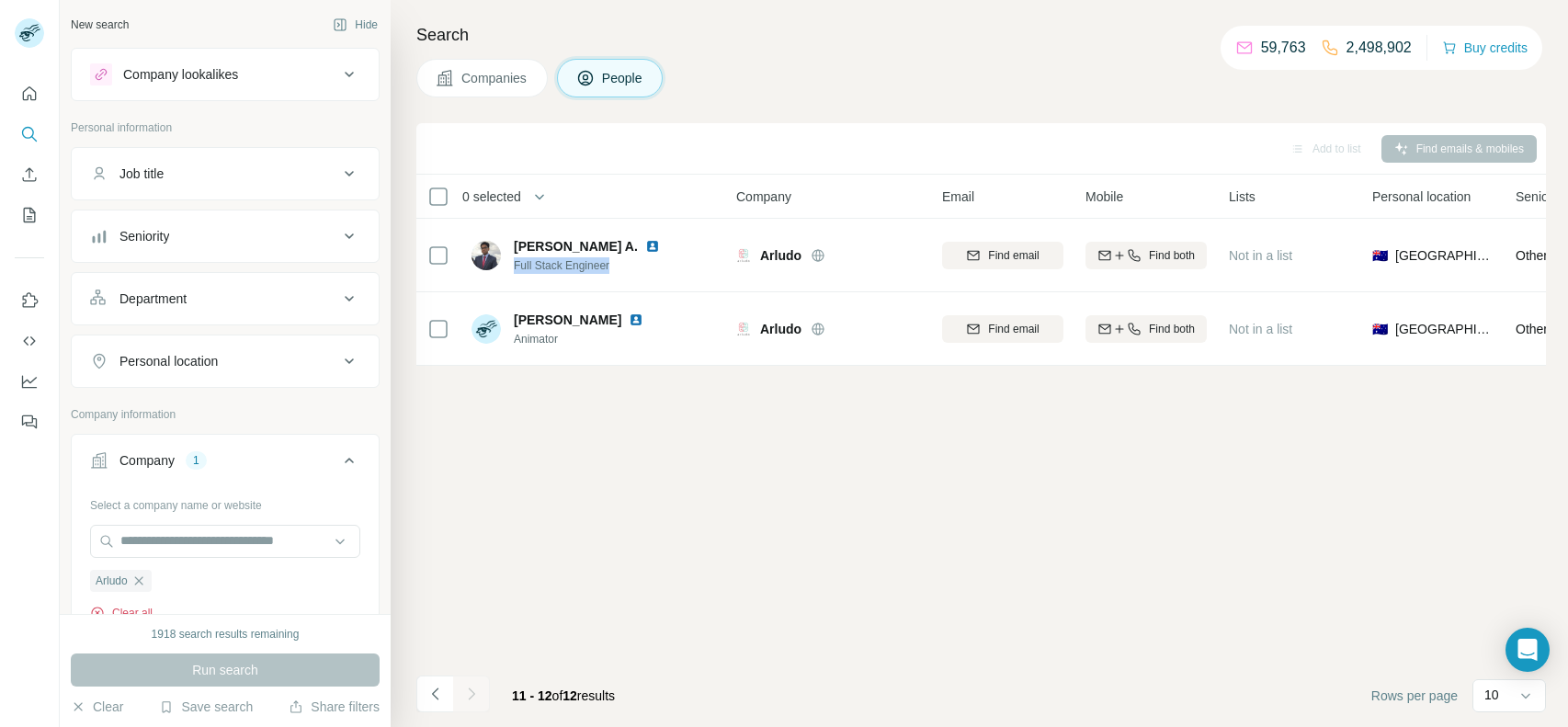
click at [133, 606] on button "Clear all" at bounding box center [120, 613] width 63 height 16
click at [228, 548] on input "text" at bounding box center [225, 542] width 270 height 33
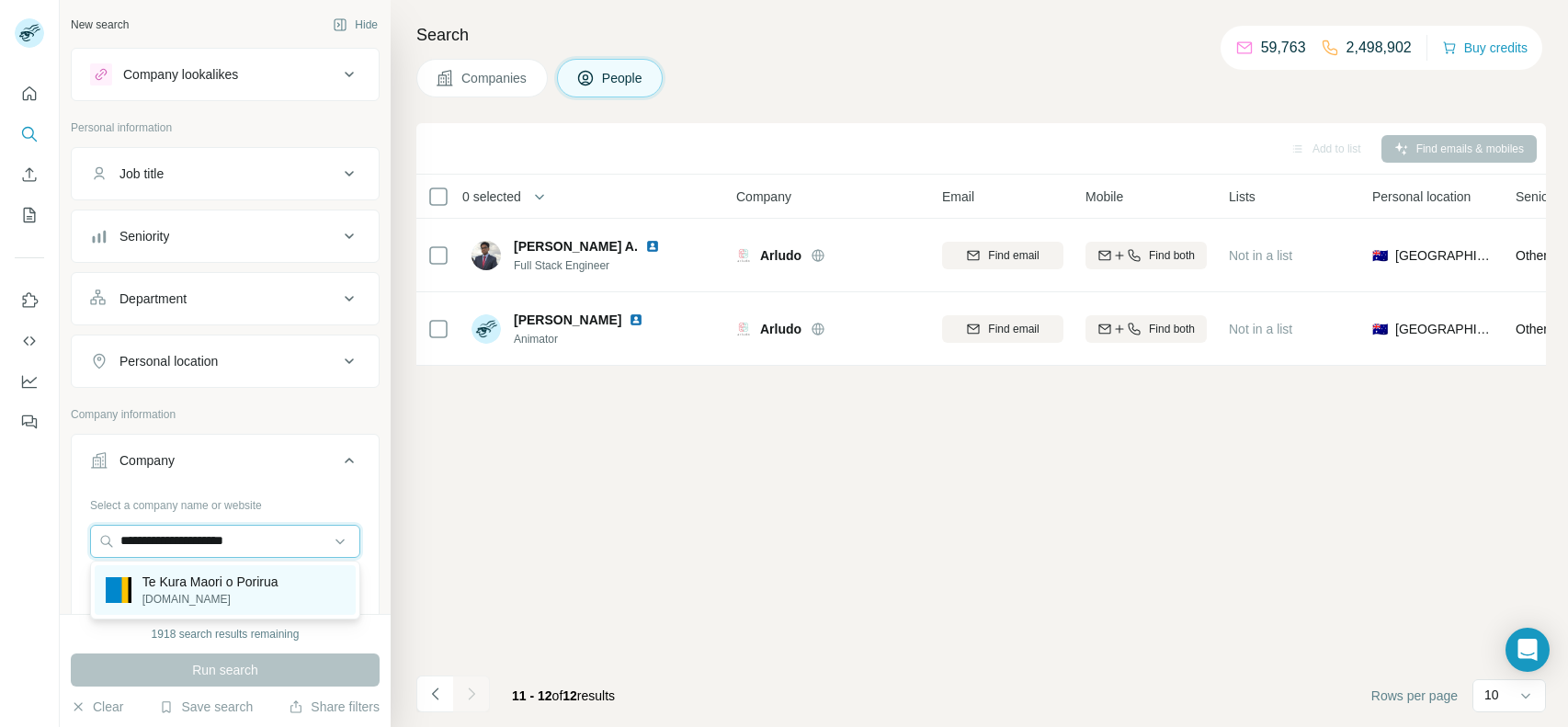
type input "**********"
click at [210, 575] on p "Te Kura Maori o Porirua" at bounding box center [210, 581] width 136 height 18
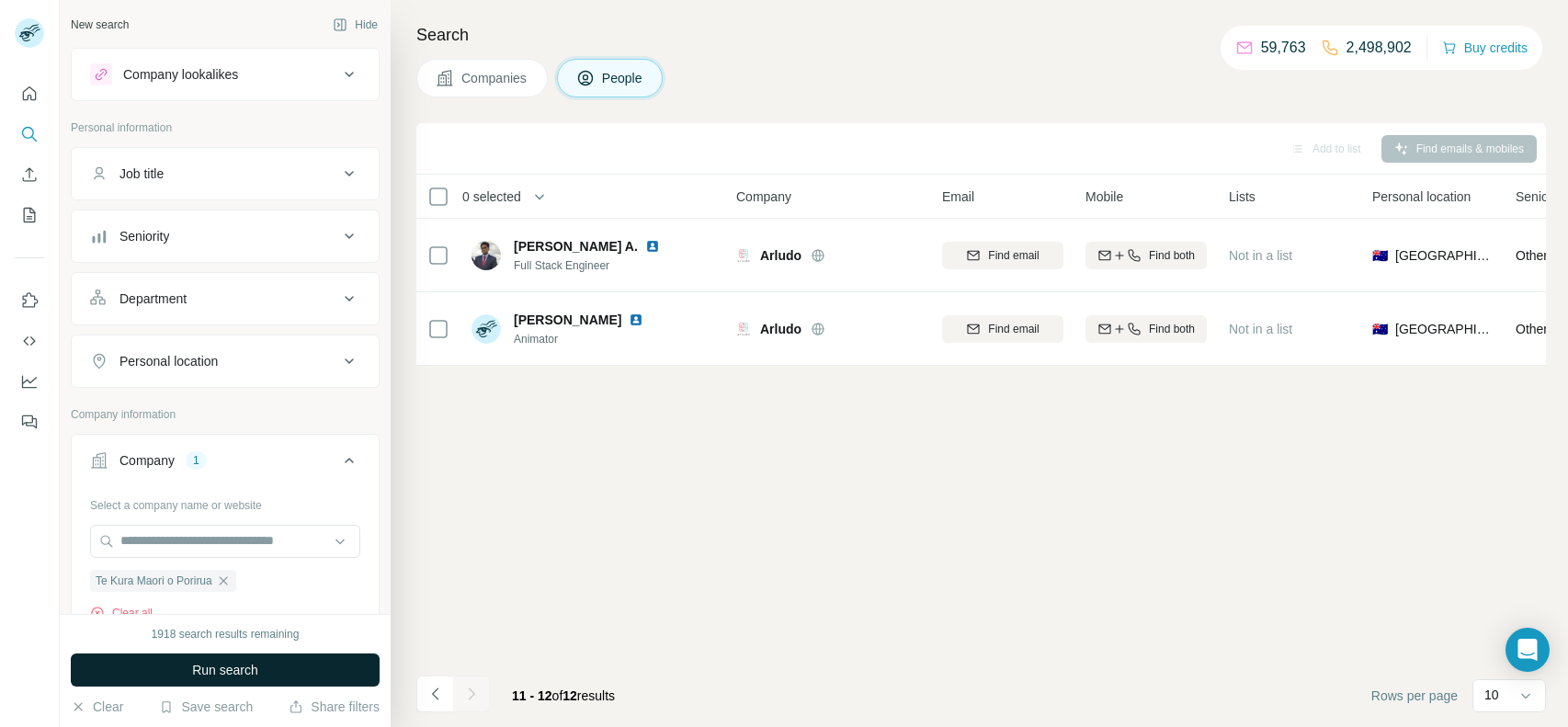
click at [254, 664] on span "Run search" at bounding box center [225, 670] width 66 height 18
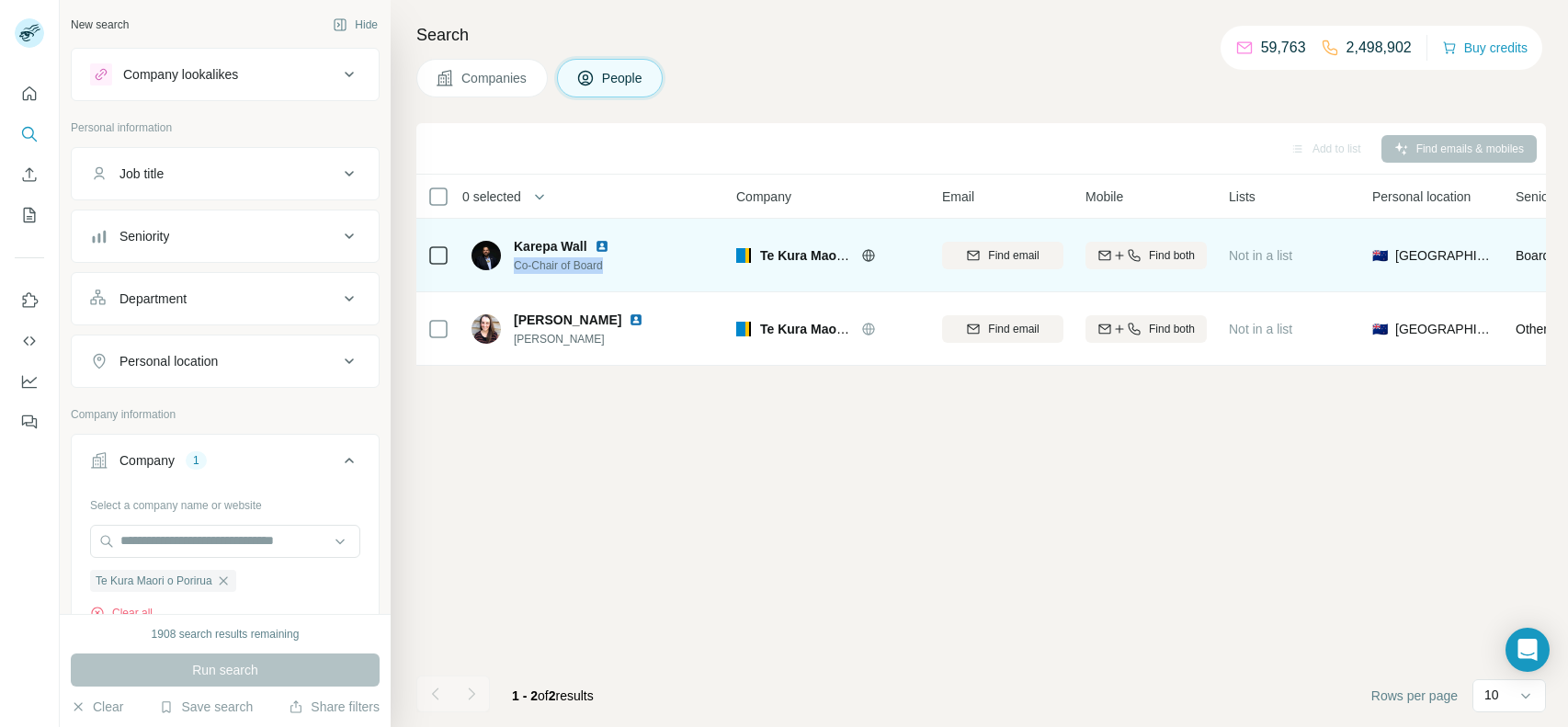
drag, startPoint x: 626, startPoint y: 262, endPoint x: 512, endPoint y: 269, distance: 114.2
click at [512, 269] on div "Karepa Wall Co-Chair of Board" at bounding box center [551, 256] width 160 height 37
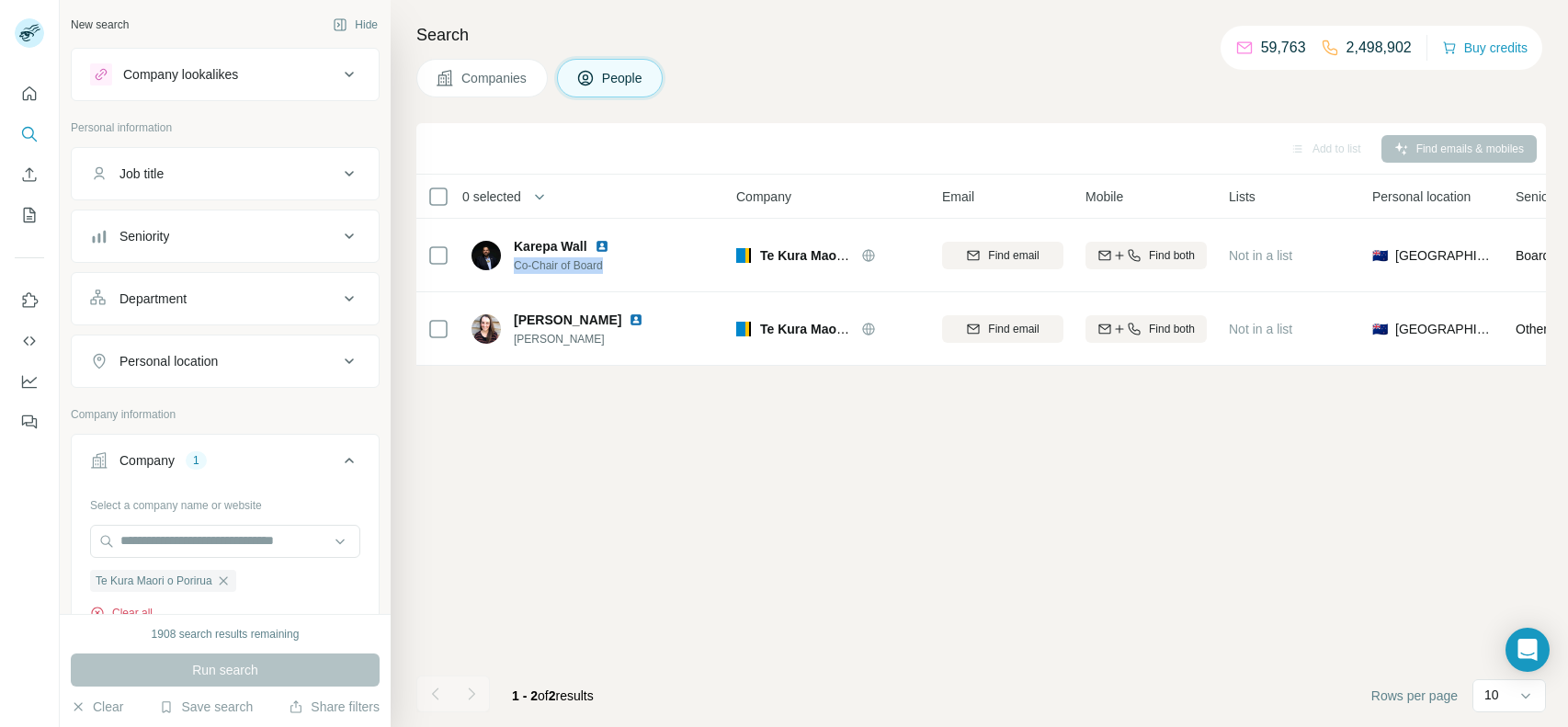
click at [126, 611] on button "Clear all" at bounding box center [120, 613] width 63 height 16
click at [200, 555] on input "text" at bounding box center [225, 542] width 270 height 33
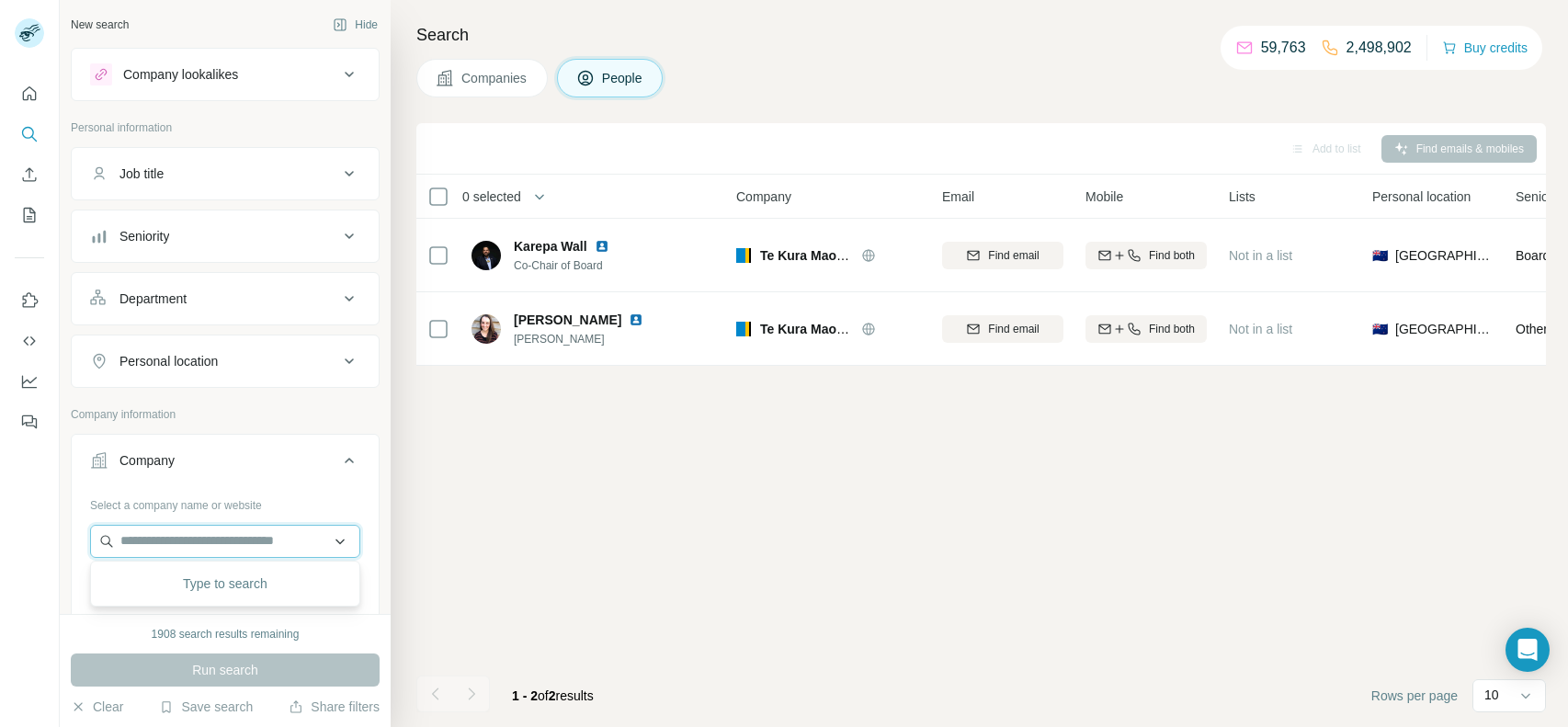
paste input "**********"
type input "**********"
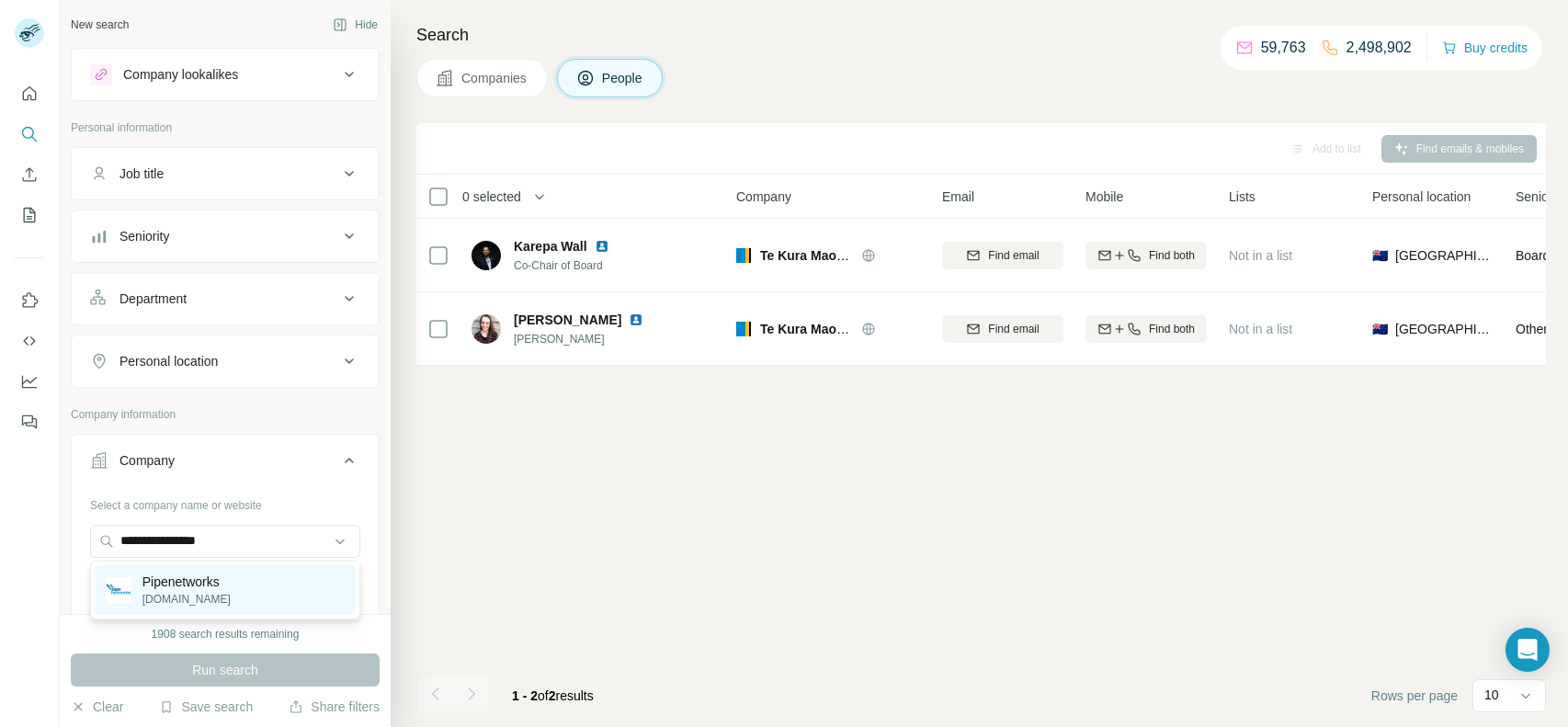
click at [192, 570] on div "Pipenetworks [DOMAIN_NAME]" at bounding box center [225, 591] width 261 height 50
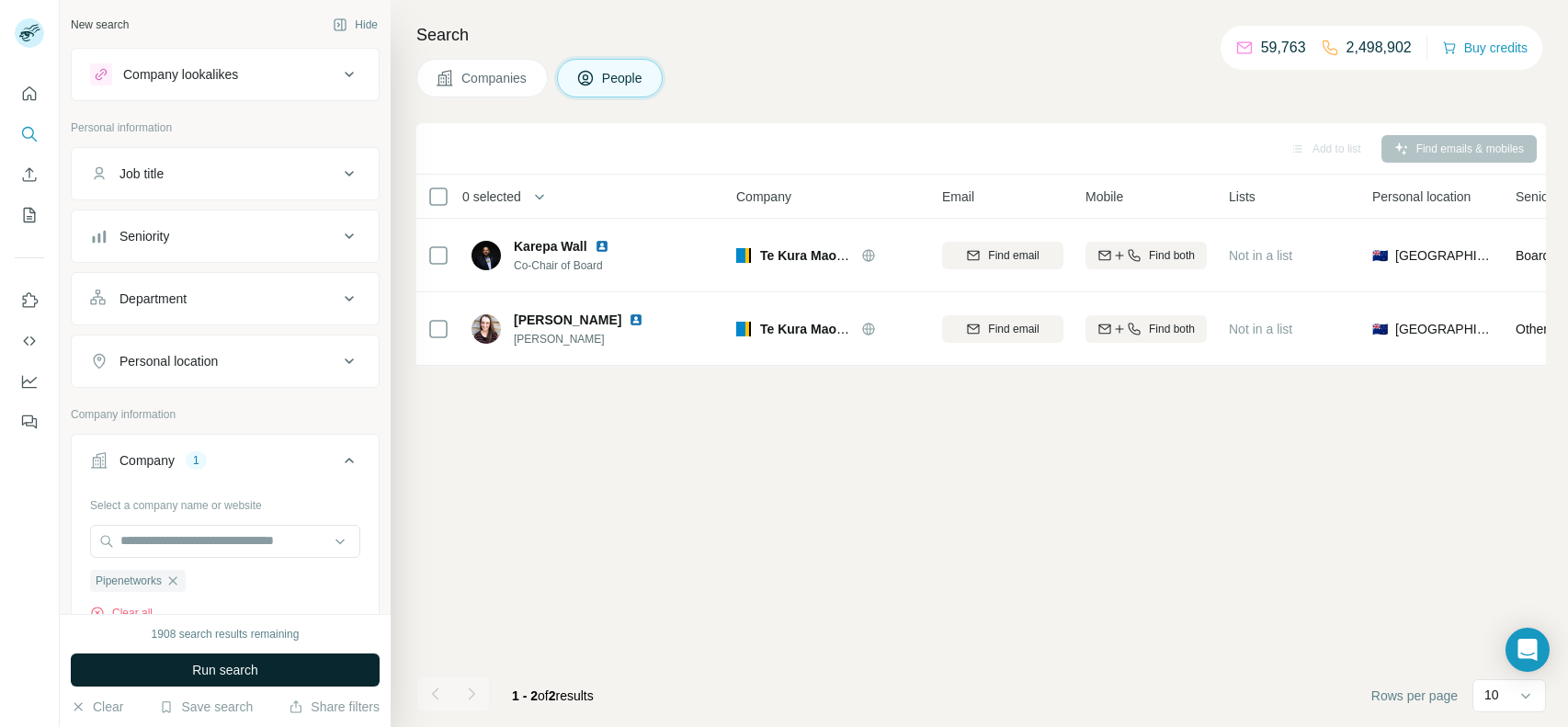
click at [249, 679] on span "Run search" at bounding box center [225, 670] width 66 height 18
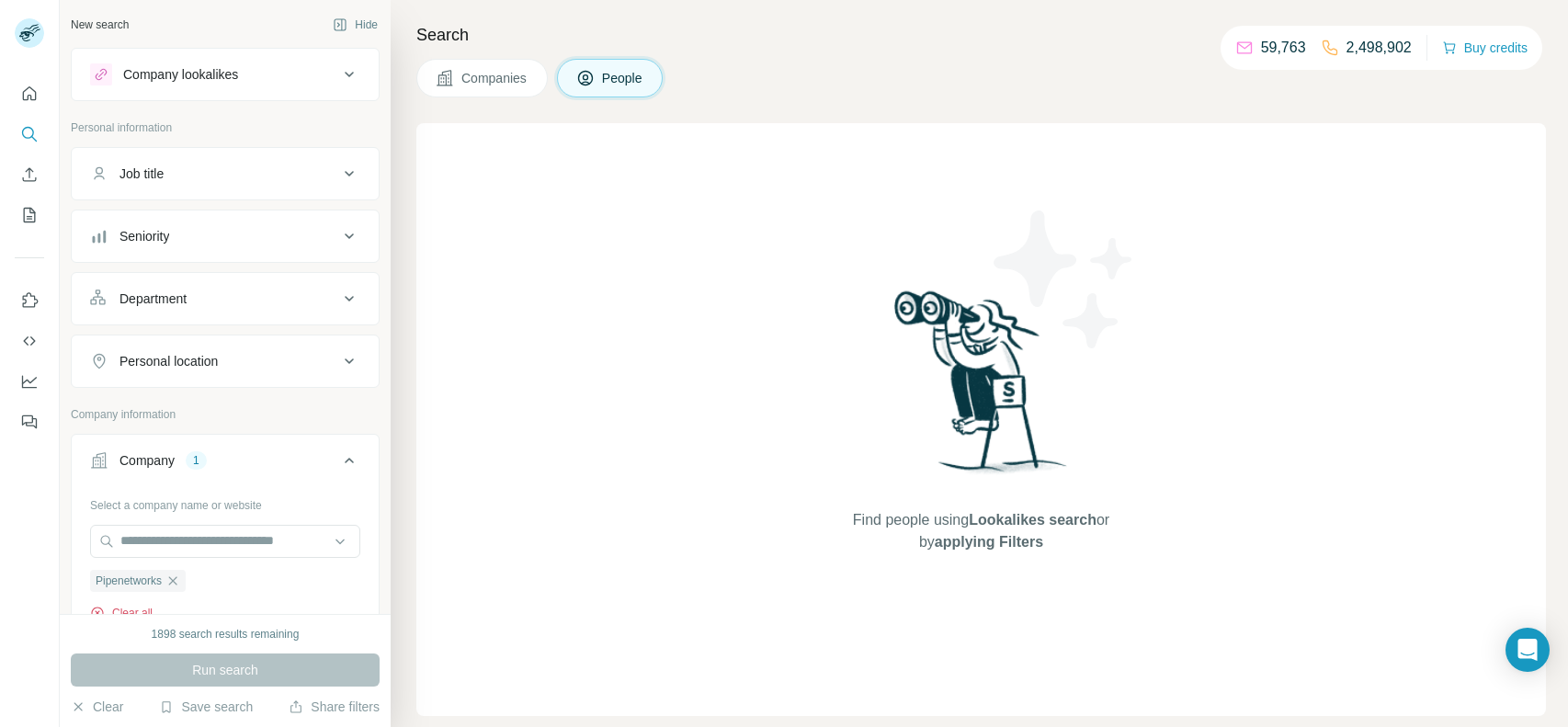
click at [141, 608] on button "Clear all" at bounding box center [120, 613] width 63 height 16
click at [209, 530] on input "text" at bounding box center [225, 542] width 270 height 33
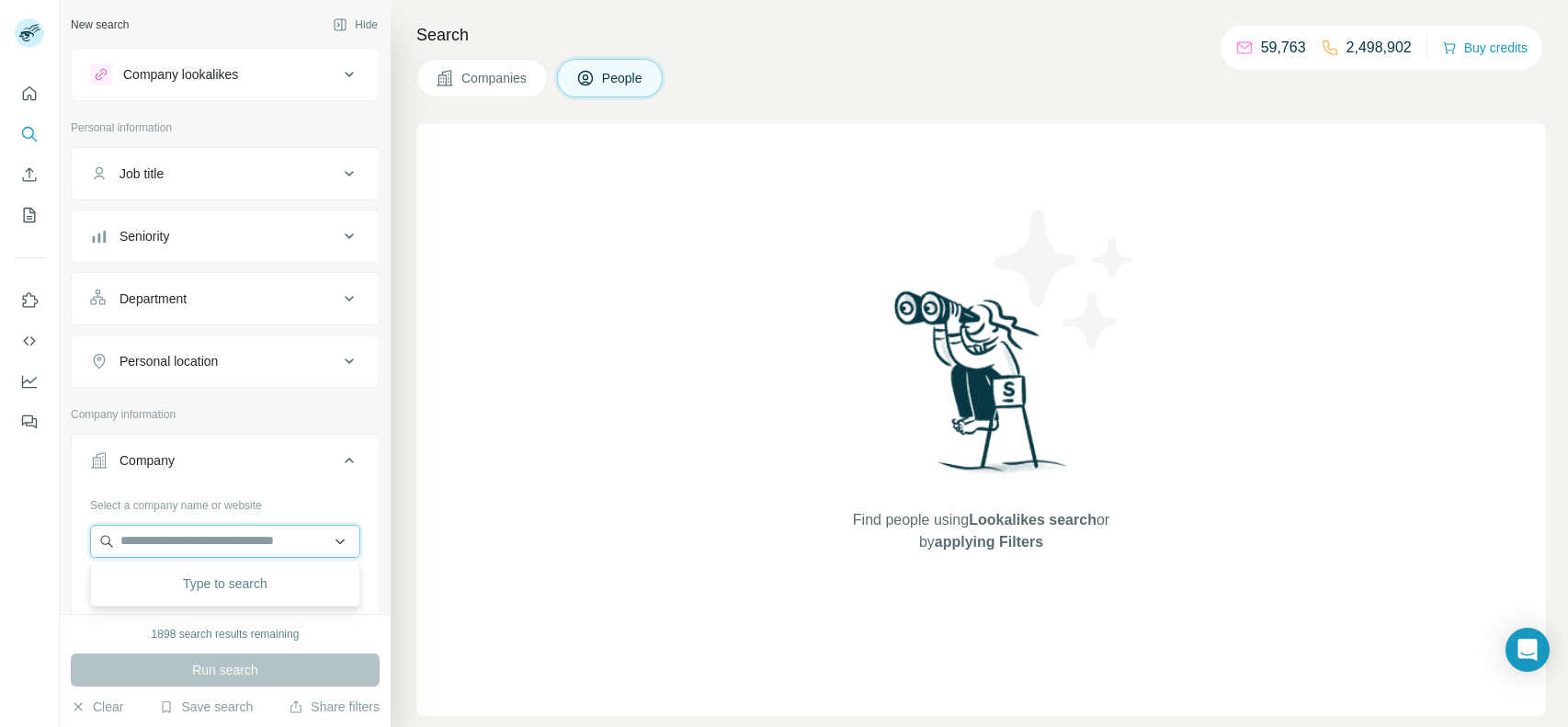
paste input "**********"
type input "**********"
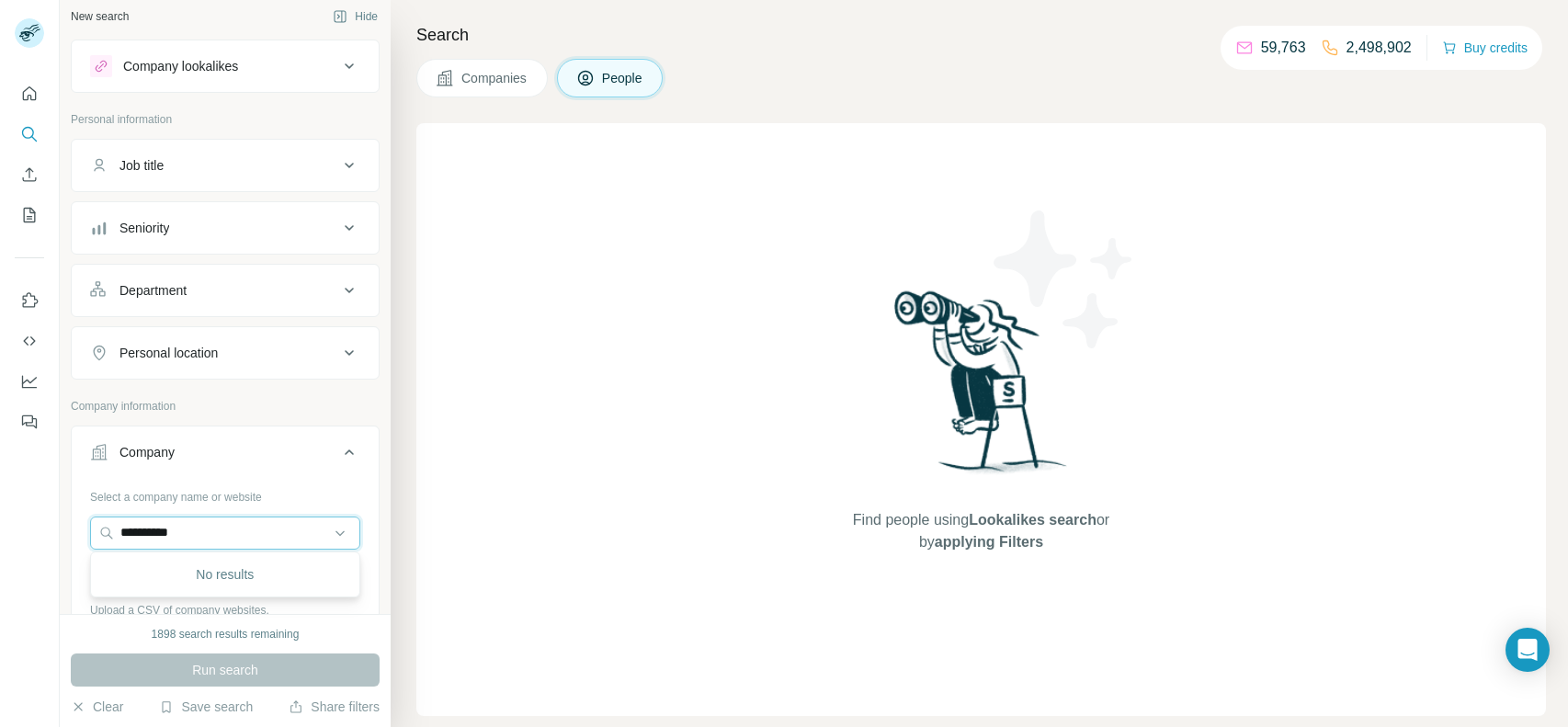
drag, startPoint x: 257, startPoint y: 540, endPoint x: 33, endPoint y: 581, distance: 227.7
click at [33, 581] on div "**********" at bounding box center [784, 364] width 1568 height 727
paste input "**********"
type input "**********"
click at [174, 582] on p "[DOMAIN_NAME]" at bounding box center [218, 590] width 151 height 16
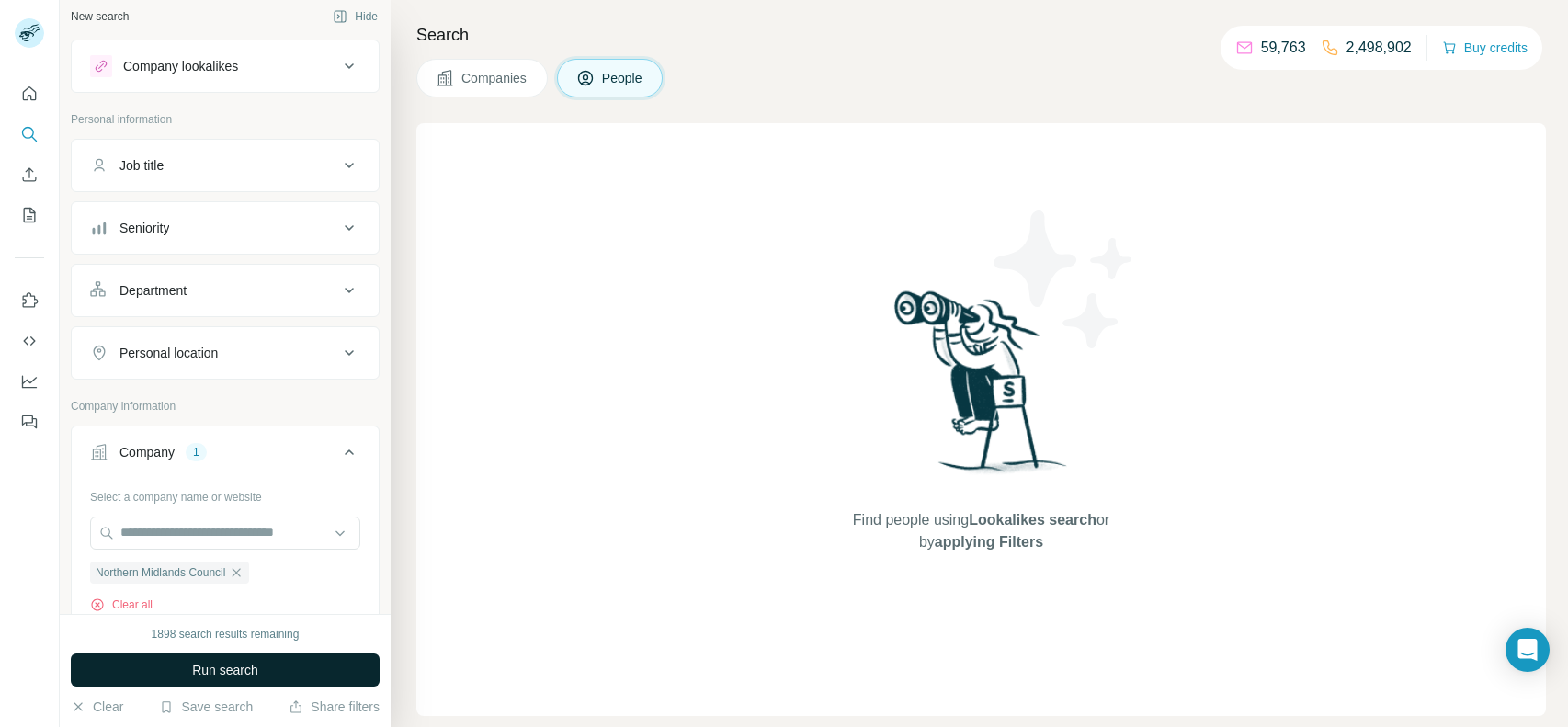
click at [287, 679] on button "Run search" at bounding box center [225, 670] width 308 height 33
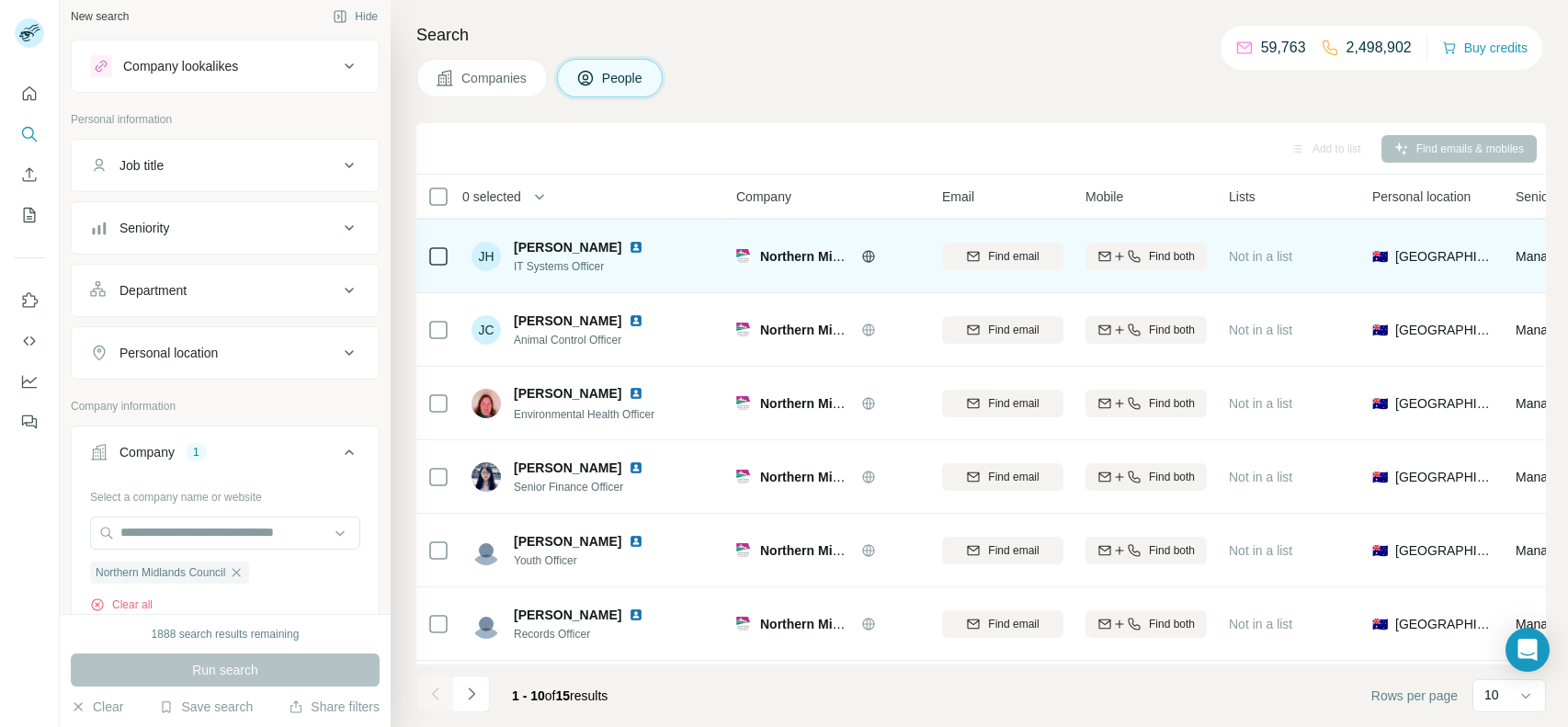
scroll to position [161, 0]
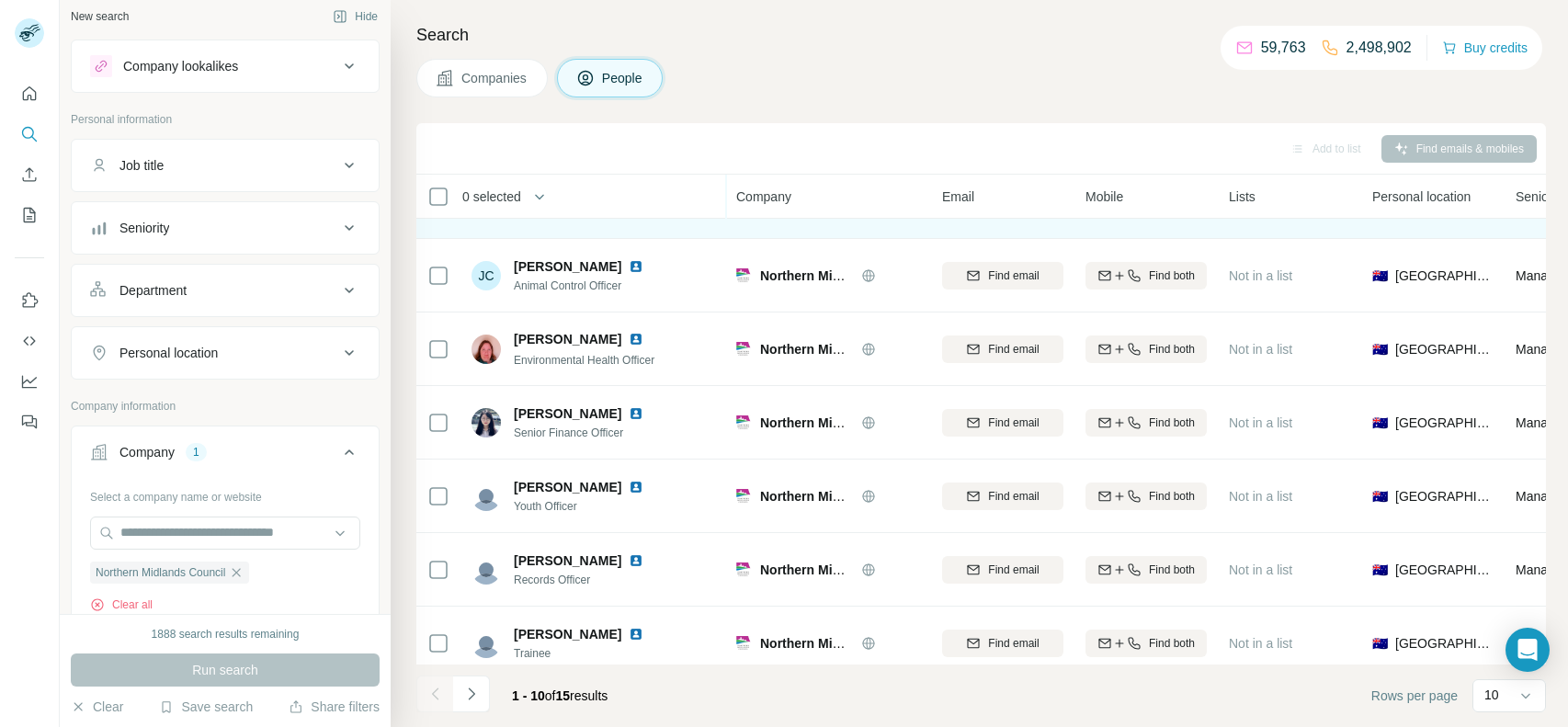
click at [733, 417] on td "Northern Midlands Council" at bounding box center [828, 423] width 206 height 73
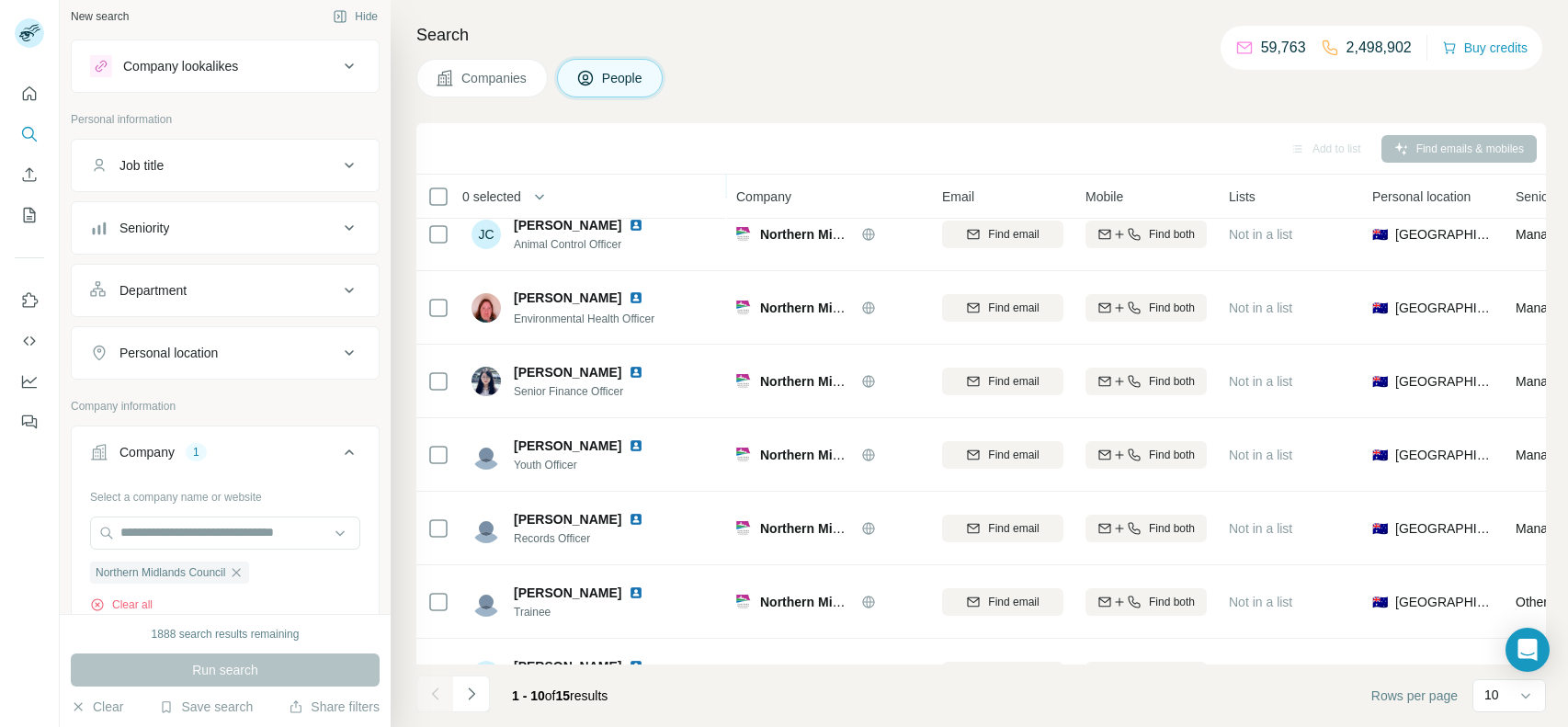
scroll to position [288, 0]
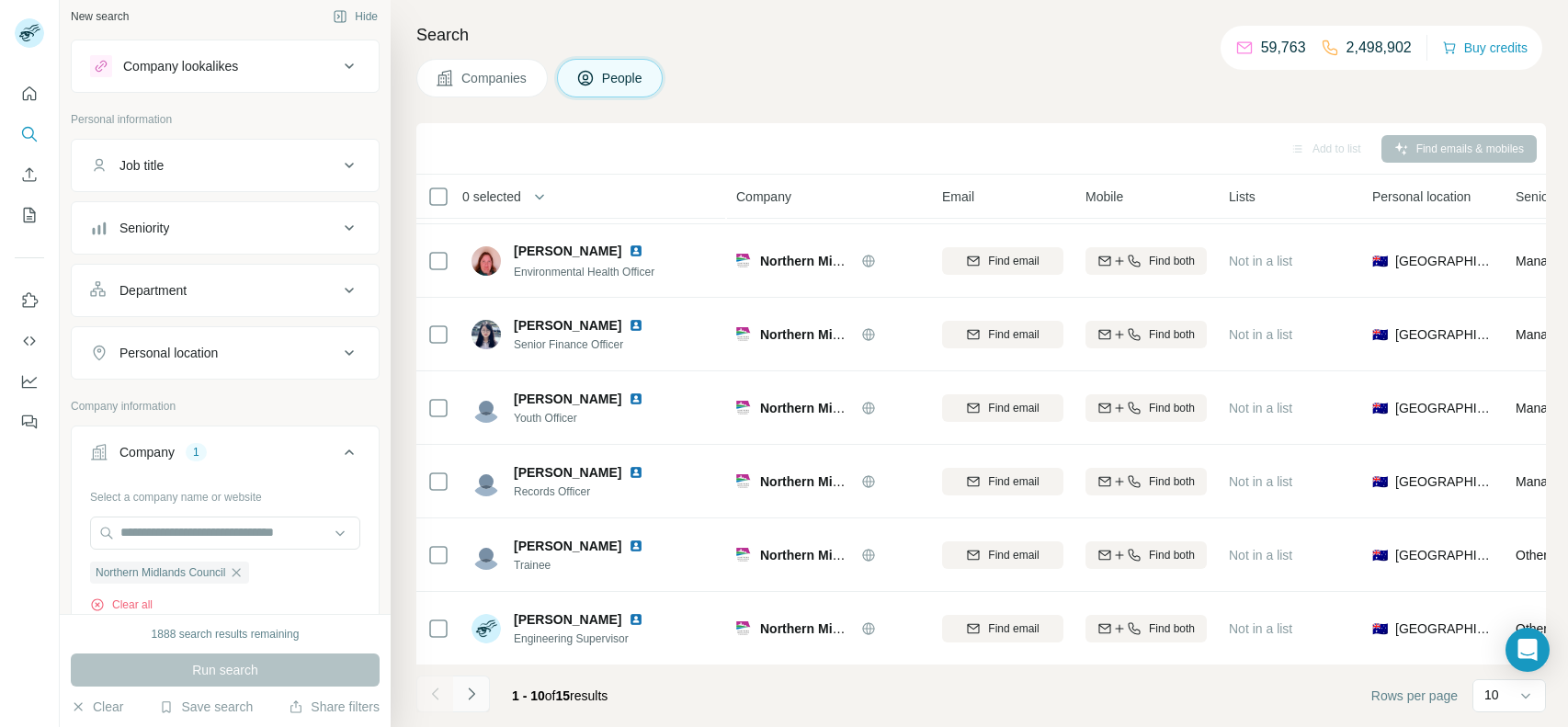
click at [466, 692] on icon "Navigate to next page" at bounding box center [471, 694] width 18 height 18
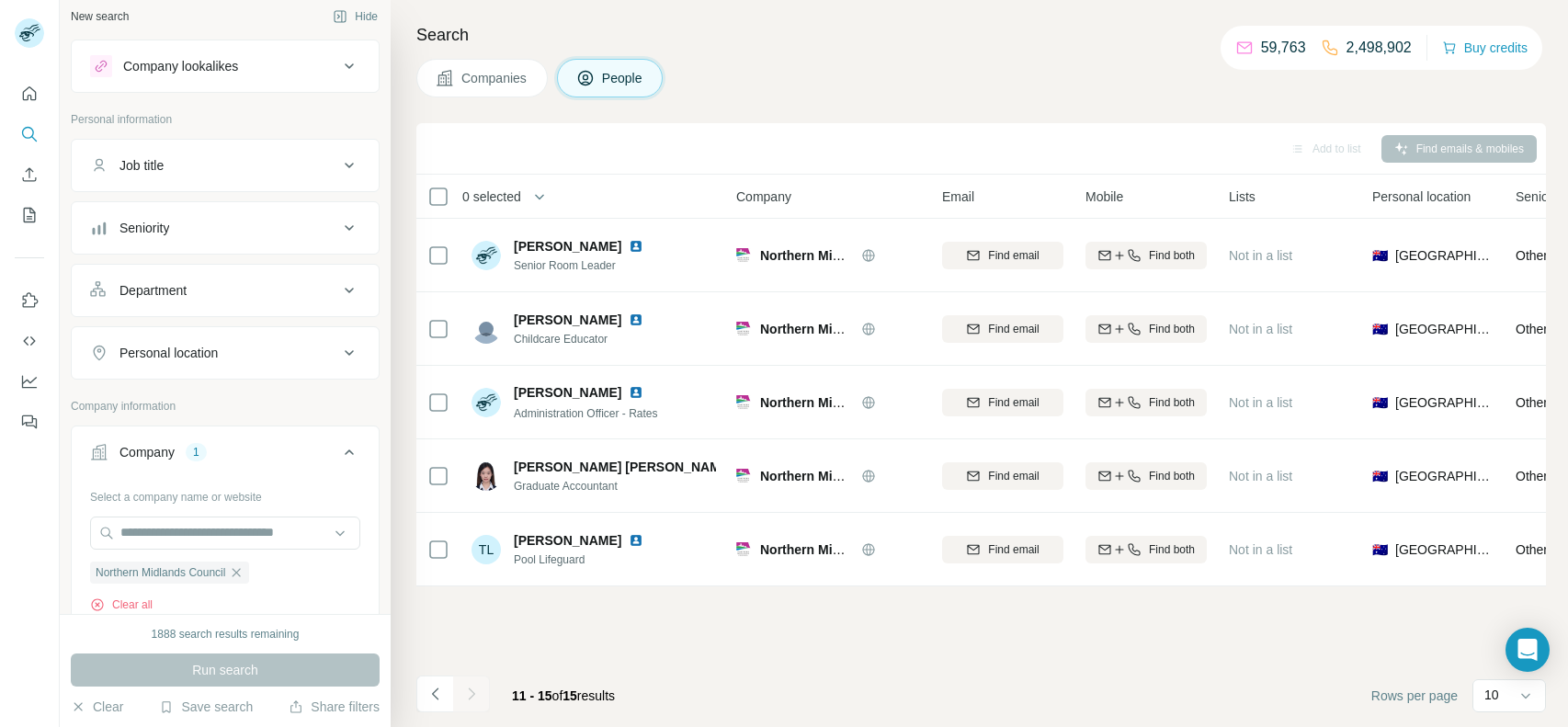
scroll to position [0, 0]
